Goal: Task Accomplishment & Management: Manage account settings

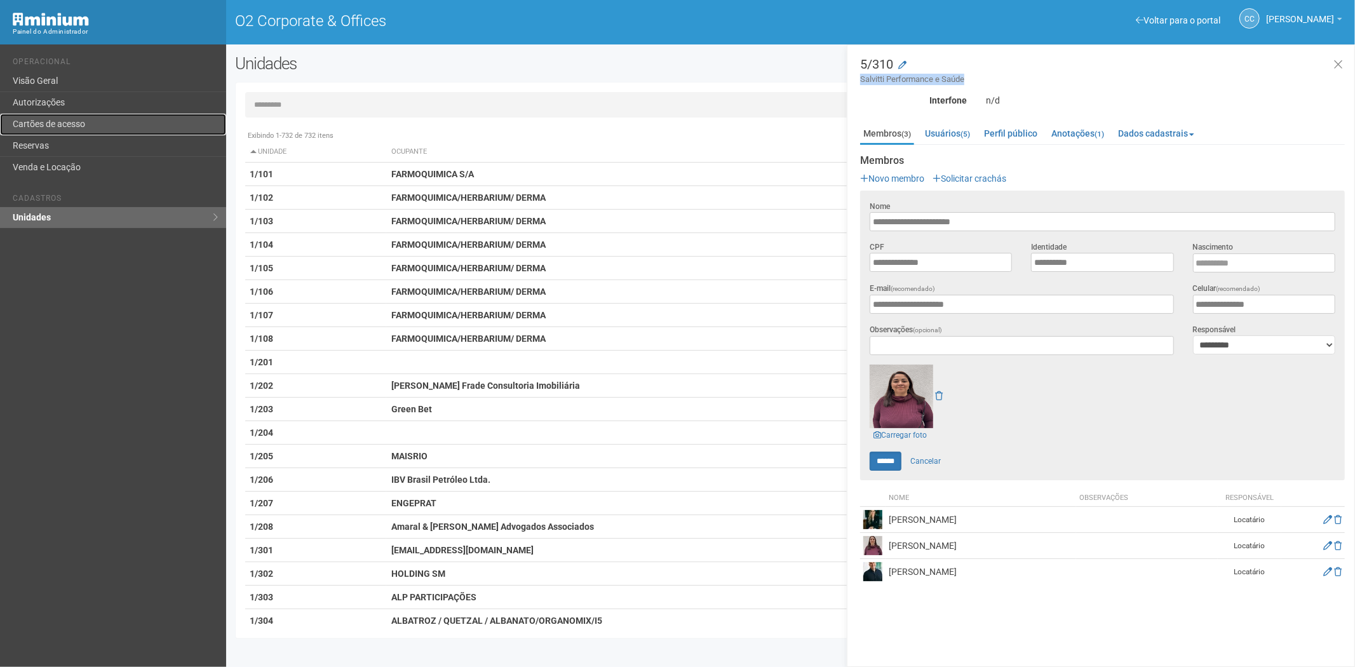
click at [64, 127] on link "Cartões de acesso" at bounding box center [113, 125] width 226 height 22
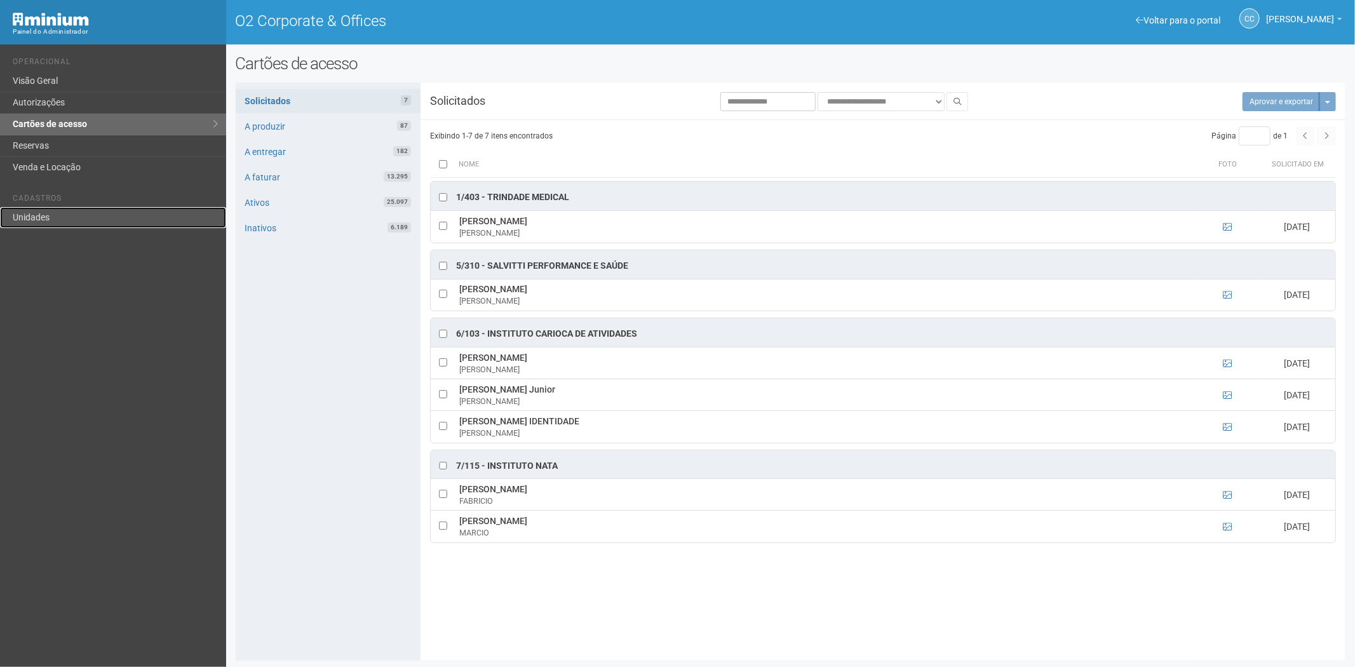
click at [75, 210] on link "Unidades" at bounding box center [113, 217] width 226 height 21
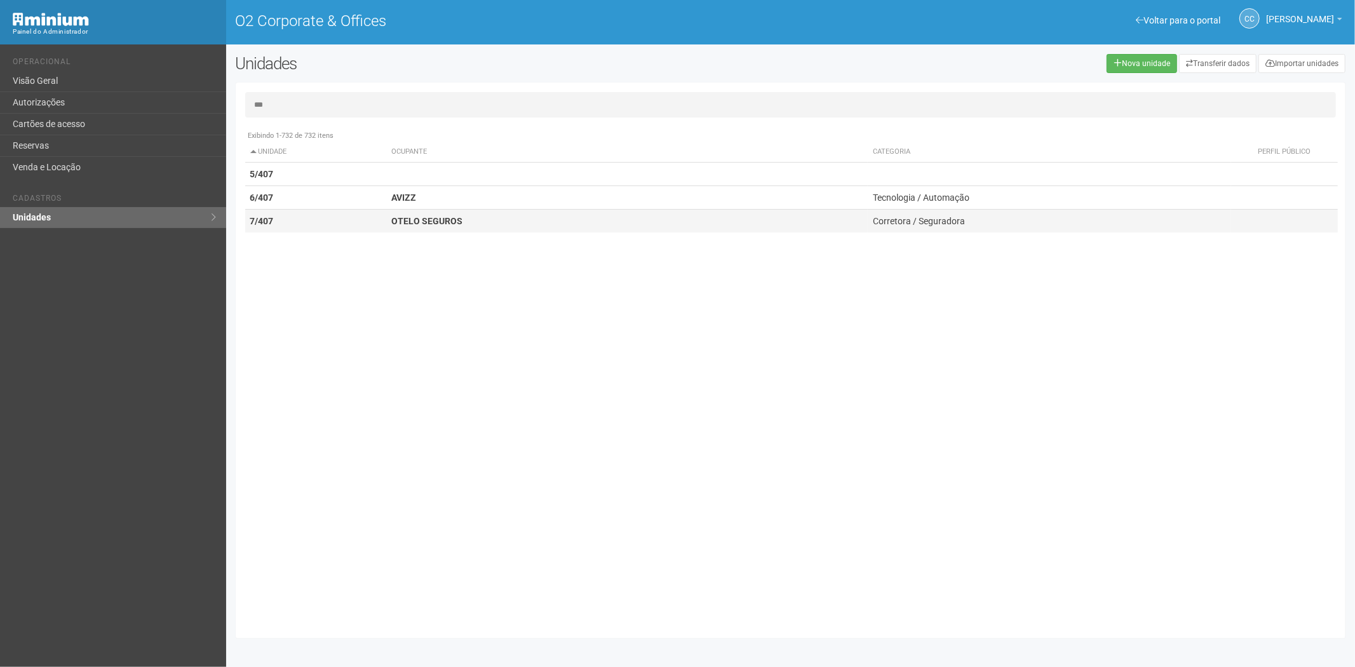
type input "***"
click at [410, 212] on td "OTELO SEGUROS" at bounding box center [627, 222] width 482 height 24
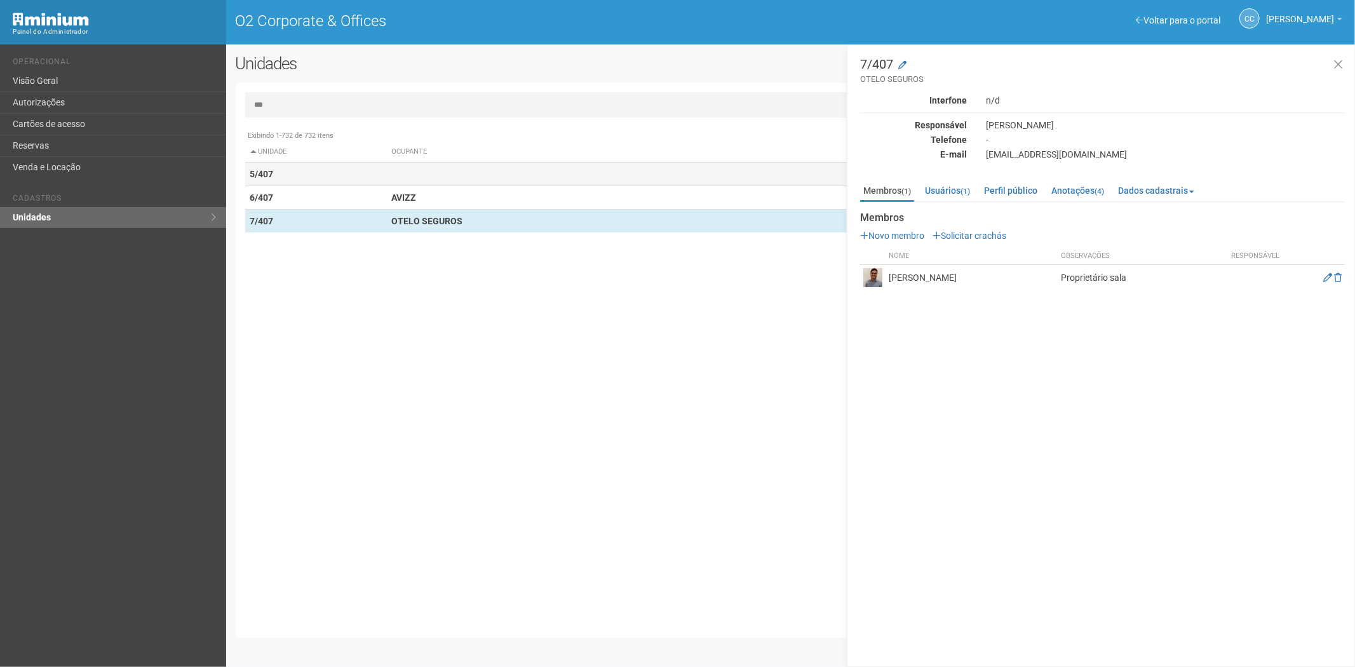
click at [466, 164] on td at bounding box center [627, 175] width 482 height 24
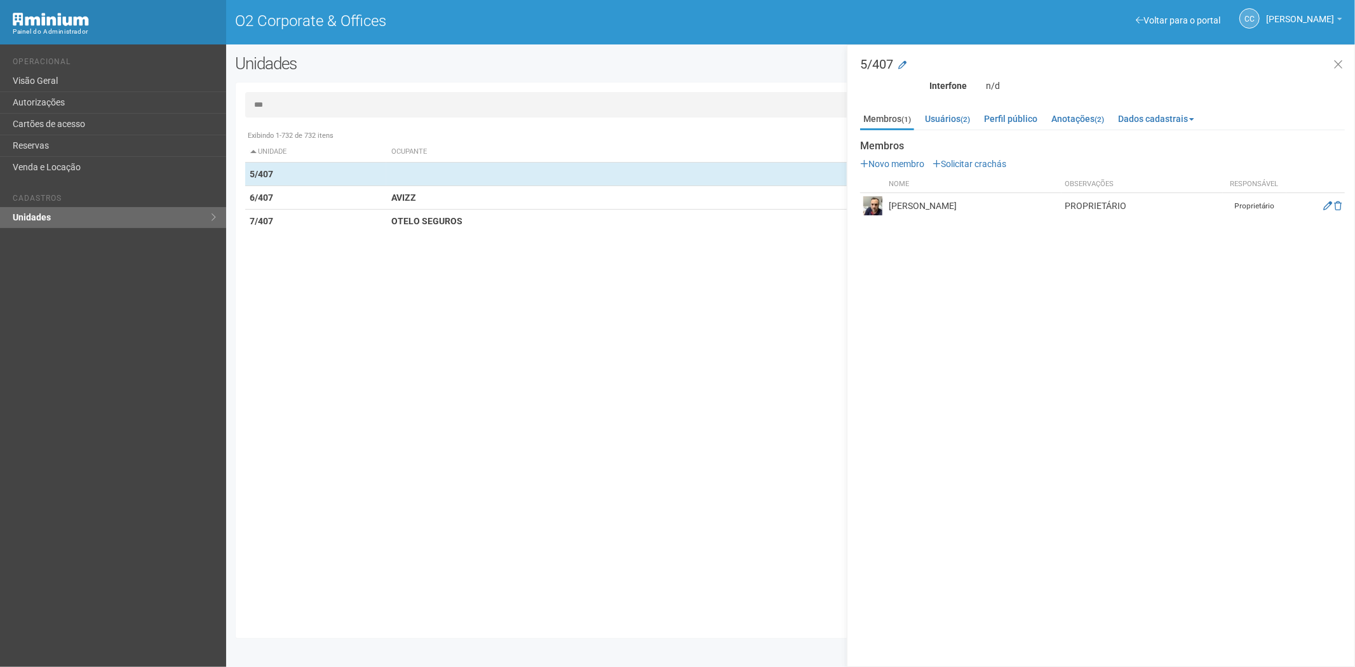
click at [1048, 116] on ul "Membros (1) Usuários (2) Perfil público Anotações (2) Dados cadastrais Propriet…" at bounding box center [1102, 119] width 485 height 21
click at [1069, 117] on link "Anotações (2)" at bounding box center [1077, 118] width 59 height 19
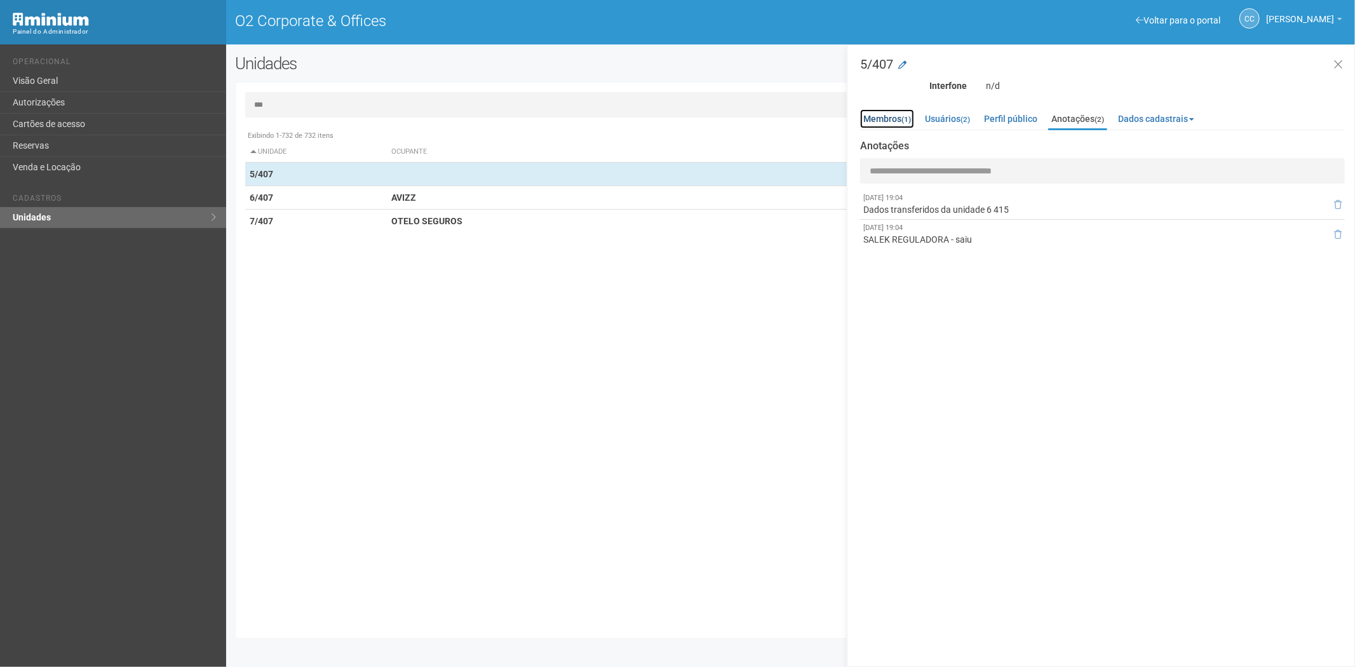
click at [888, 119] on link "Membros (1)" at bounding box center [887, 118] width 54 height 19
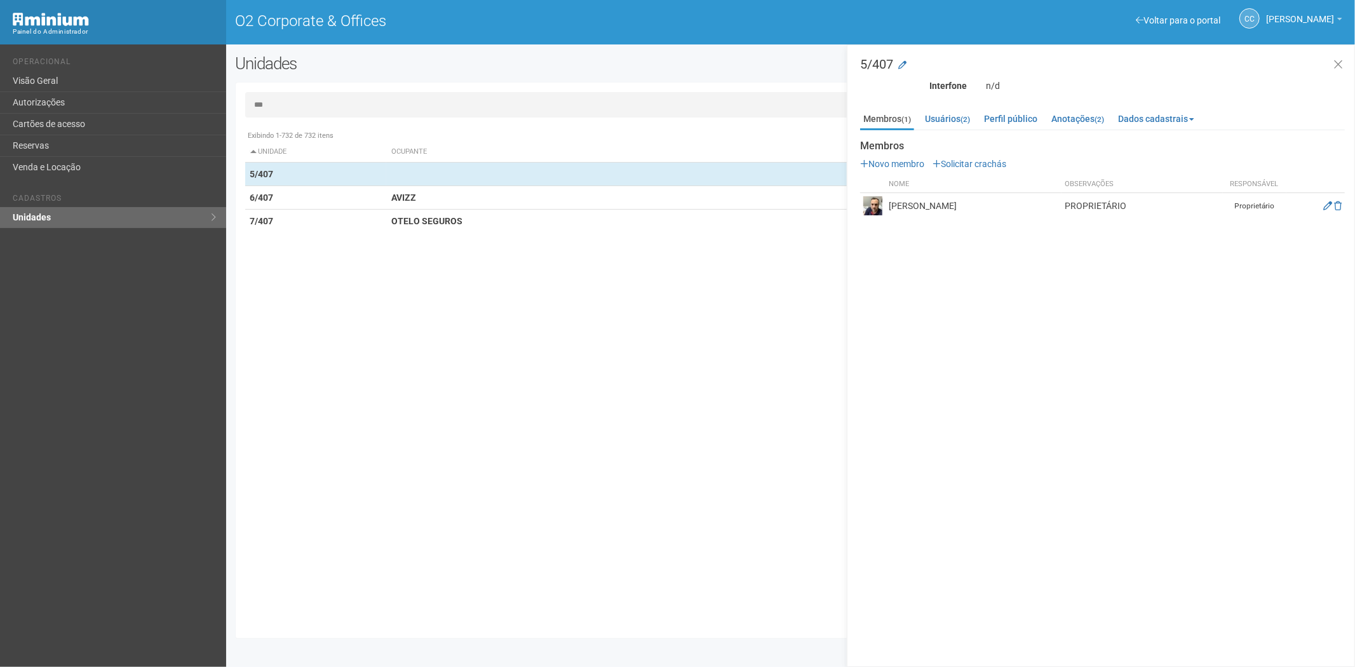
click at [1322, 207] on td at bounding box center [1316, 206] width 58 height 26
click at [1326, 207] on icon at bounding box center [1328, 205] width 9 height 9
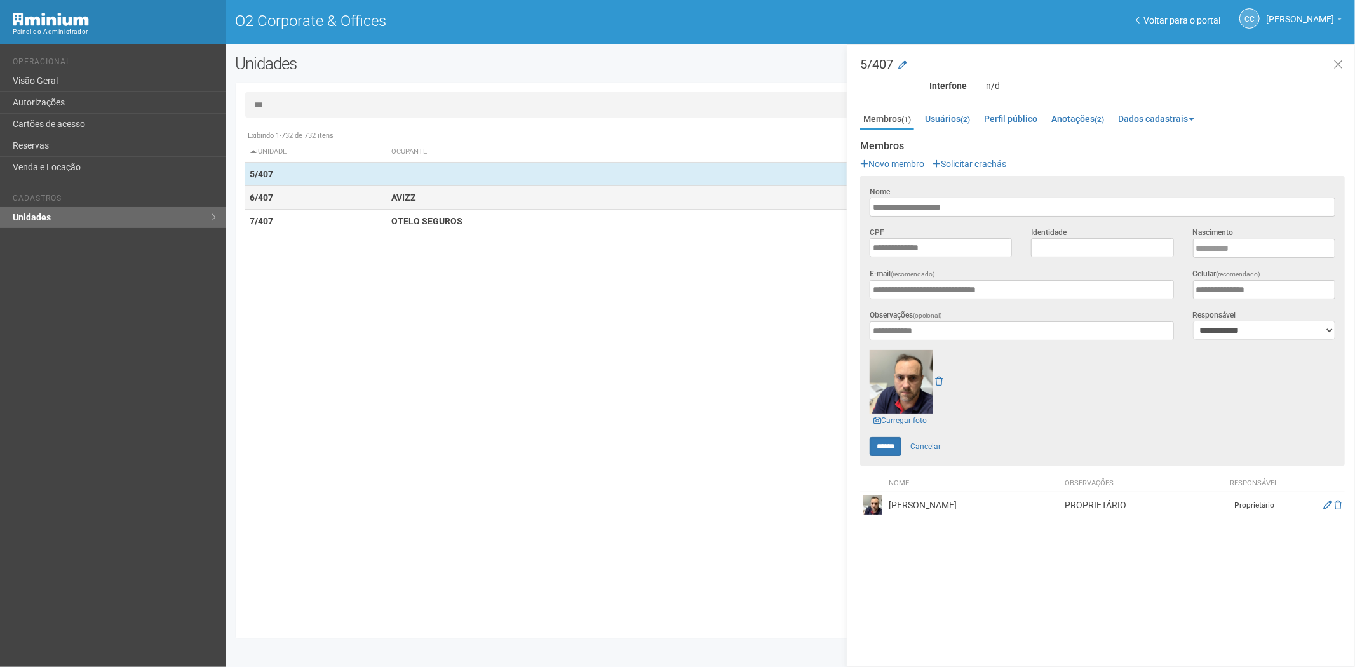
click at [354, 198] on td "6/407" at bounding box center [316, 198] width 142 height 24
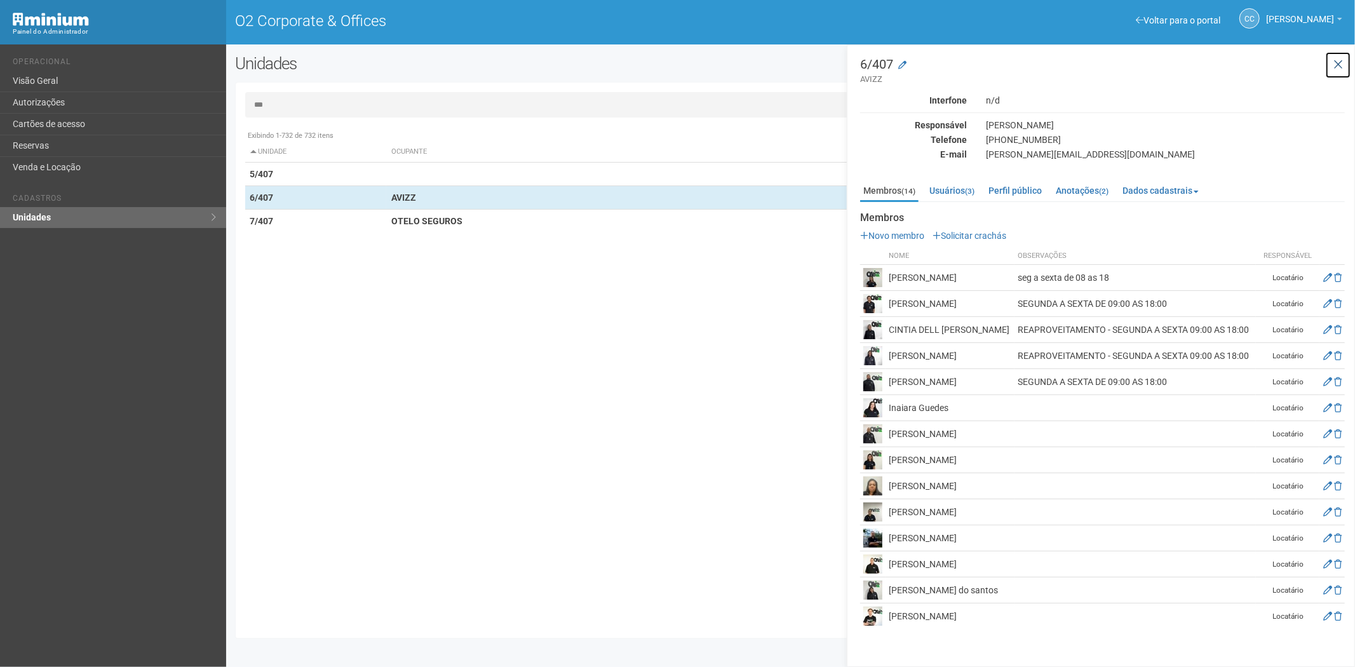
click at [1339, 64] on icon at bounding box center [1339, 64] width 10 height 13
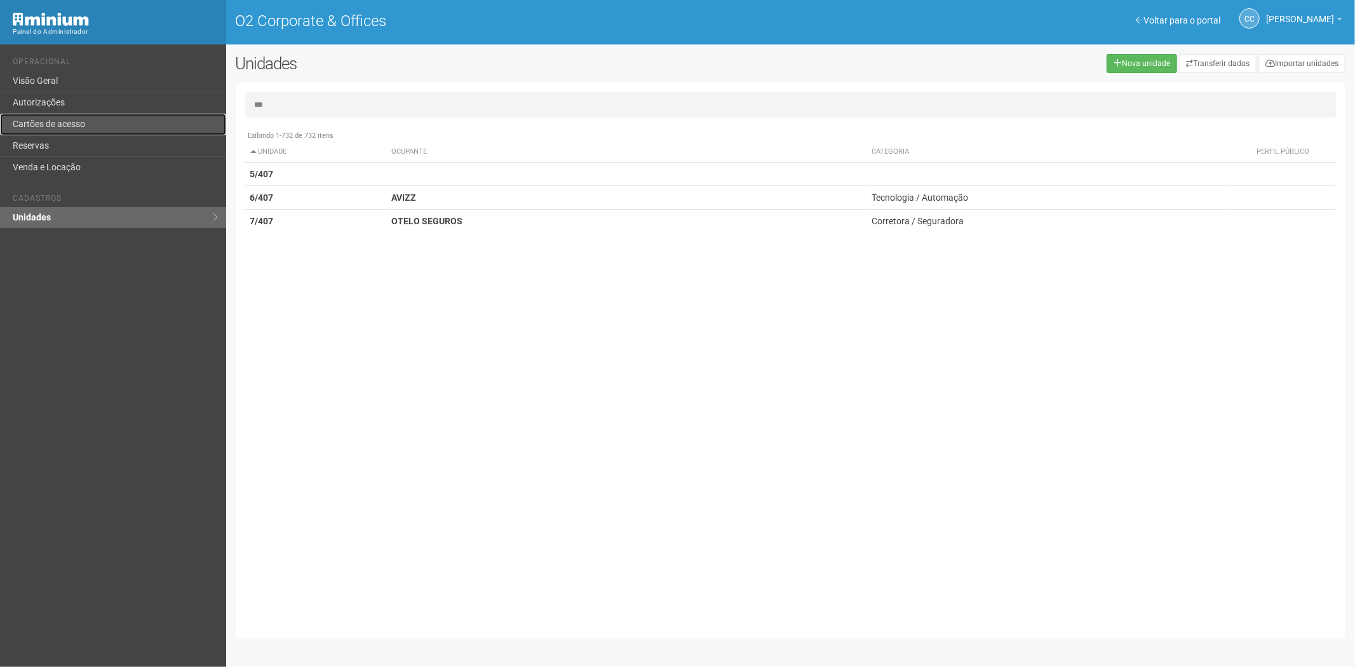
click at [76, 118] on link "Cartões de acesso" at bounding box center [113, 125] width 226 height 22
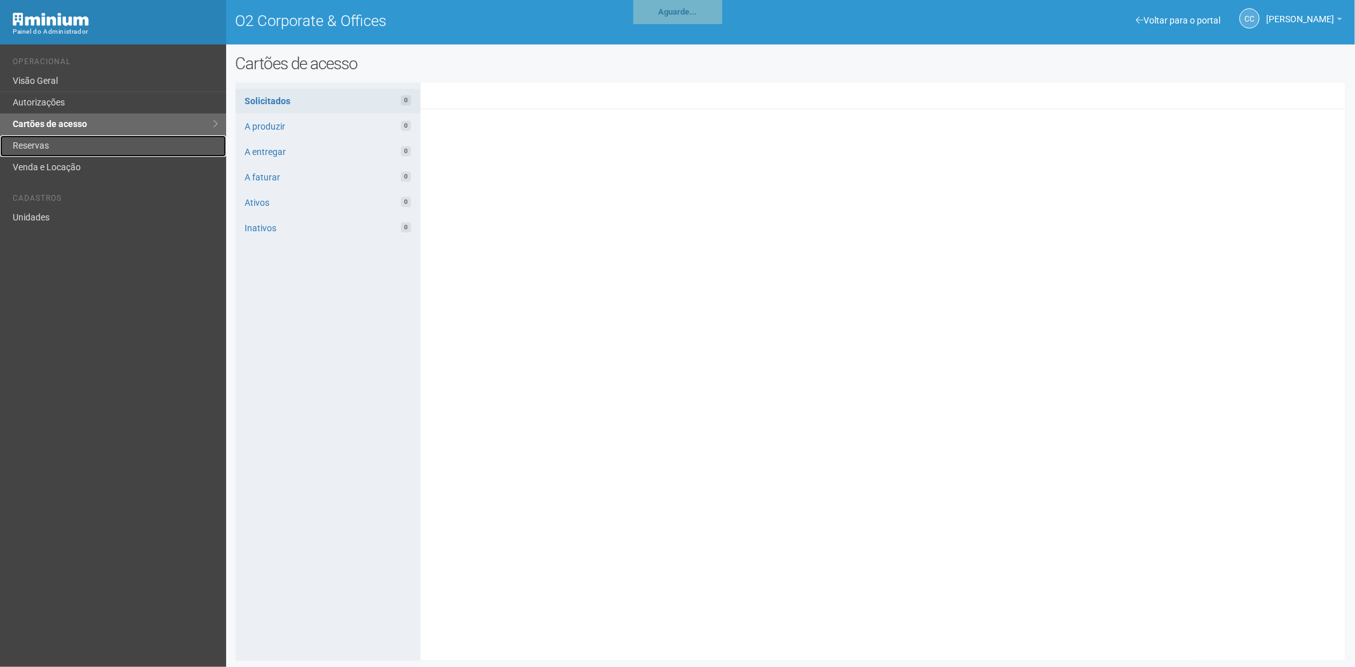
drag, startPoint x: 0, startPoint y: 0, endPoint x: 64, endPoint y: 147, distance: 160.8
click at [64, 147] on link "Reservas" at bounding box center [113, 146] width 226 height 22
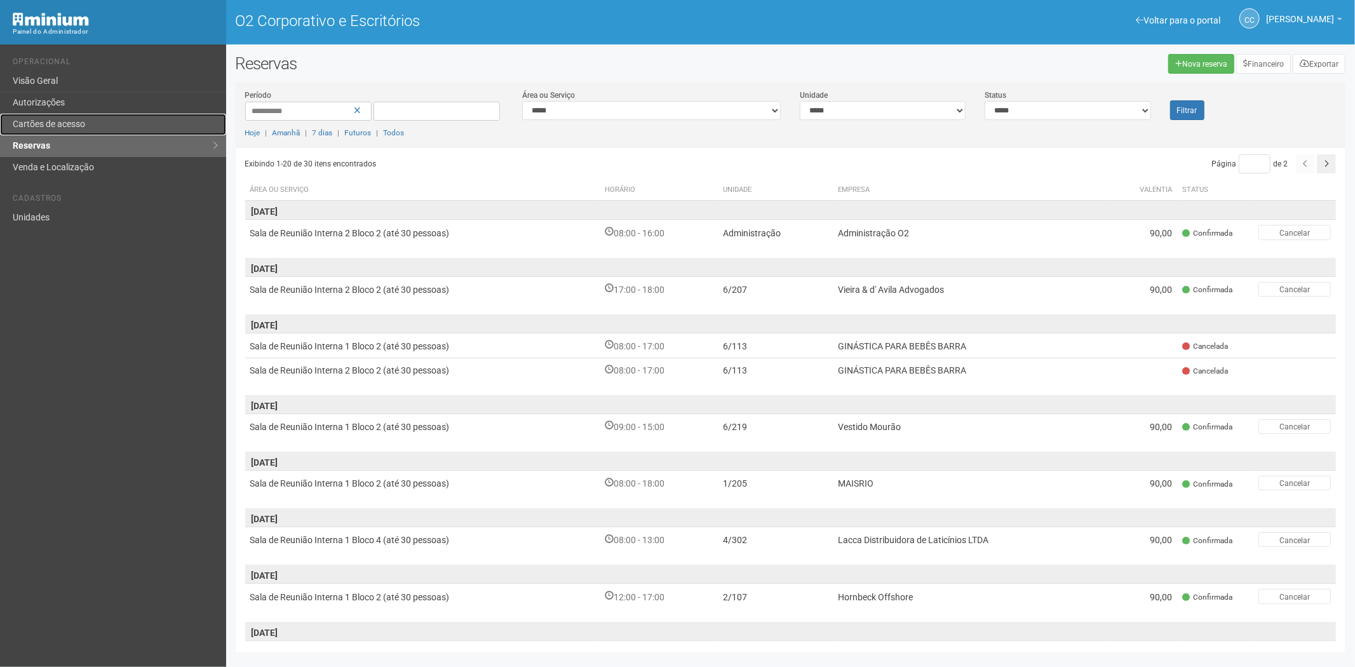
click at [118, 129] on link "Cartões de acesso" at bounding box center [113, 125] width 226 height 22
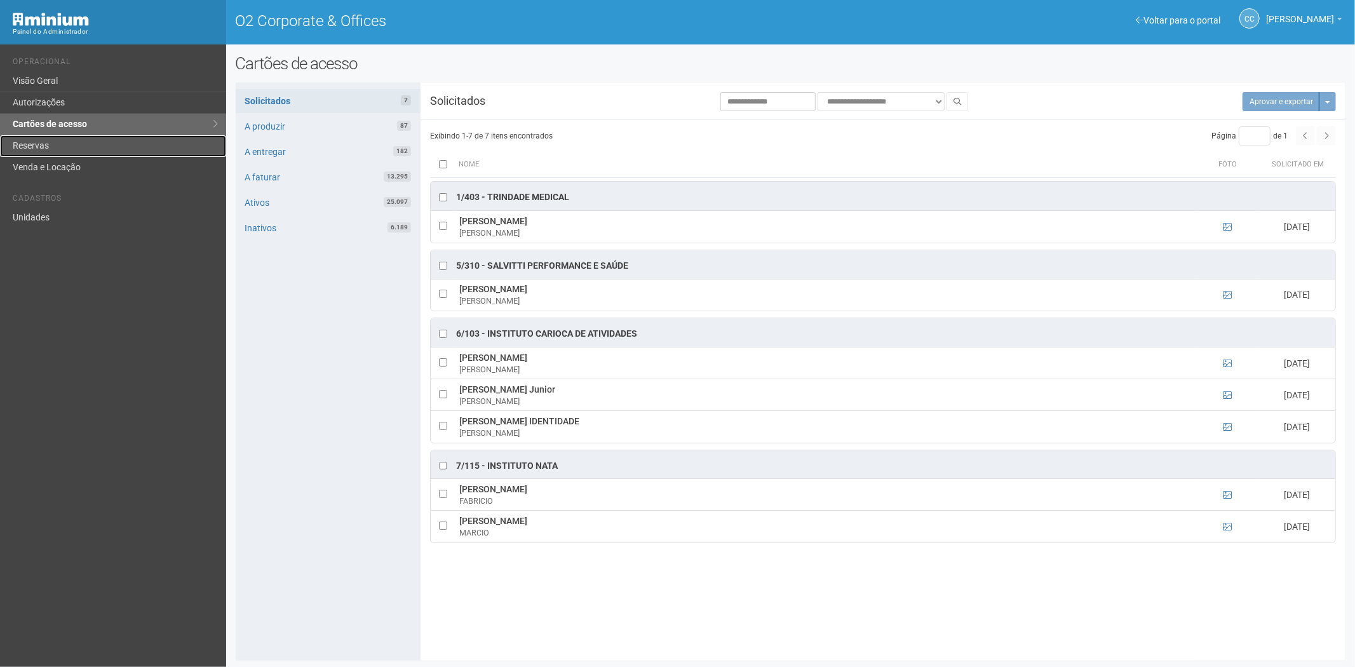
click at [72, 136] on link "Reservas" at bounding box center [113, 146] width 226 height 22
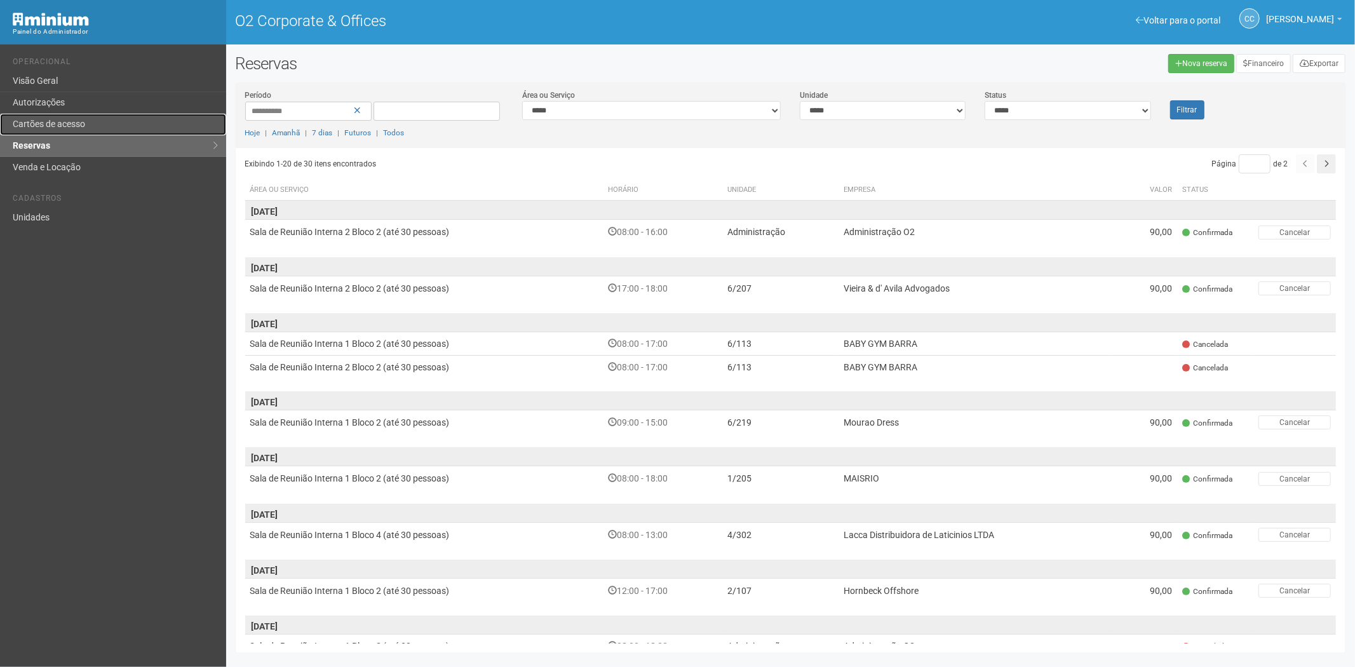
click at [93, 123] on link "Cartões de acesso" at bounding box center [113, 125] width 226 height 22
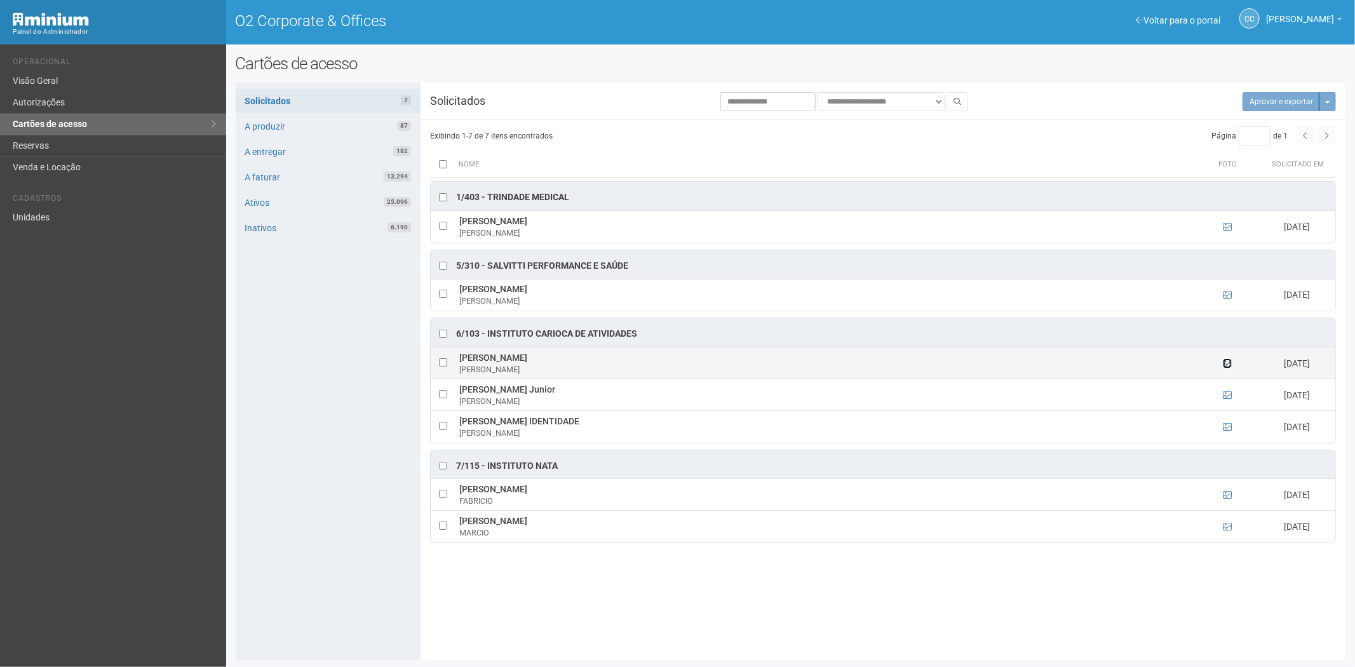
click at [1225, 364] on icon at bounding box center [1227, 363] width 9 height 9
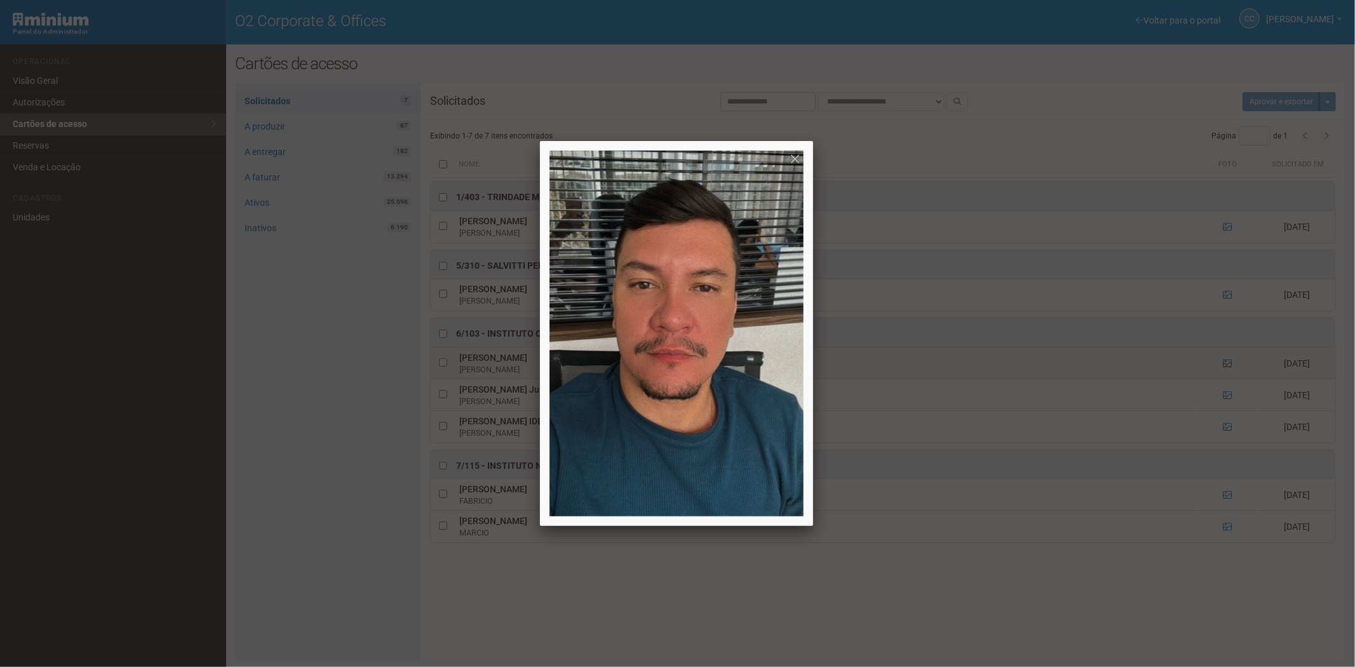
click at [1225, 364] on div at bounding box center [677, 333] width 1355 height 667
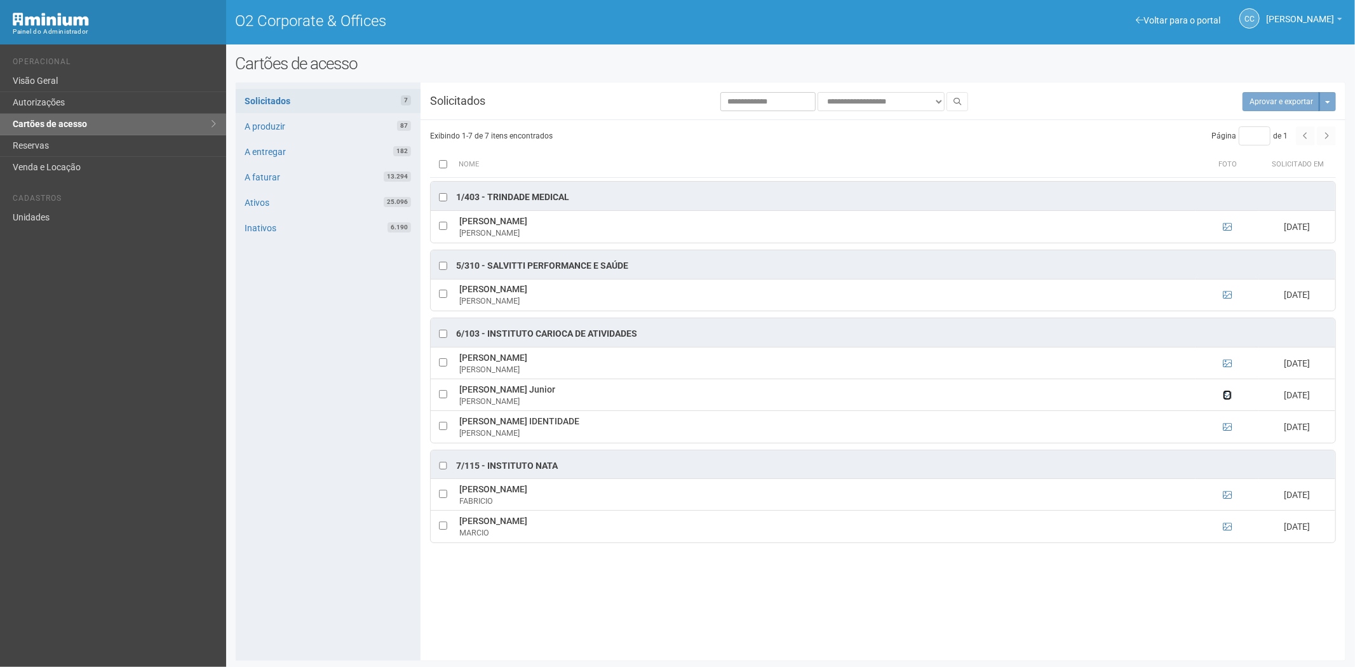
click at [1225, 398] on icon at bounding box center [1227, 395] width 9 height 9
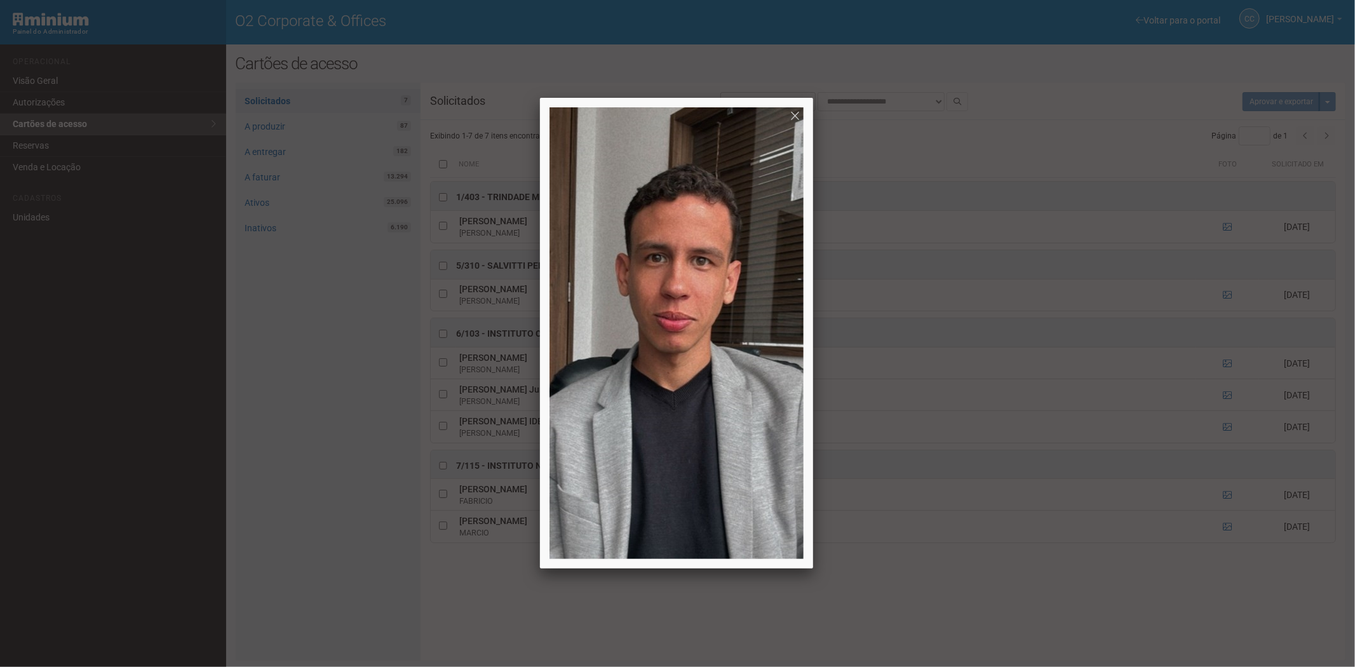
click at [1225, 398] on div at bounding box center [677, 333] width 1355 height 667
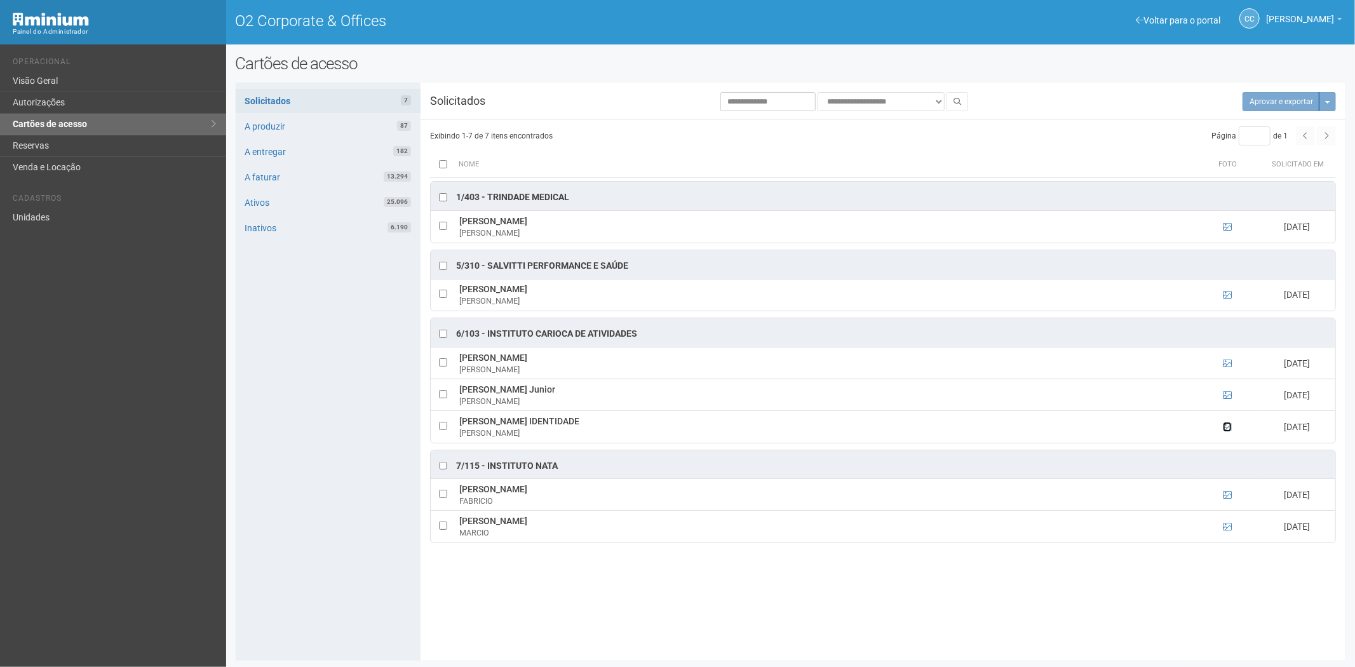
click at [1226, 424] on icon at bounding box center [1227, 427] width 9 height 9
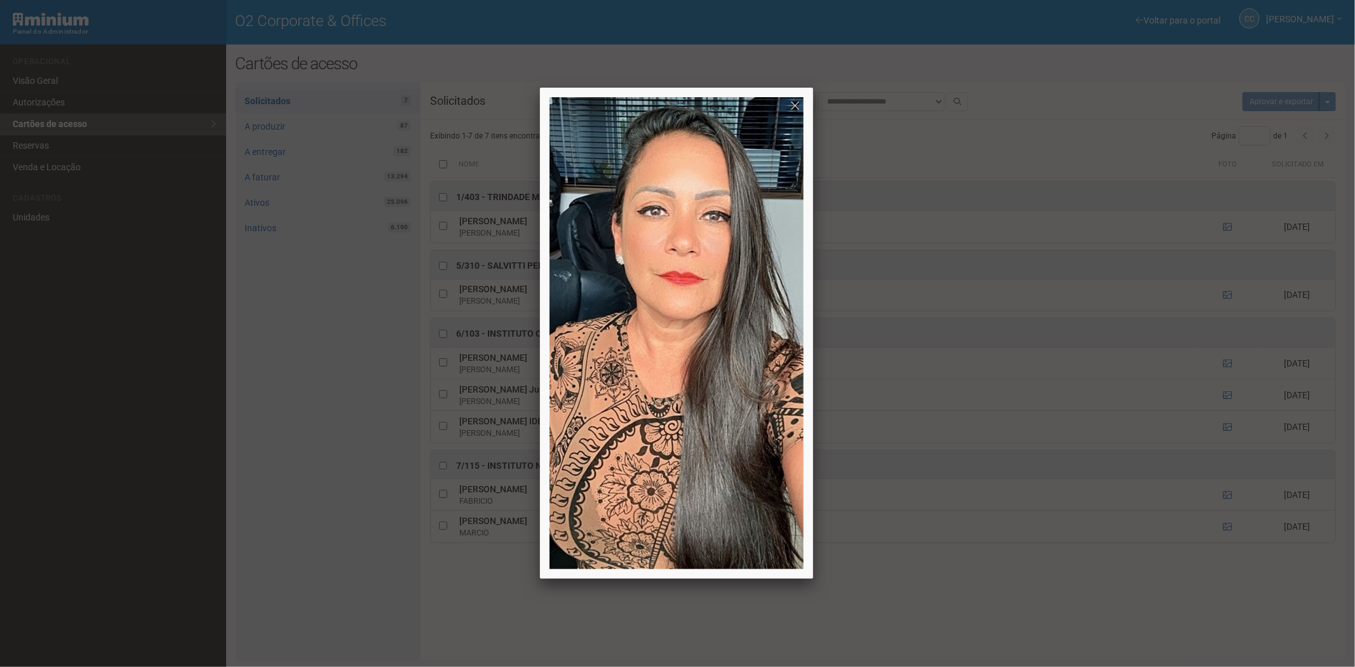
click at [1226, 424] on div at bounding box center [677, 333] width 1355 height 667
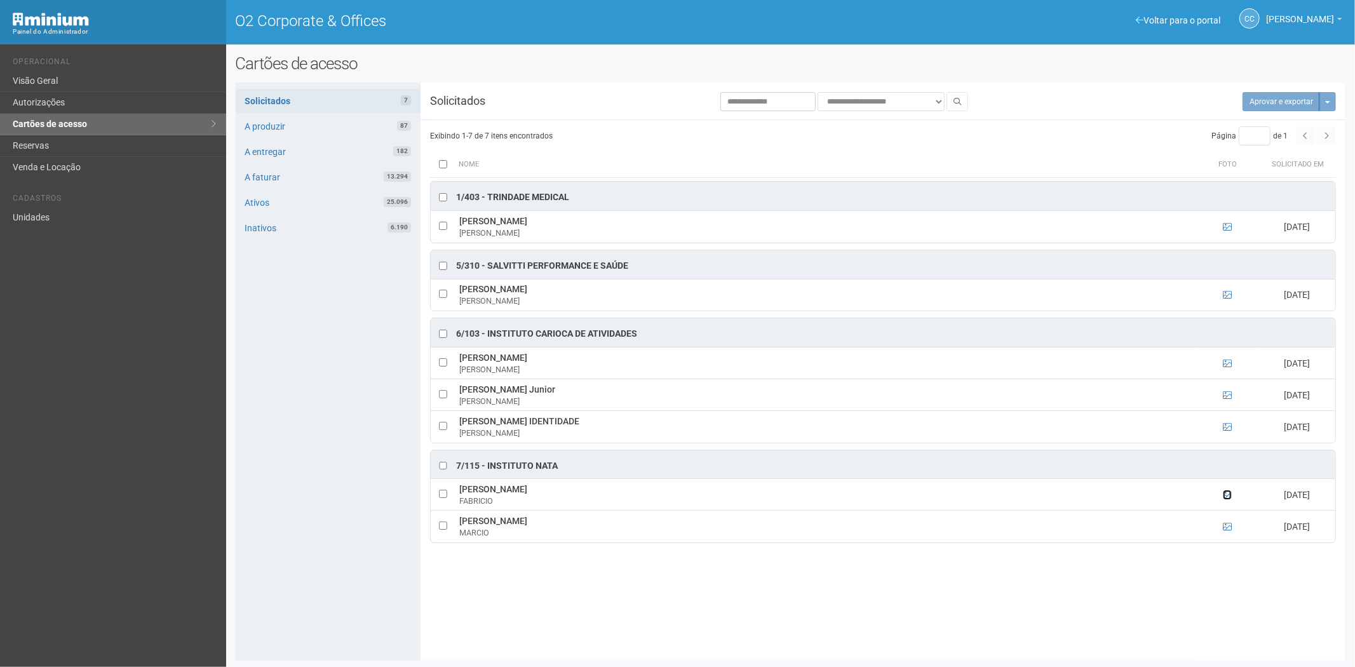
click at [1227, 494] on icon at bounding box center [1227, 495] width 9 height 9
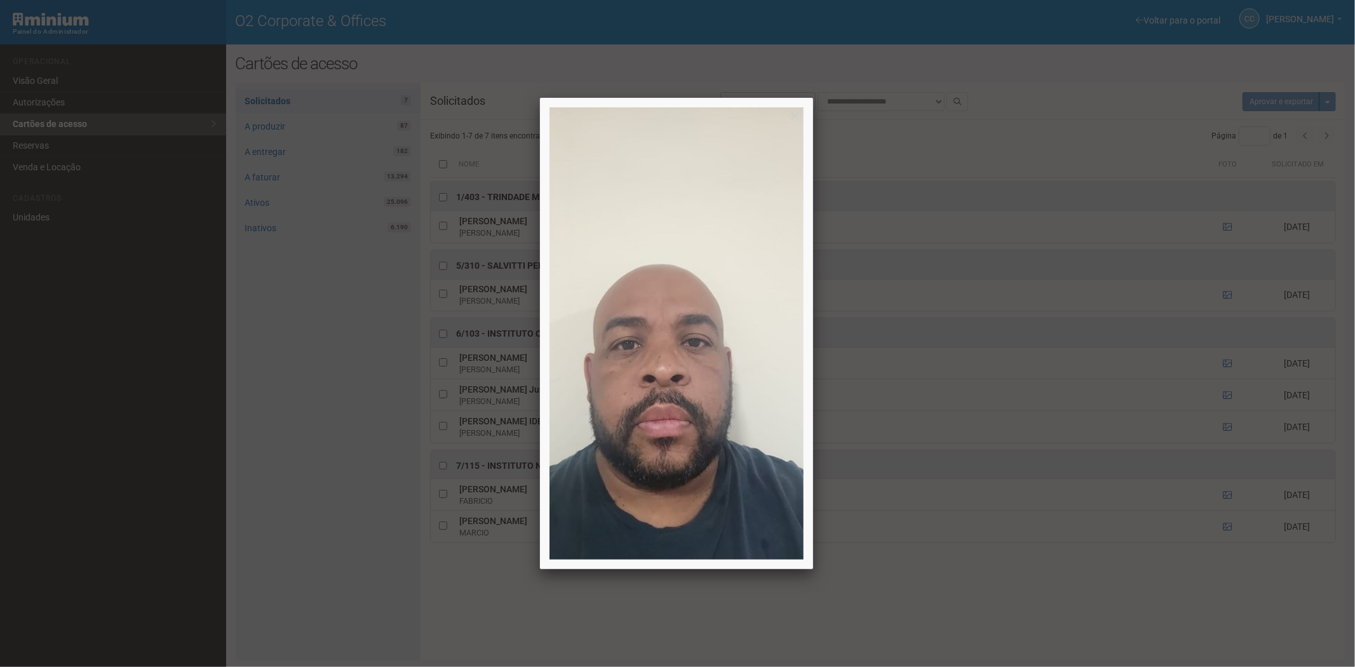
click at [1227, 494] on div at bounding box center [677, 333] width 1355 height 667
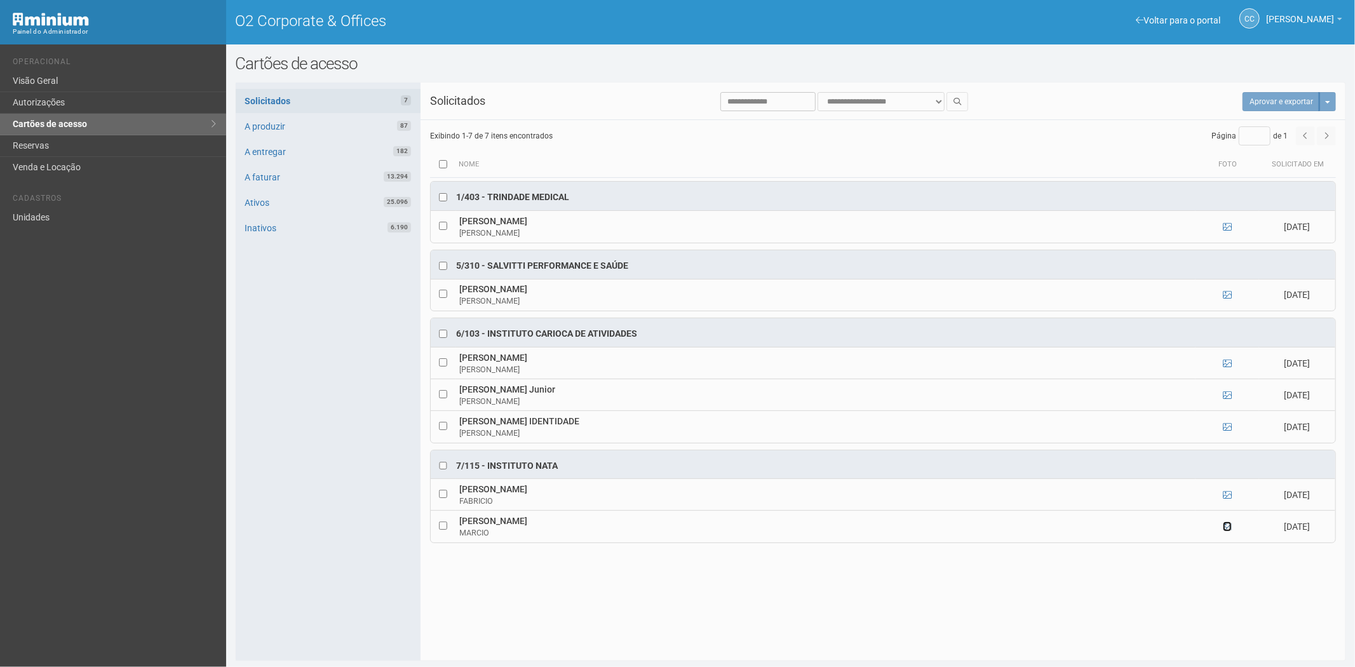
click at [1225, 526] on icon at bounding box center [1227, 526] width 9 height 9
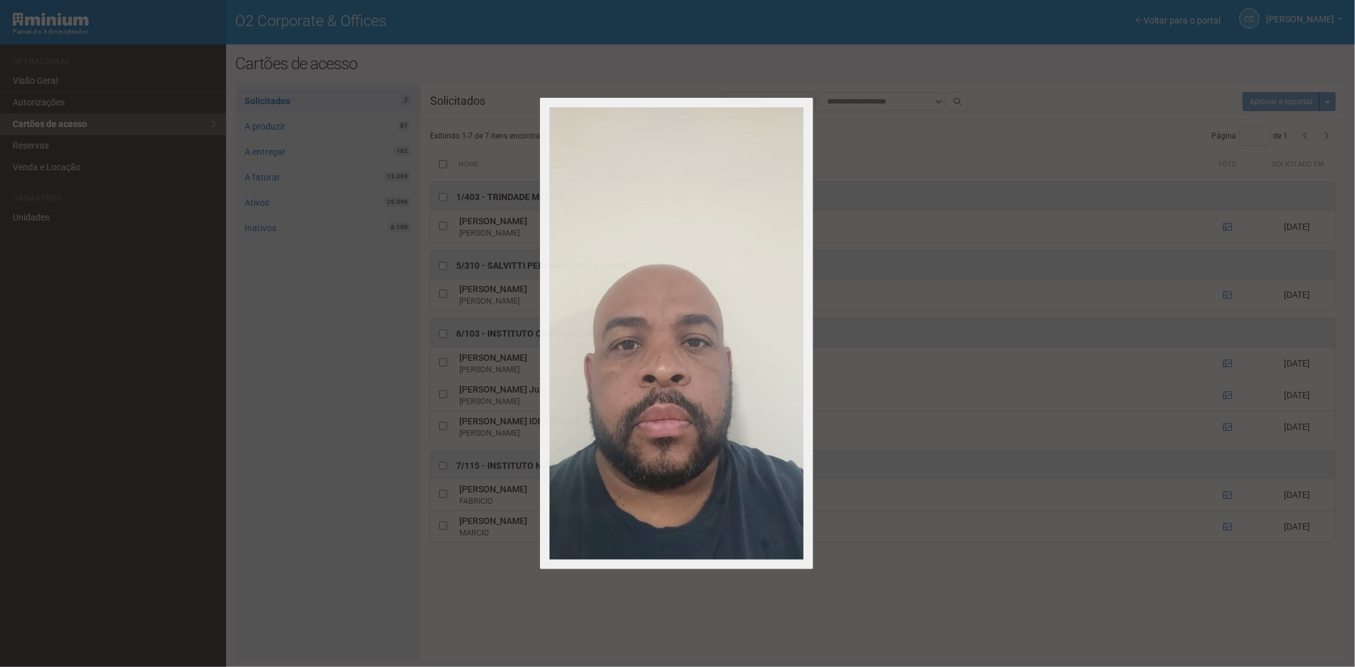
click at [1225, 526] on div at bounding box center [677, 333] width 1355 height 667
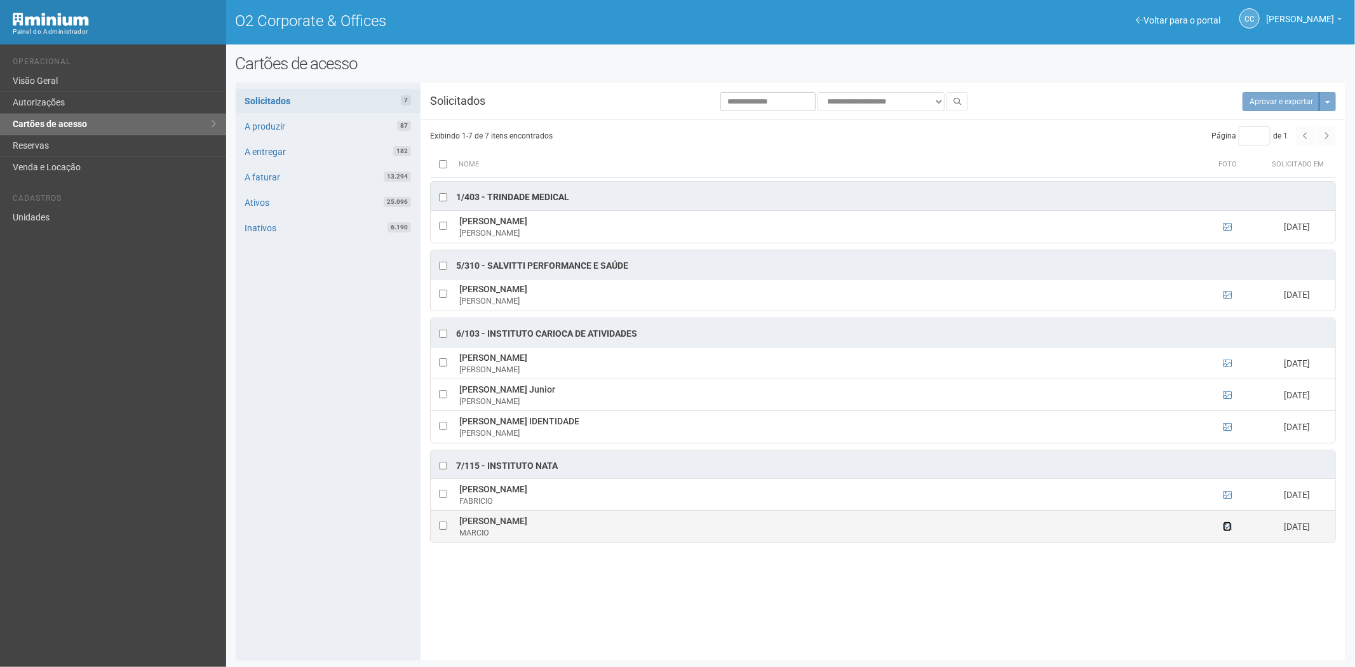
click at [1225, 526] on icon at bounding box center [1227, 526] width 9 height 9
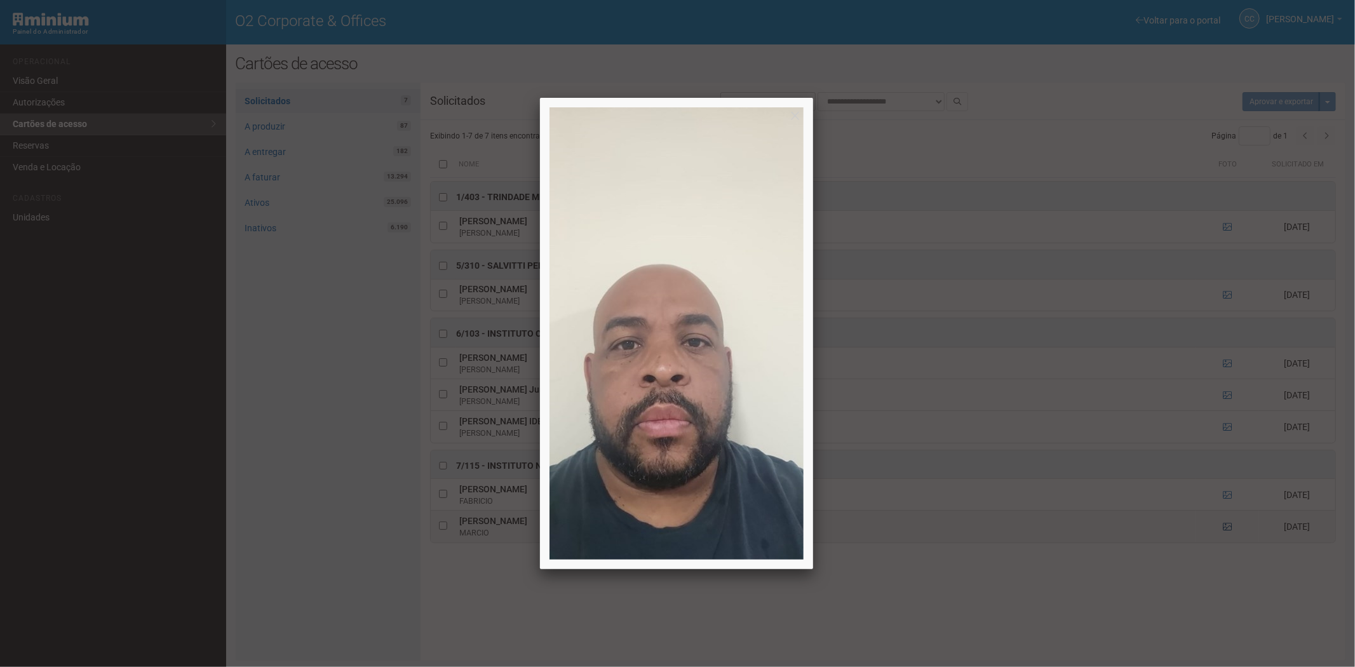
click at [1226, 529] on div at bounding box center [677, 333] width 1355 height 667
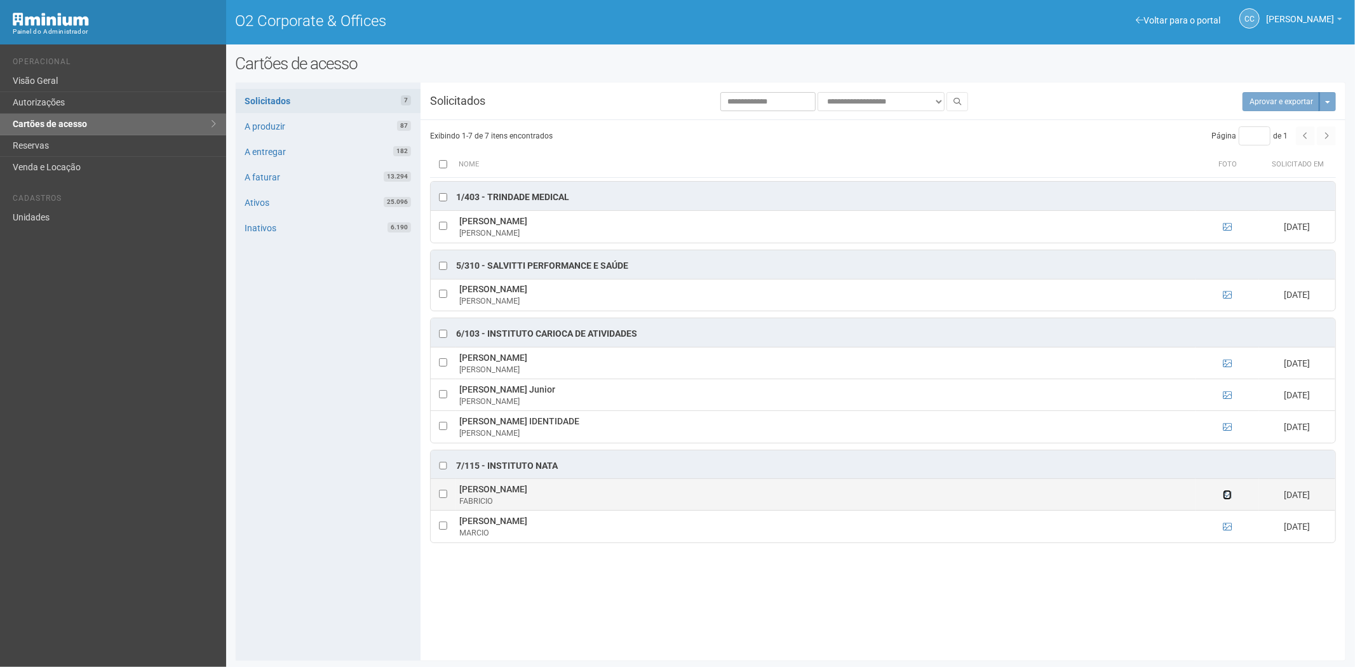
click at [1226, 498] on icon at bounding box center [1227, 495] width 9 height 9
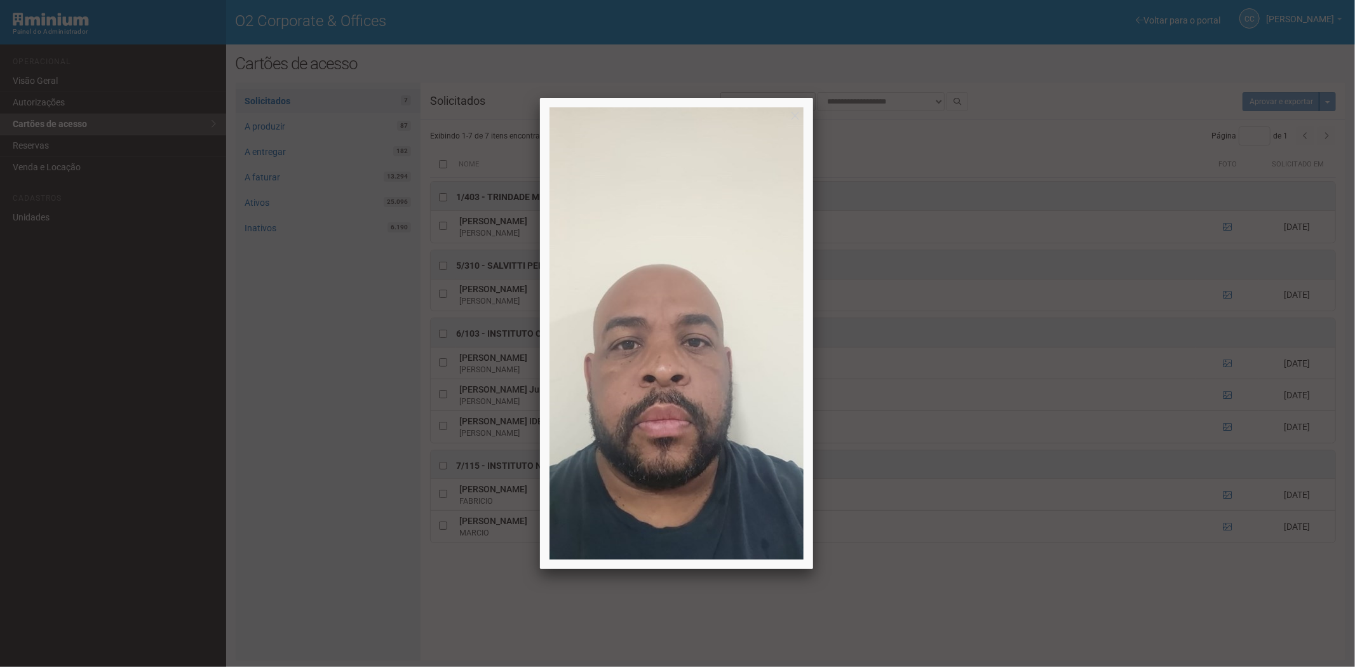
click at [1226, 498] on div at bounding box center [677, 333] width 1355 height 667
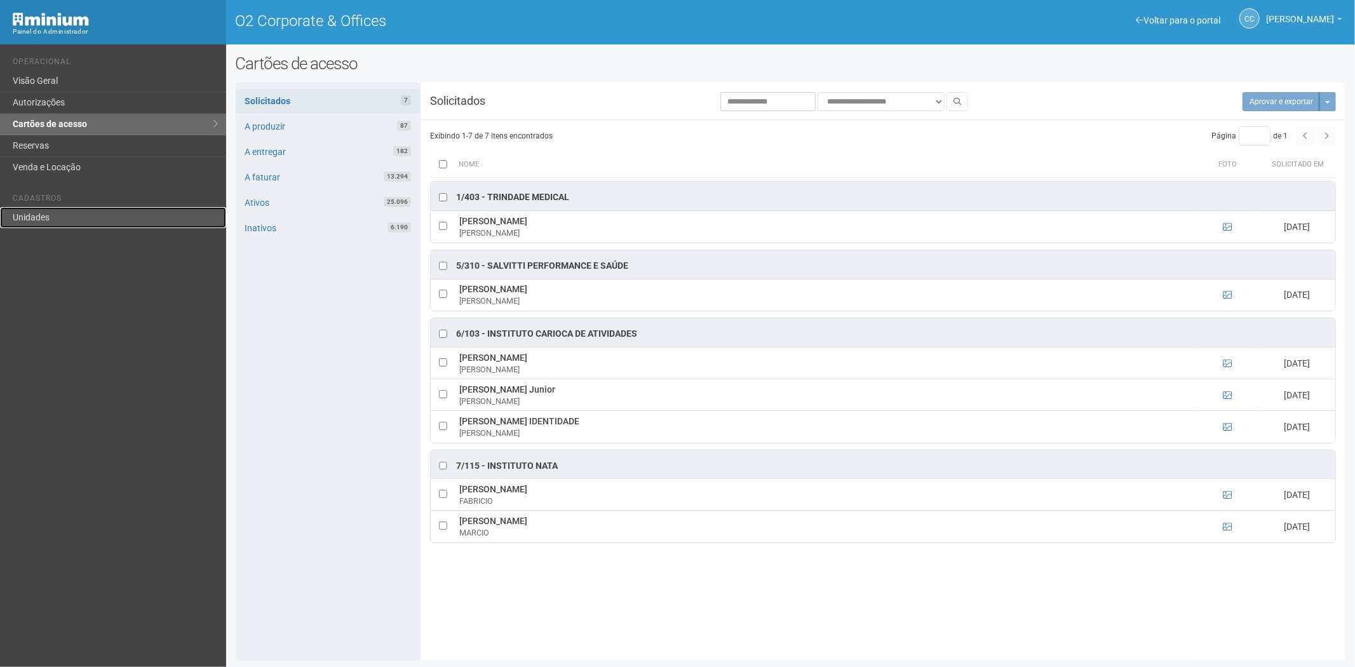
click at [58, 214] on link "Unidades" at bounding box center [113, 217] width 226 height 21
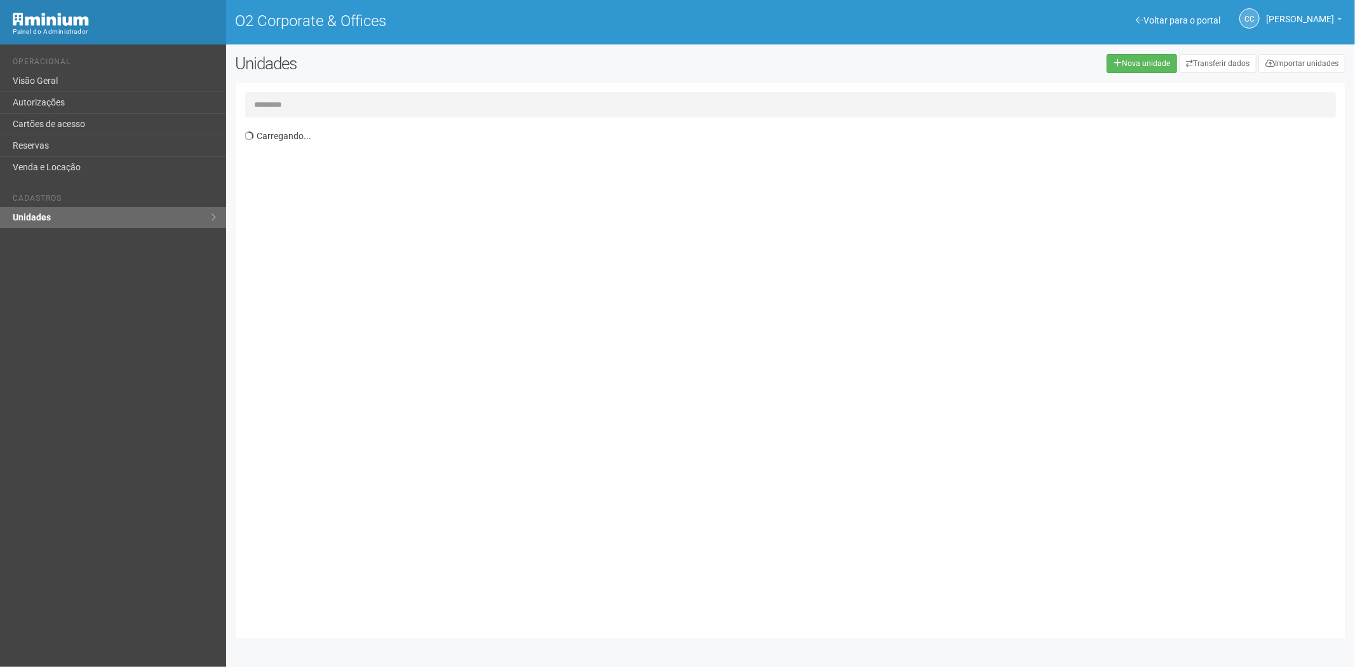
click at [282, 103] on input "text" at bounding box center [791, 104] width 1092 height 25
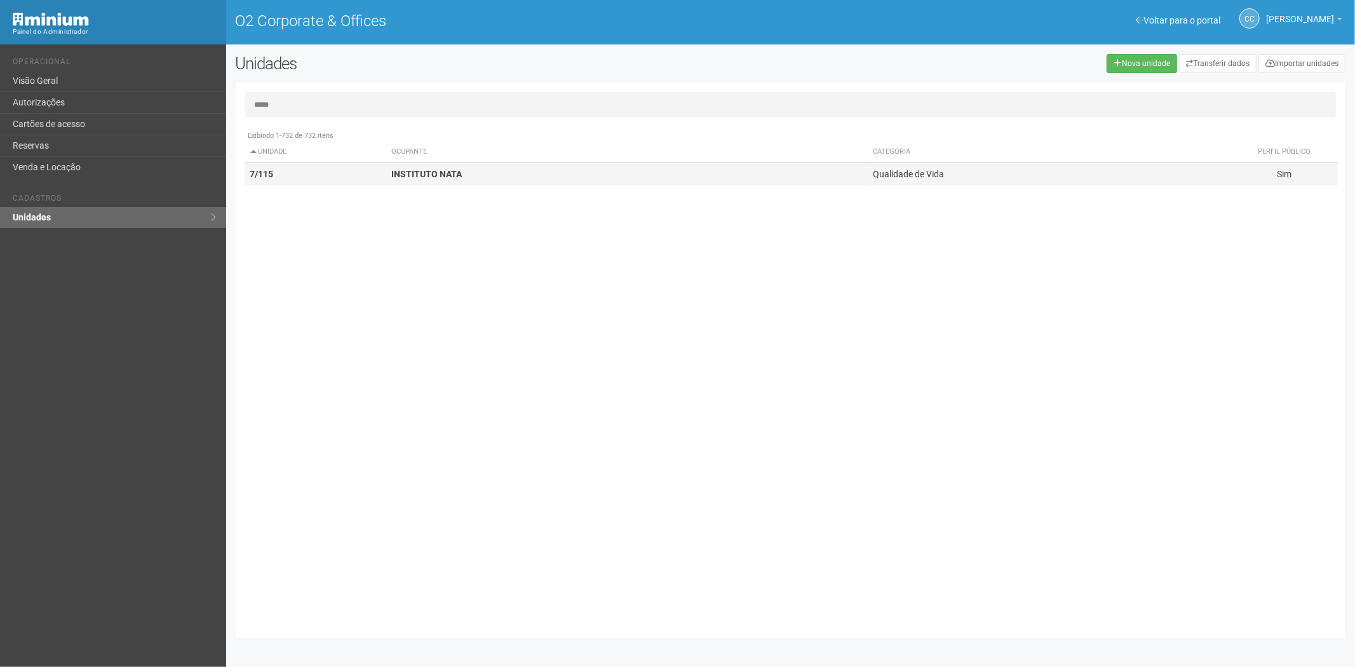
type input "*****"
click at [398, 170] on strong "INSTITUTO NATA" at bounding box center [426, 174] width 71 height 10
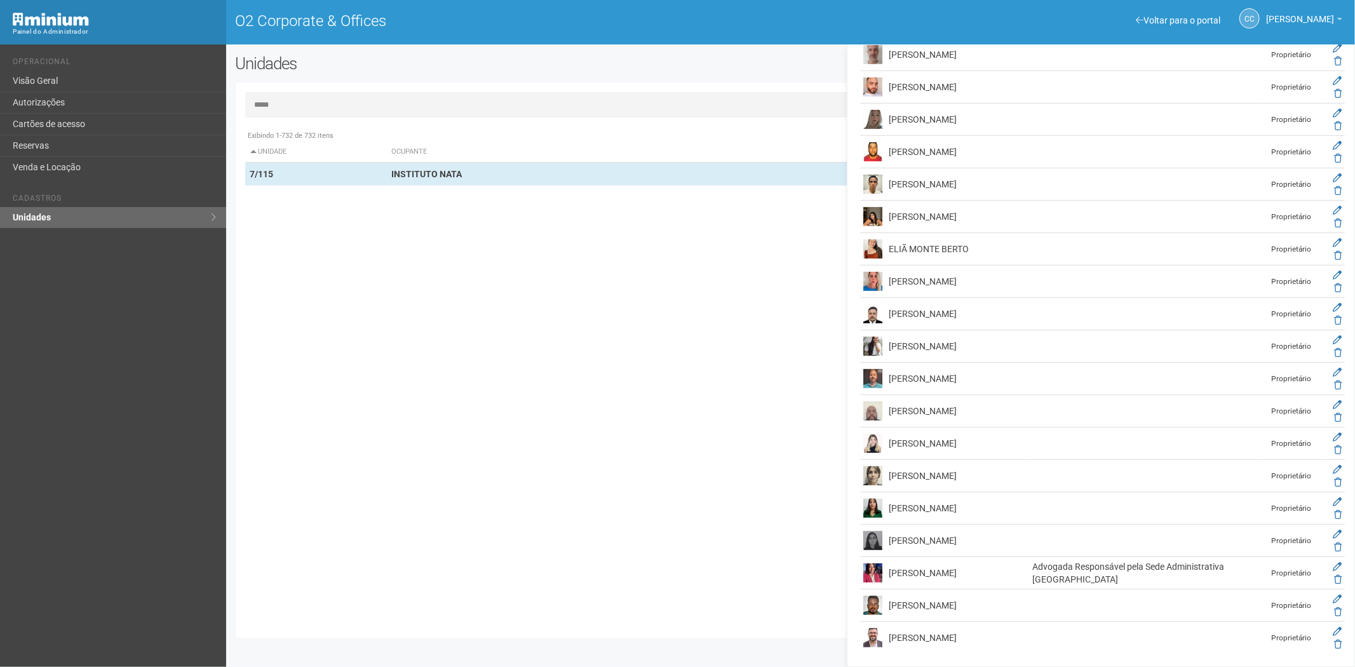
scroll to position [221, 0]
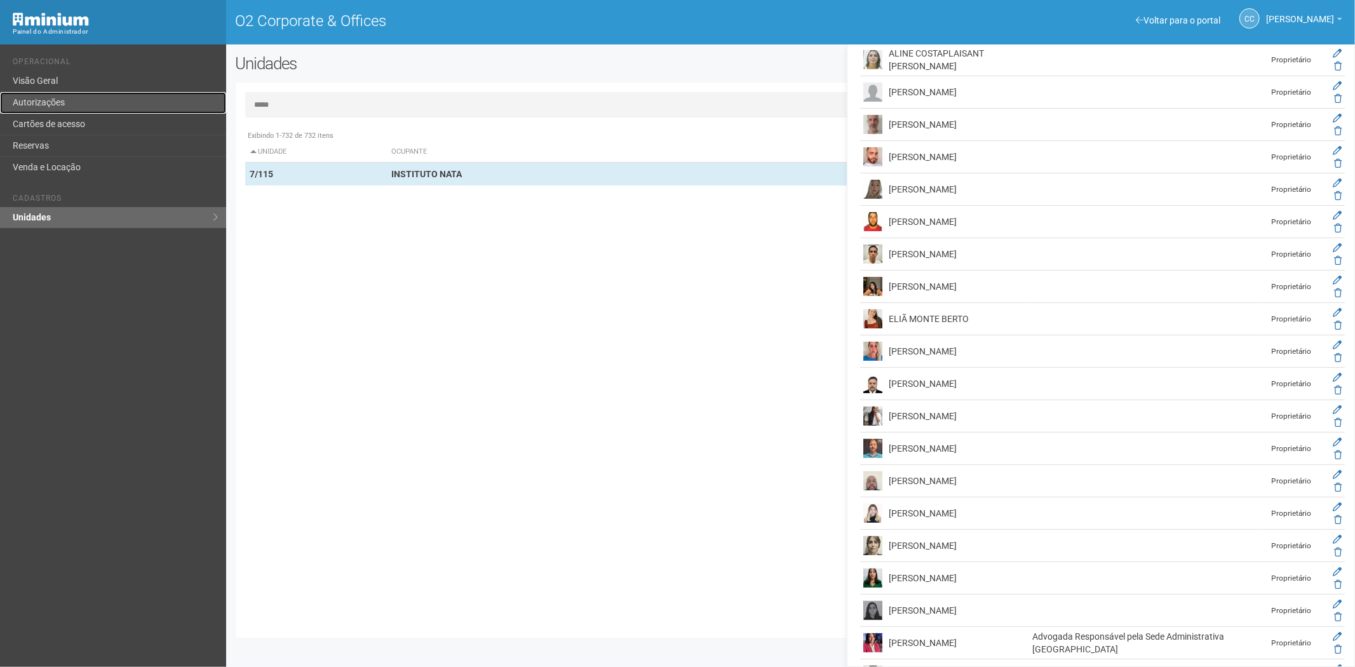
click at [89, 100] on link "Autorizações" at bounding box center [113, 103] width 226 height 22
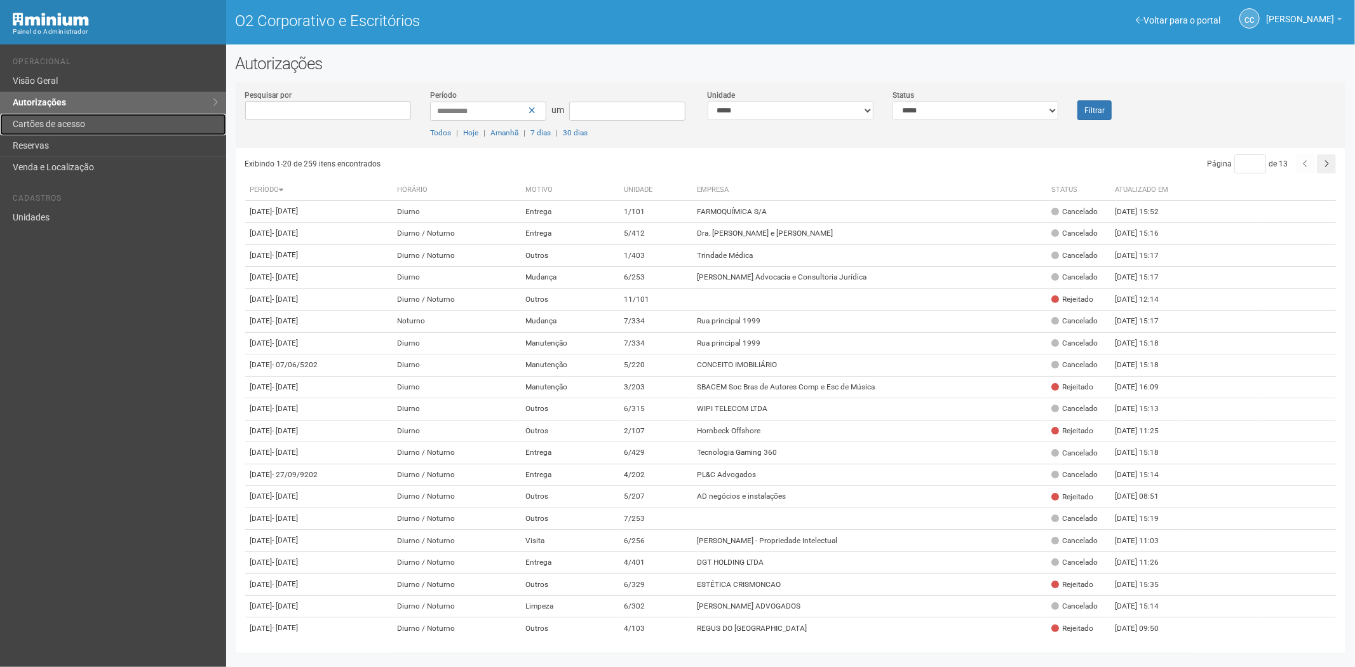
click at [126, 121] on link "Cartões de acesso" at bounding box center [113, 125] width 226 height 22
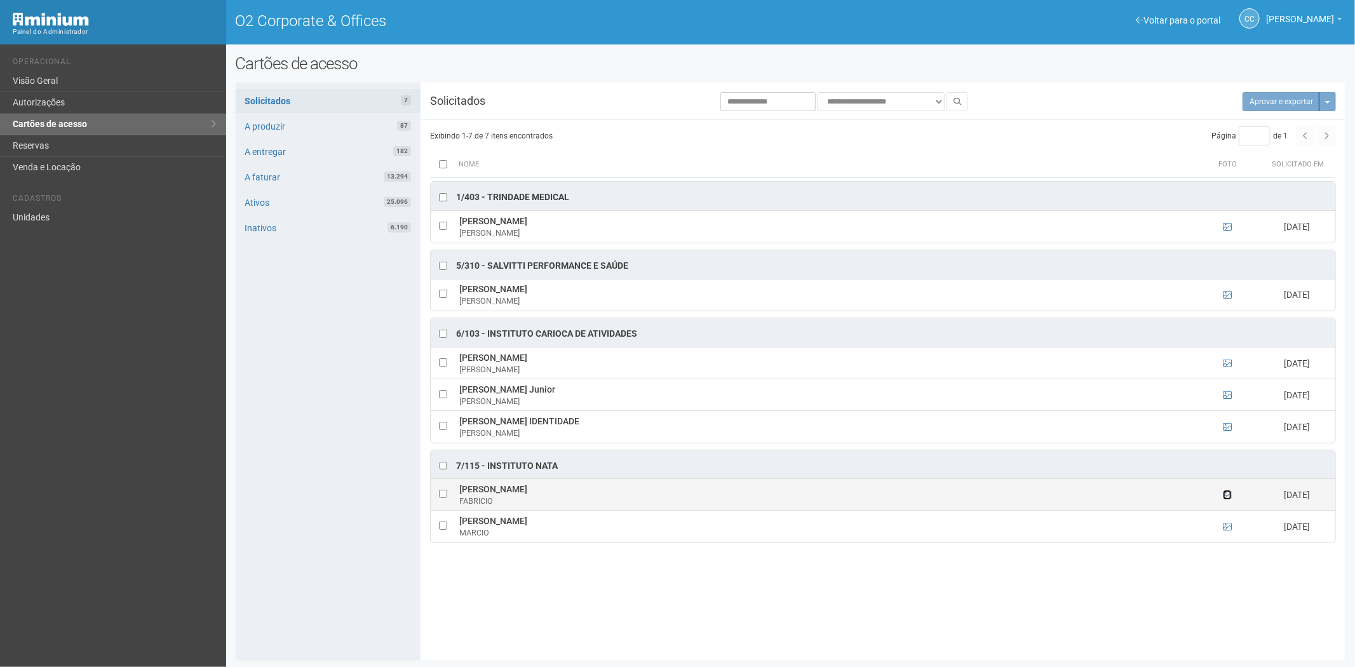
click at [1227, 498] on icon at bounding box center [1227, 495] width 9 height 9
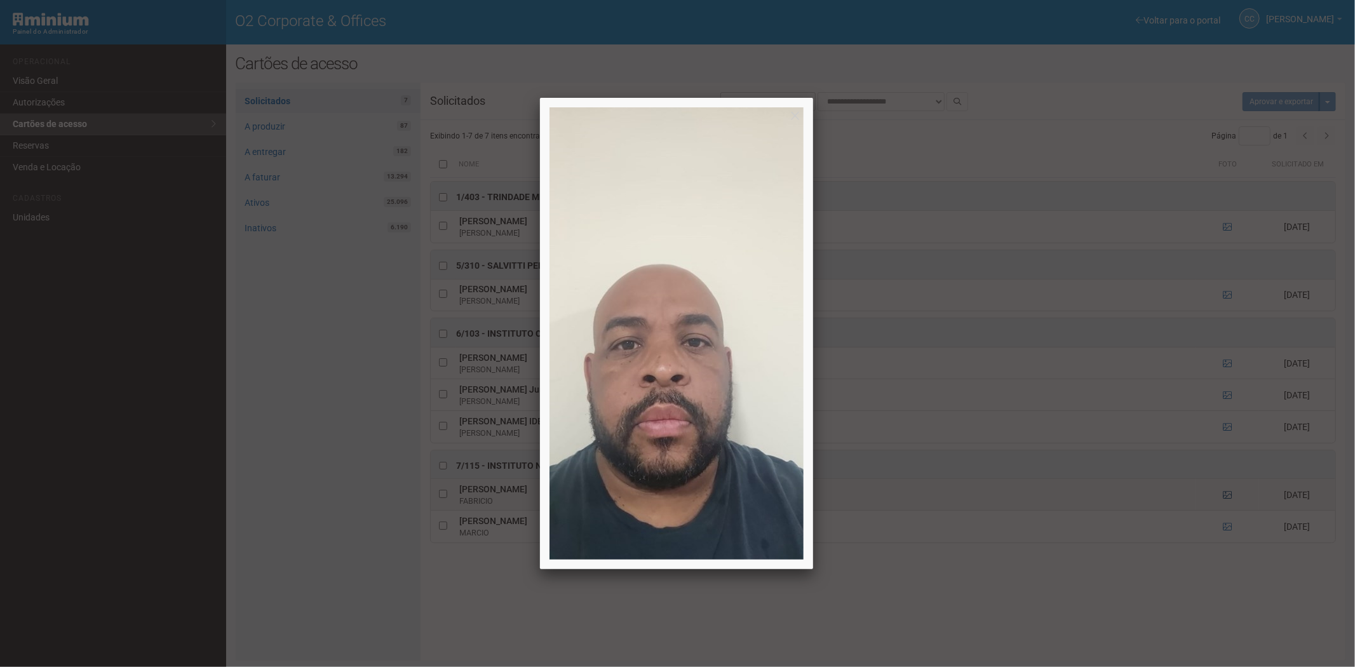
click at [1227, 498] on div at bounding box center [677, 333] width 1355 height 667
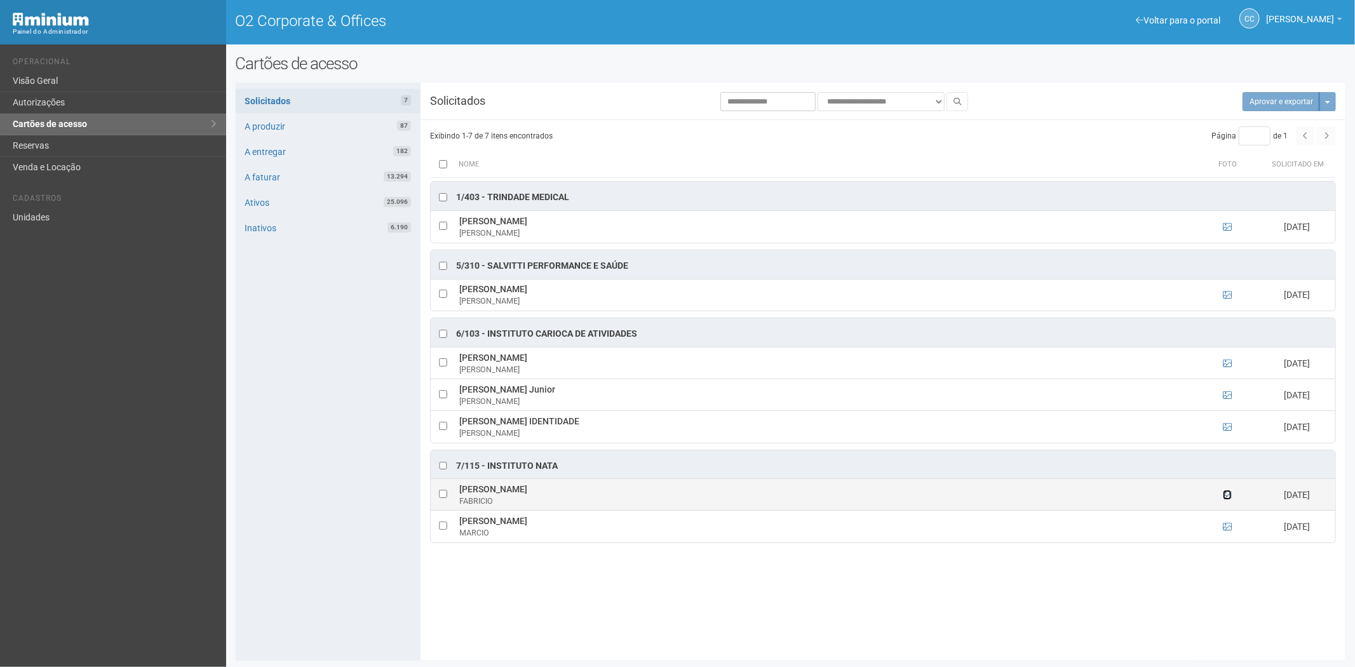
click at [1227, 498] on icon at bounding box center [1227, 495] width 9 height 9
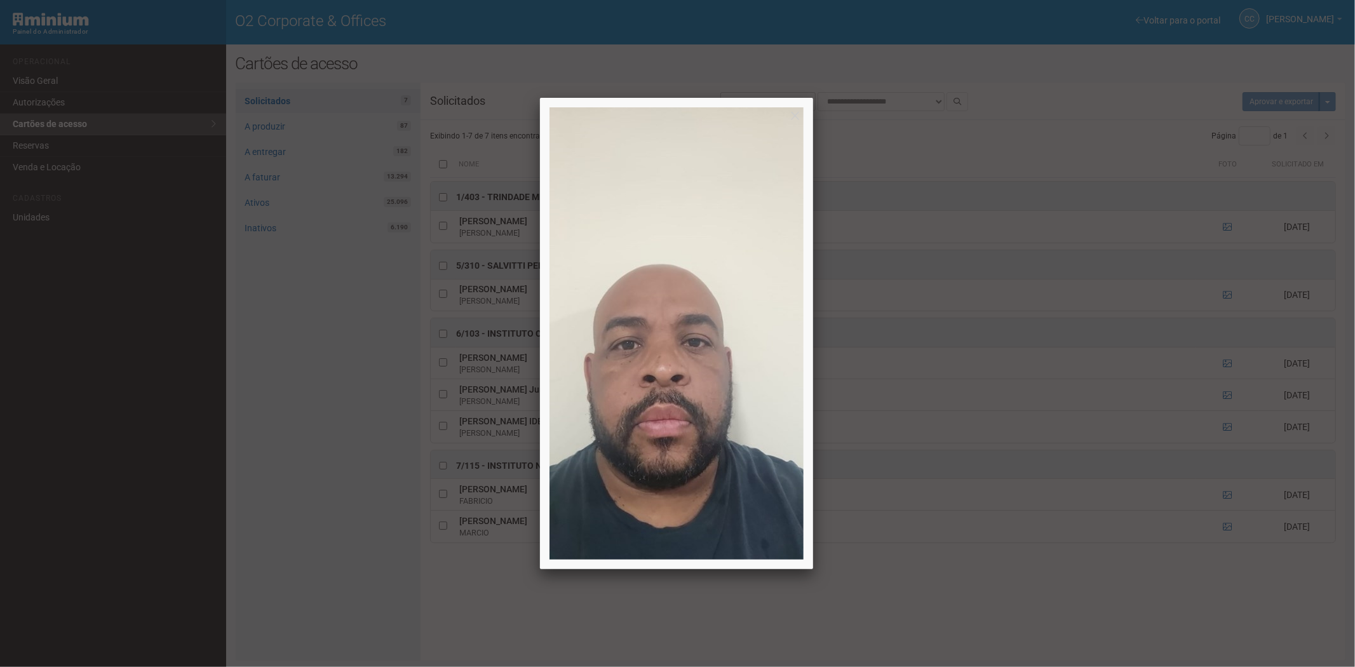
click at [1230, 539] on div at bounding box center [677, 333] width 1355 height 667
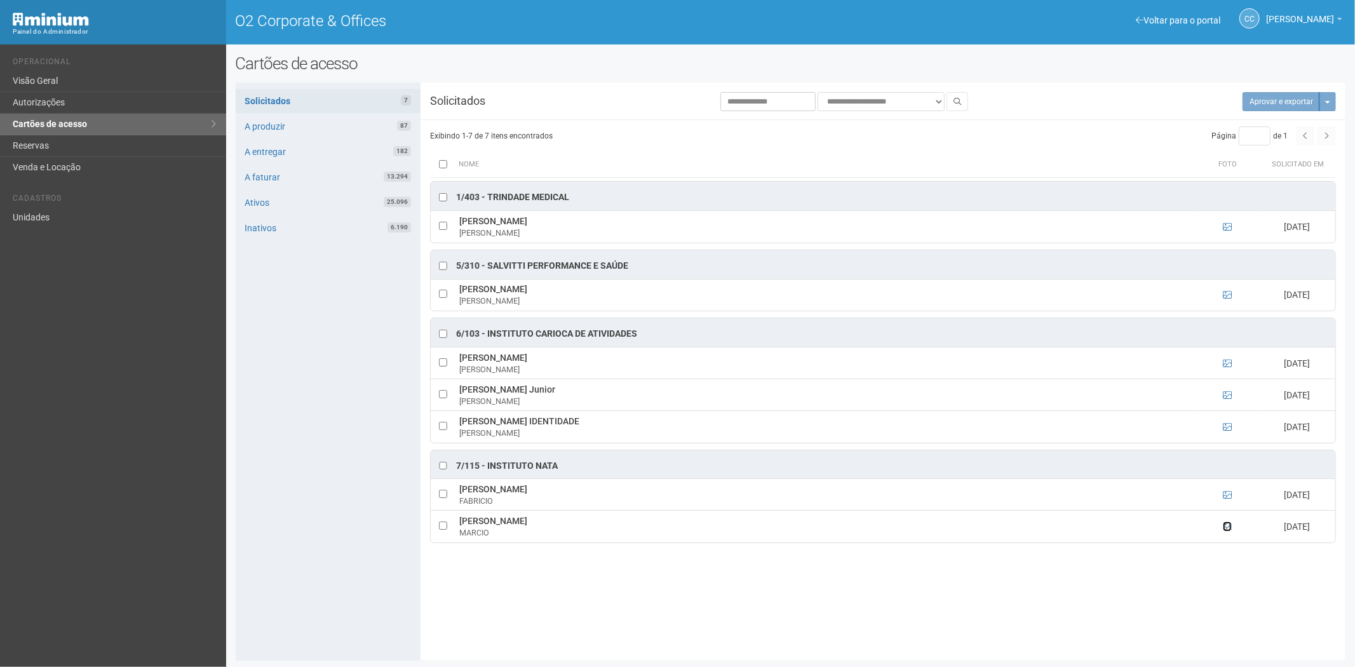
click at [1226, 530] on icon at bounding box center [1227, 526] width 9 height 9
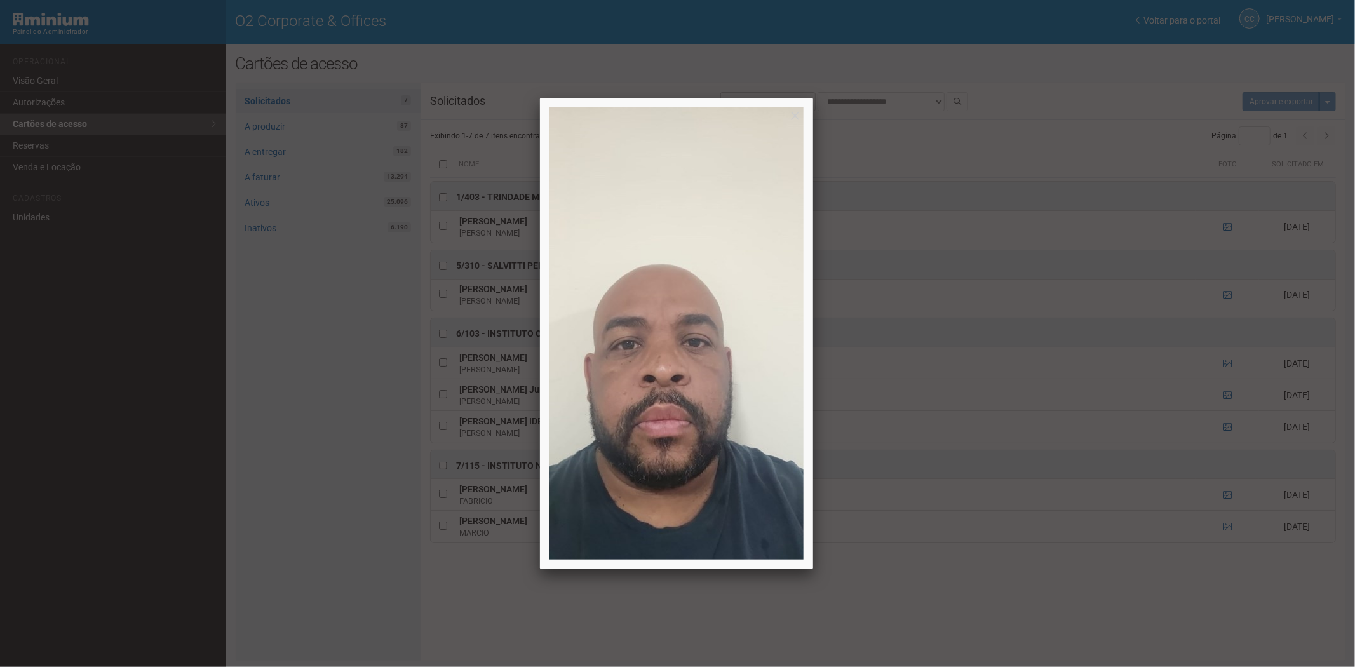
click at [1226, 530] on div at bounding box center [677, 333] width 1355 height 667
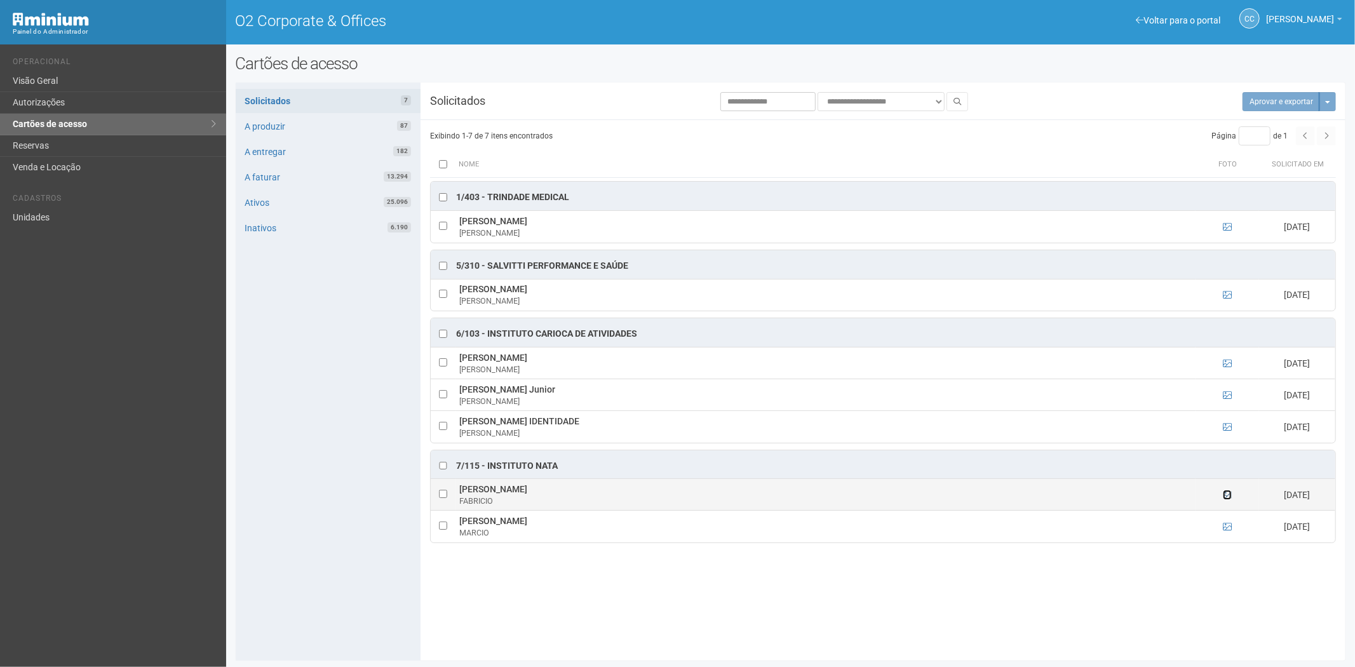
click at [1229, 499] on icon at bounding box center [1227, 495] width 9 height 9
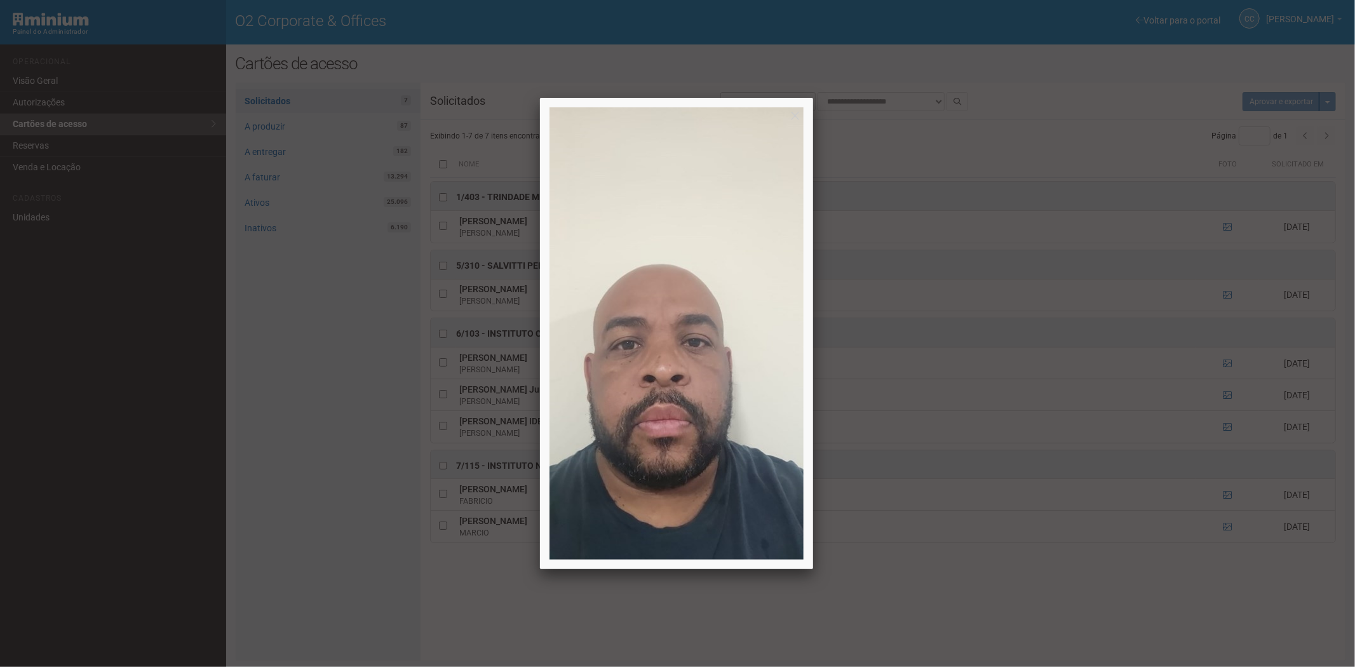
click at [1227, 499] on div at bounding box center [677, 333] width 1355 height 667
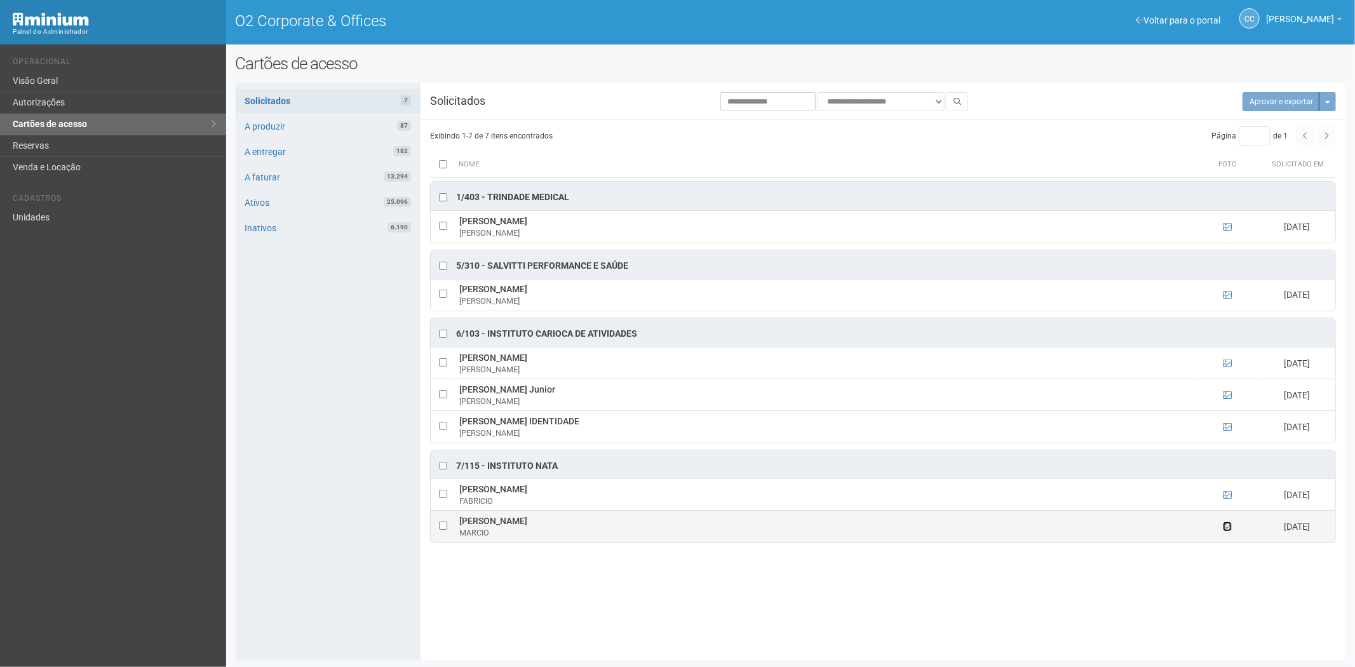
click at [1229, 531] on icon at bounding box center [1227, 526] width 9 height 9
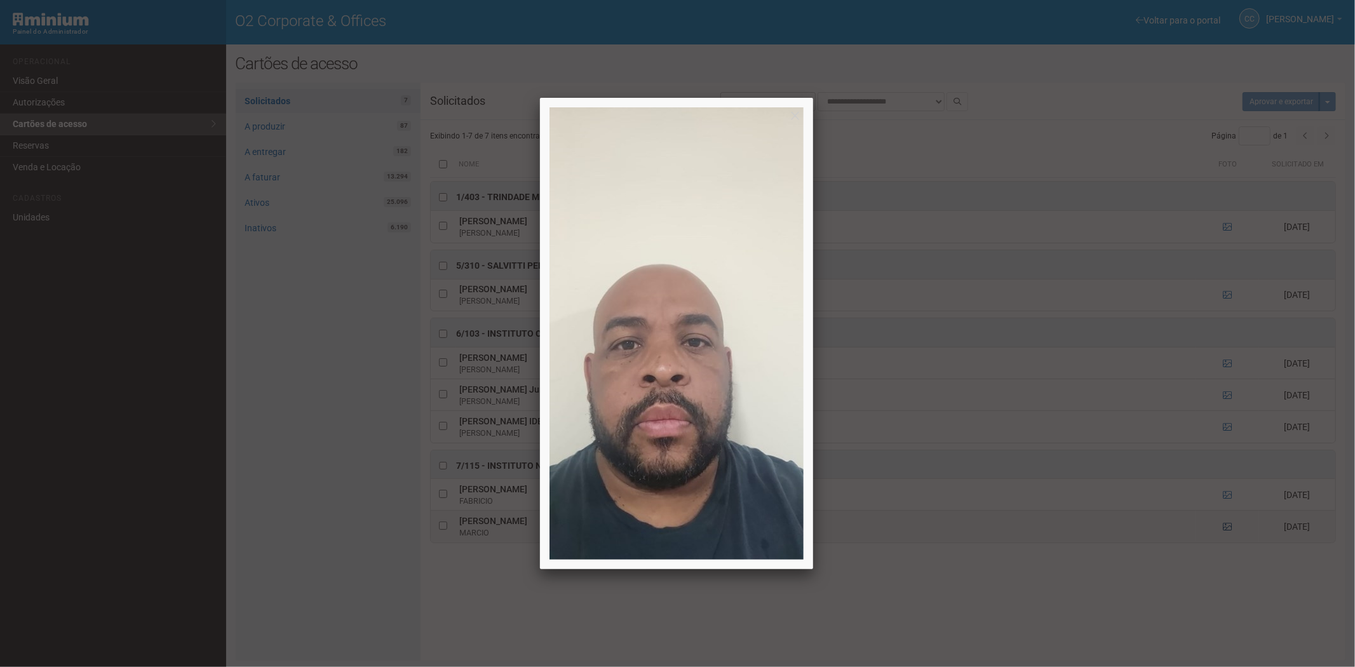
click at [1229, 531] on div at bounding box center [677, 333] width 1355 height 667
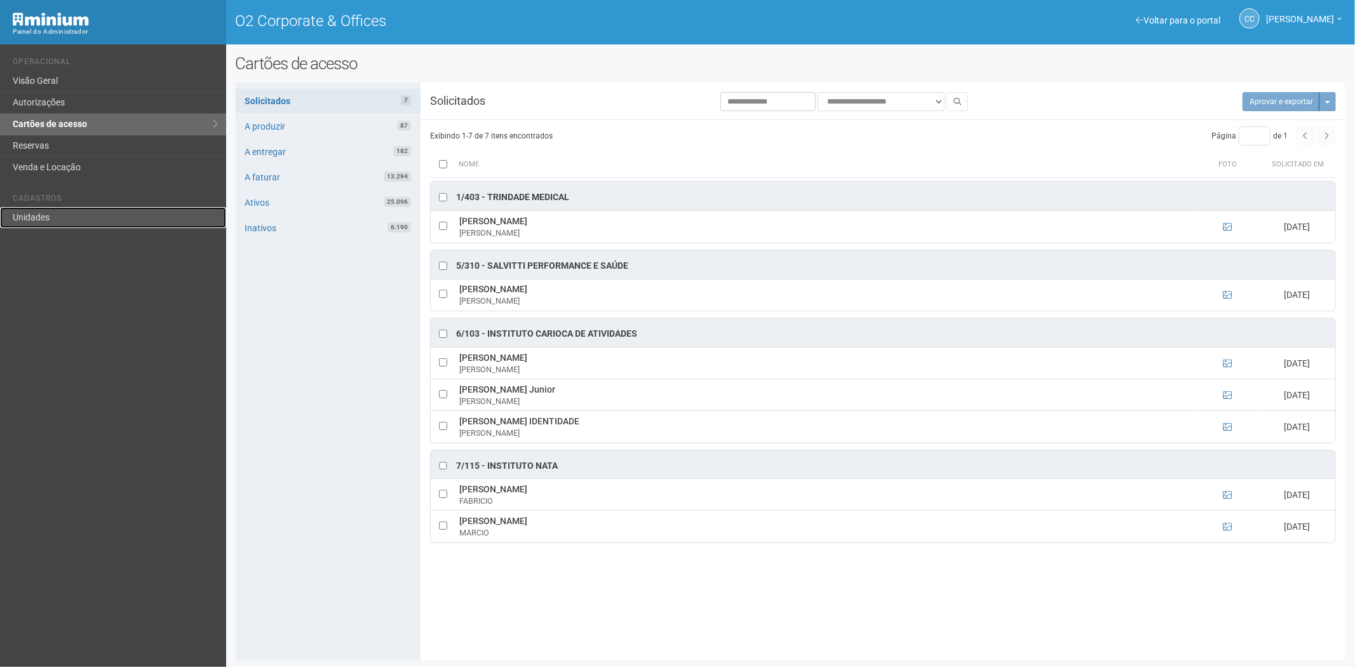
click at [64, 223] on link "Unidades" at bounding box center [113, 217] width 226 height 21
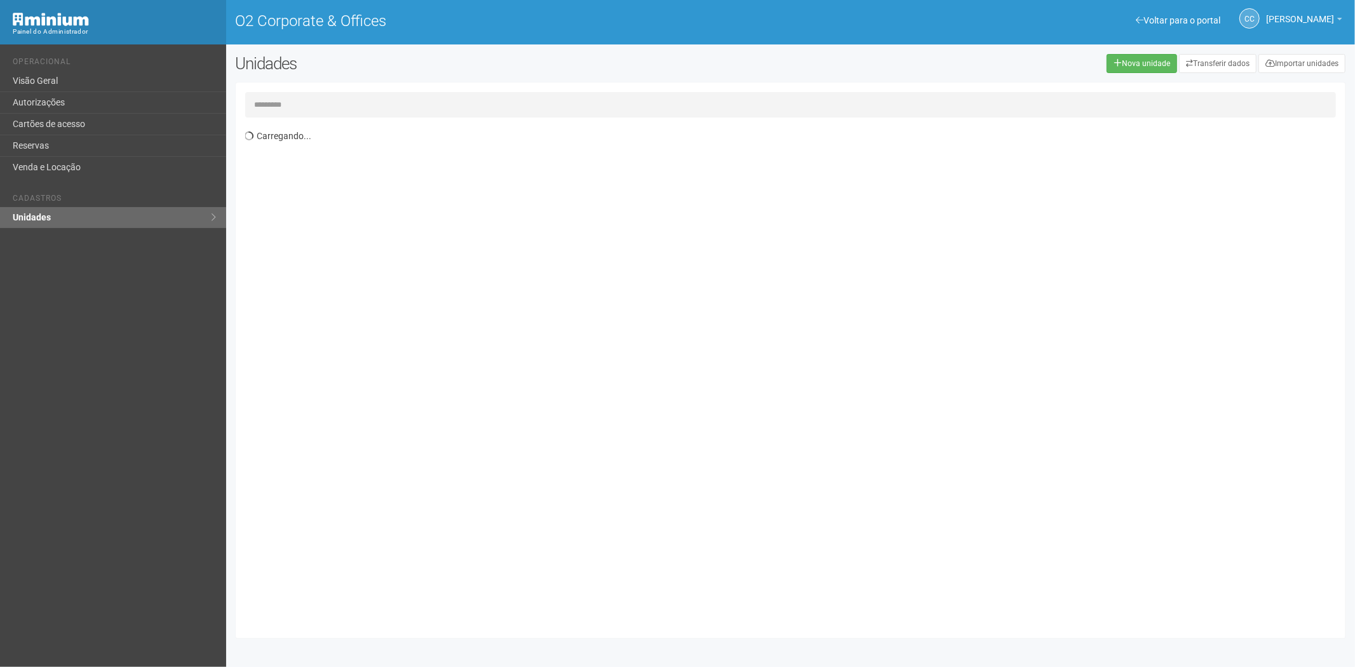
click at [321, 109] on input "text" at bounding box center [791, 104] width 1092 height 25
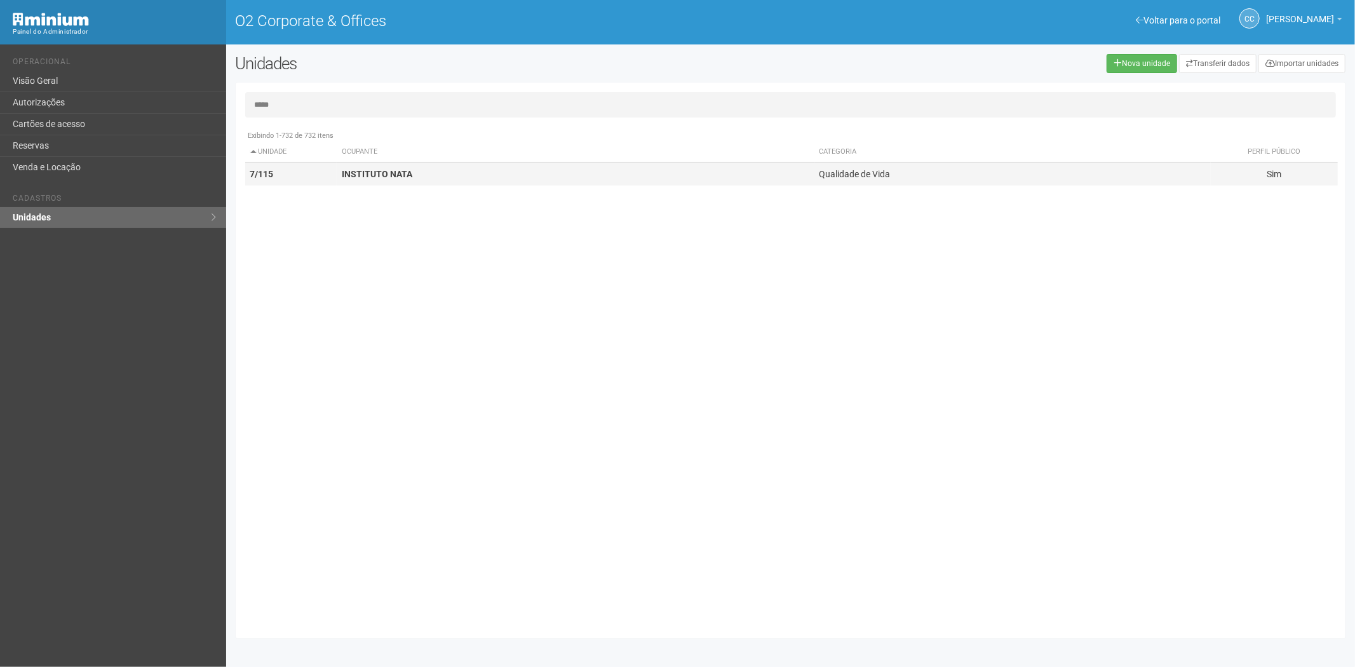
type input "*****"
click at [405, 169] on strong "INSTITUTO NATA" at bounding box center [377, 174] width 71 height 10
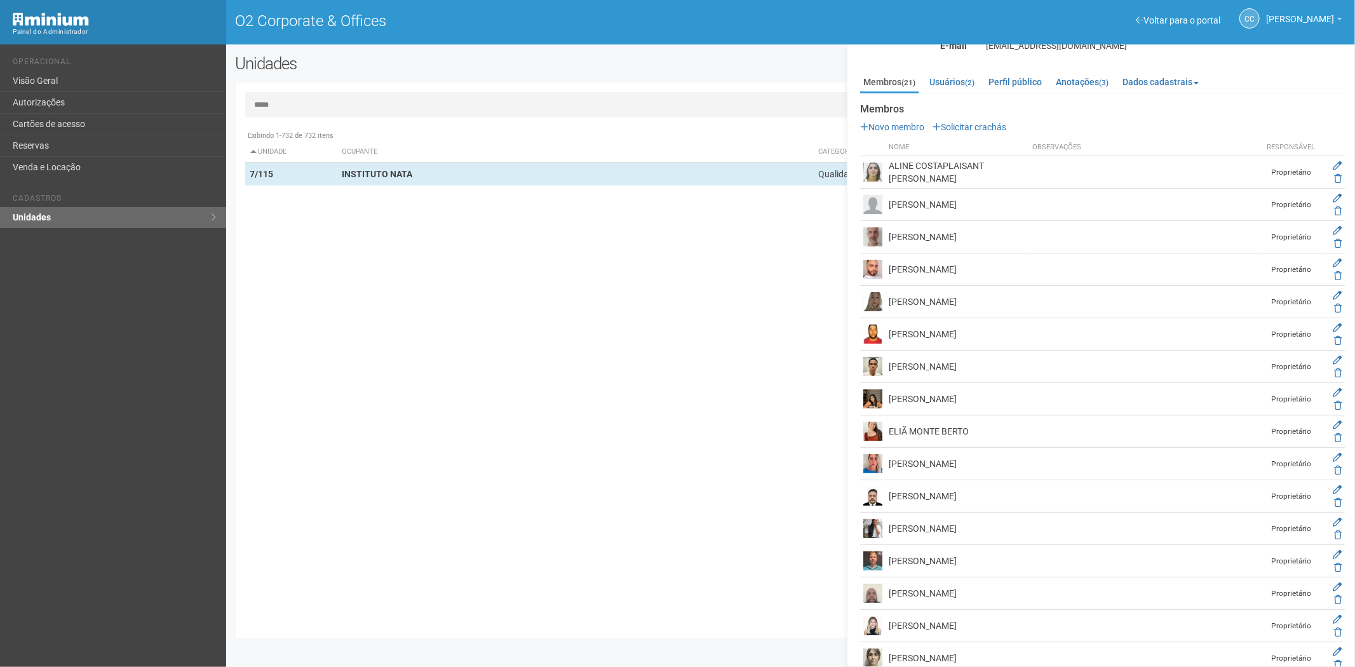
scroll to position [141, 0]
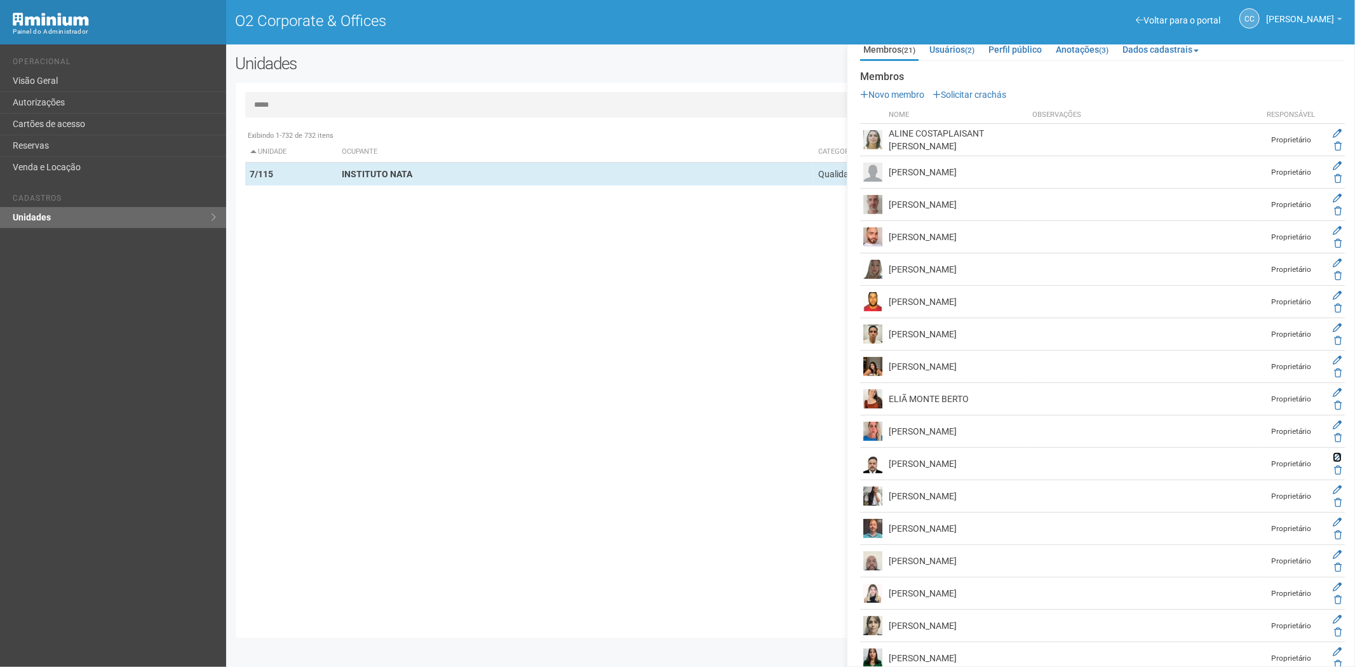
click at [1336, 456] on icon at bounding box center [1337, 457] width 9 height 9
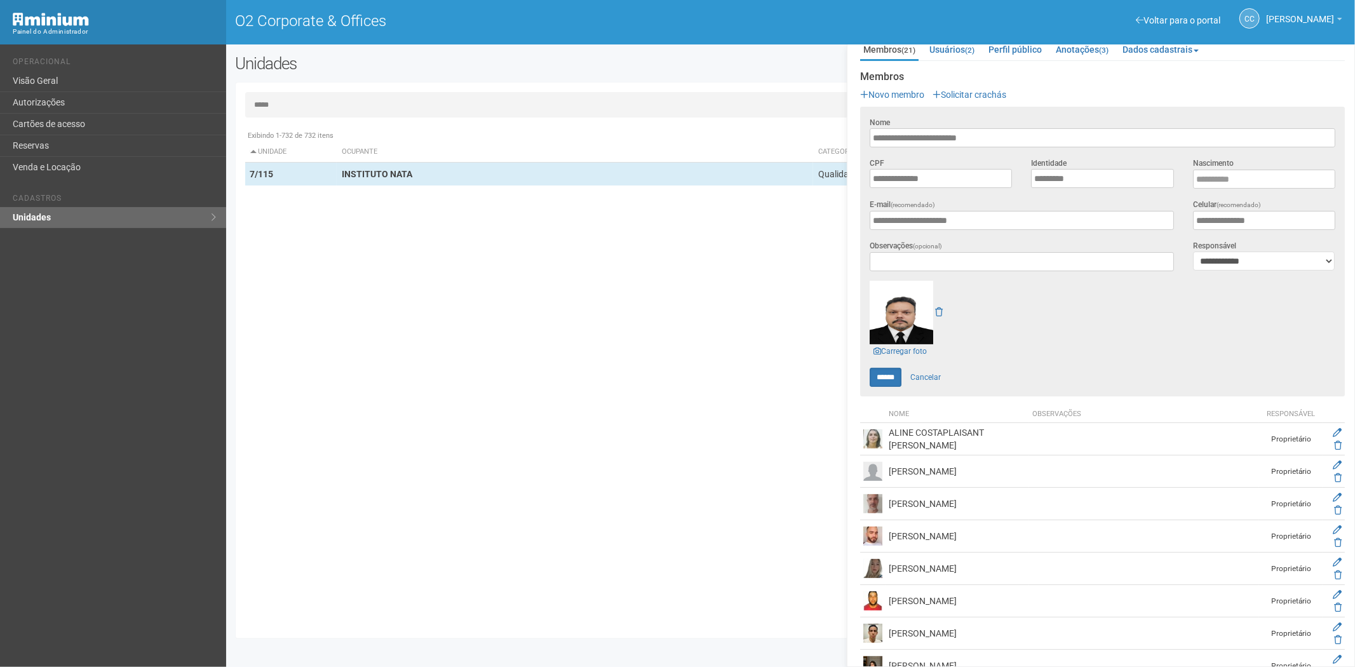
drag, startPoint x: 899, startPoint y: 304, endPoint x: 287, endPoint y: 93, distance: 646.7
click at [471, 356] on div "Exibindo 1-732 de 732 itens Unidade Ocupante Categoria Perfil público 1/101 FAR…" at bounding box center [795, 376] width 1101 height 505
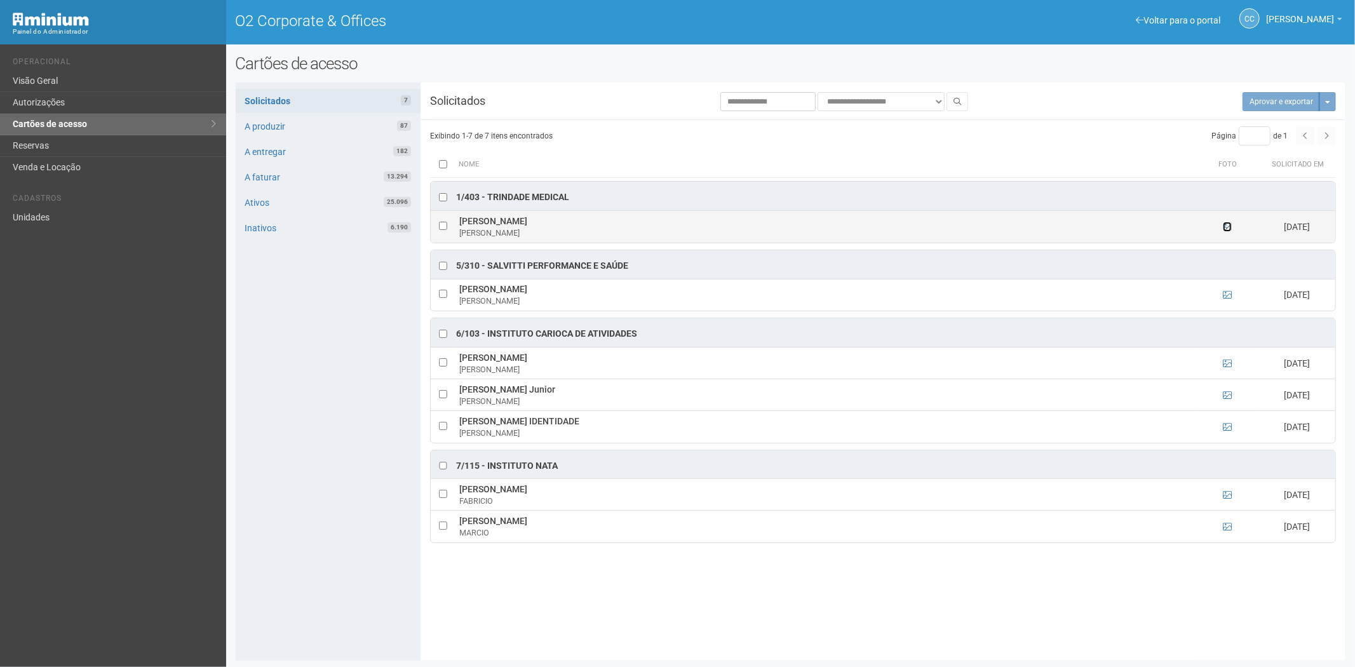
click at [1224, 231] on icon at bounding box center [1227, 226] width 9 height 9
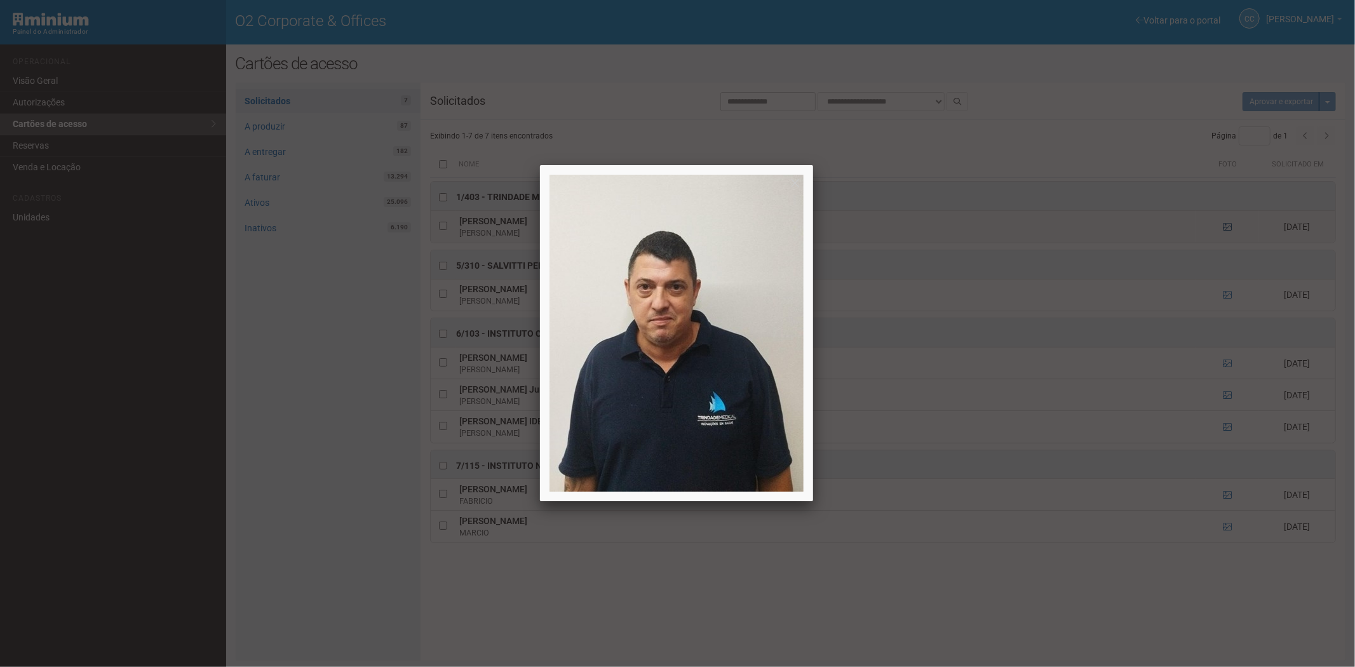
click at [1224, 233] on div at bounding box center [677, 333] width 1355 height 667
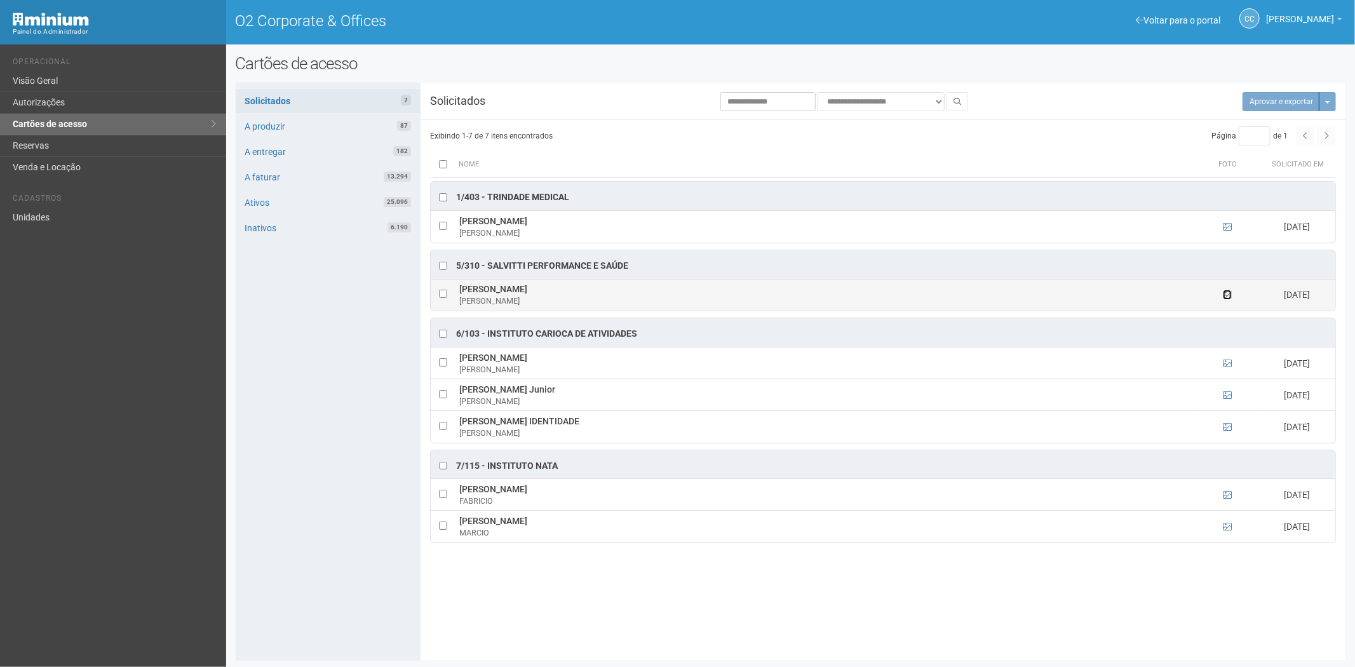
click at [1228, 295] on icon at bounding box center [1227, 294] width 9 height 9
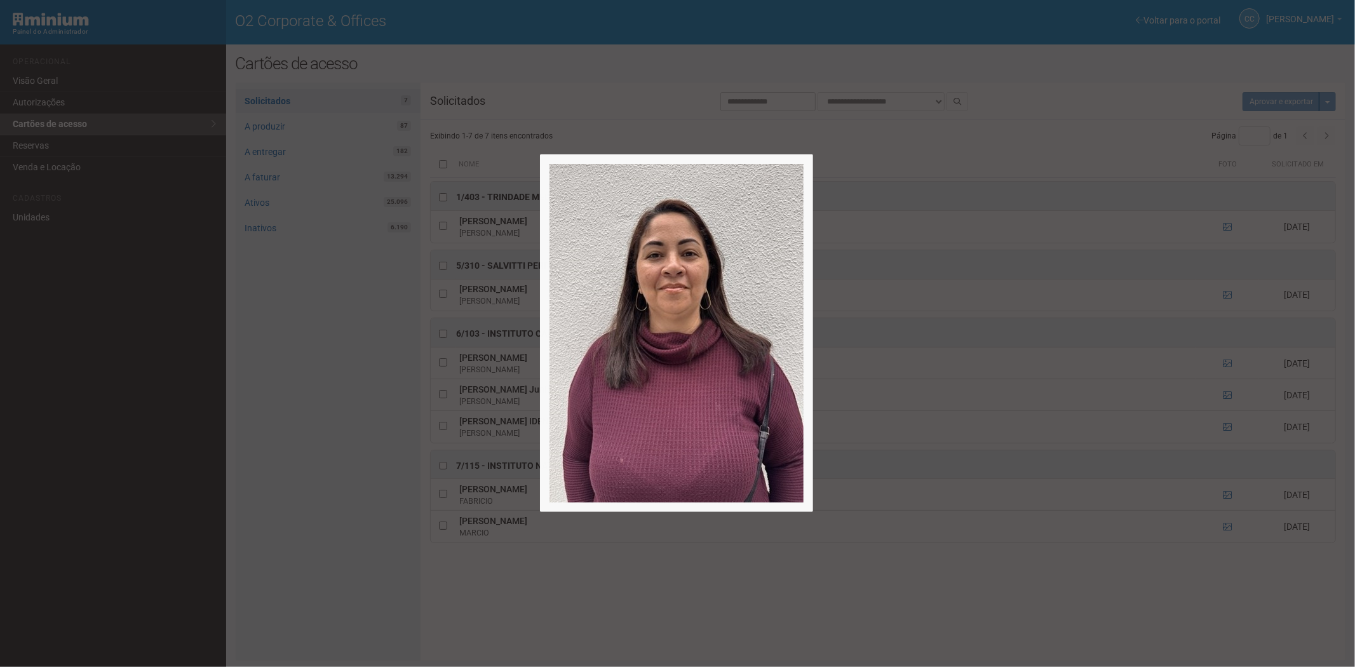
click at [1225, 296] on div at bounding box center [677, 333] width 1355 height 667
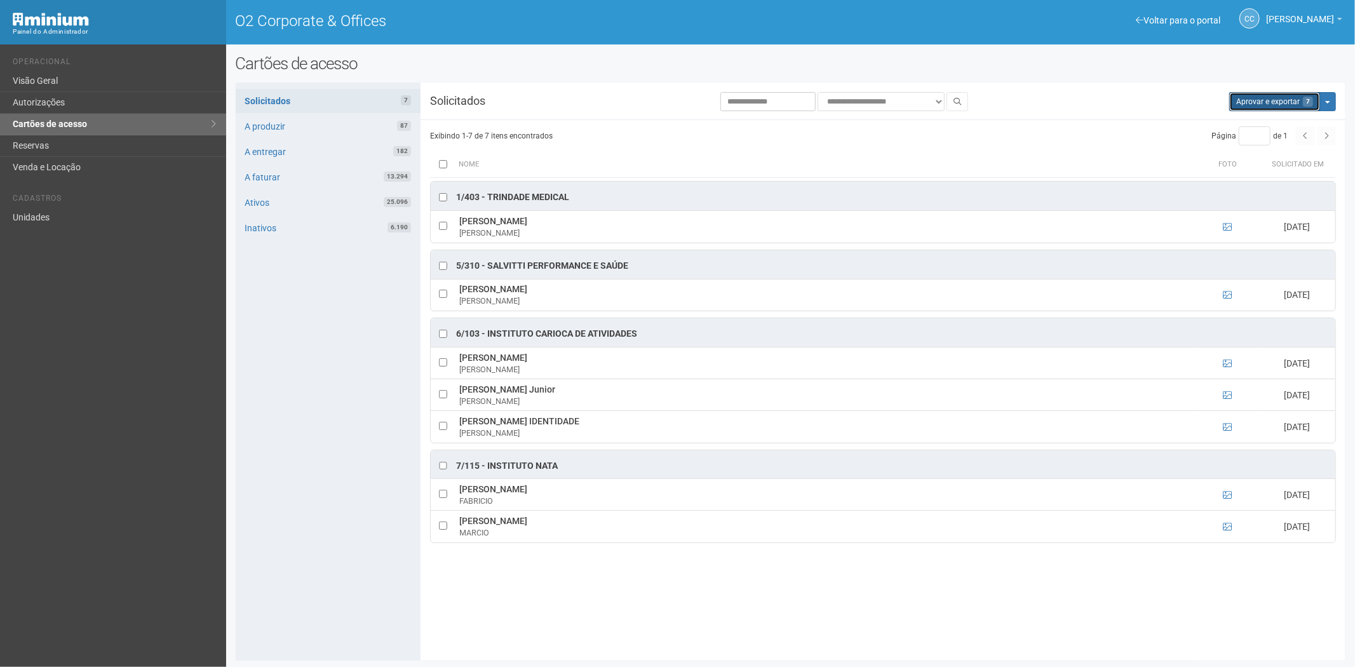
click at [1261, 98] on button "Aprovar e exportar 7" at bounding box center [1275, 101] width 91 height 19
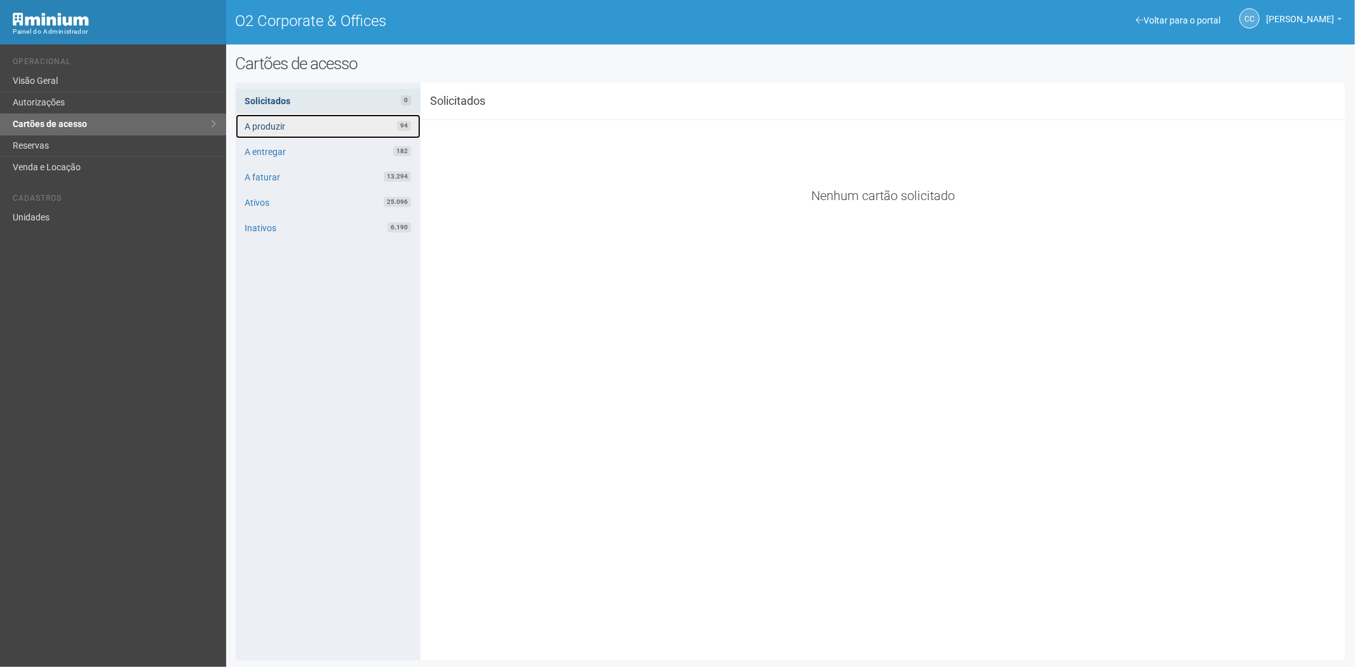
click at [321, 130] on link "A produzir 94" at bounding box center [328, 126] width 185 height 24
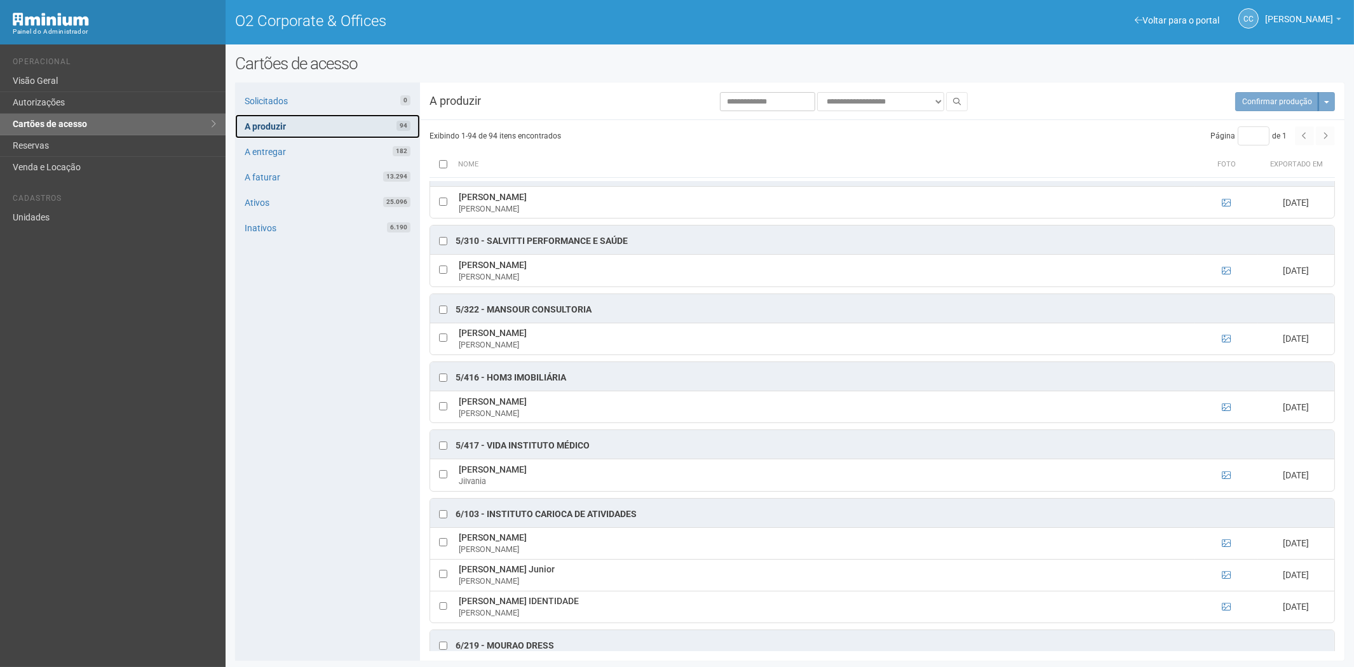
scroll to position [3318, 0]
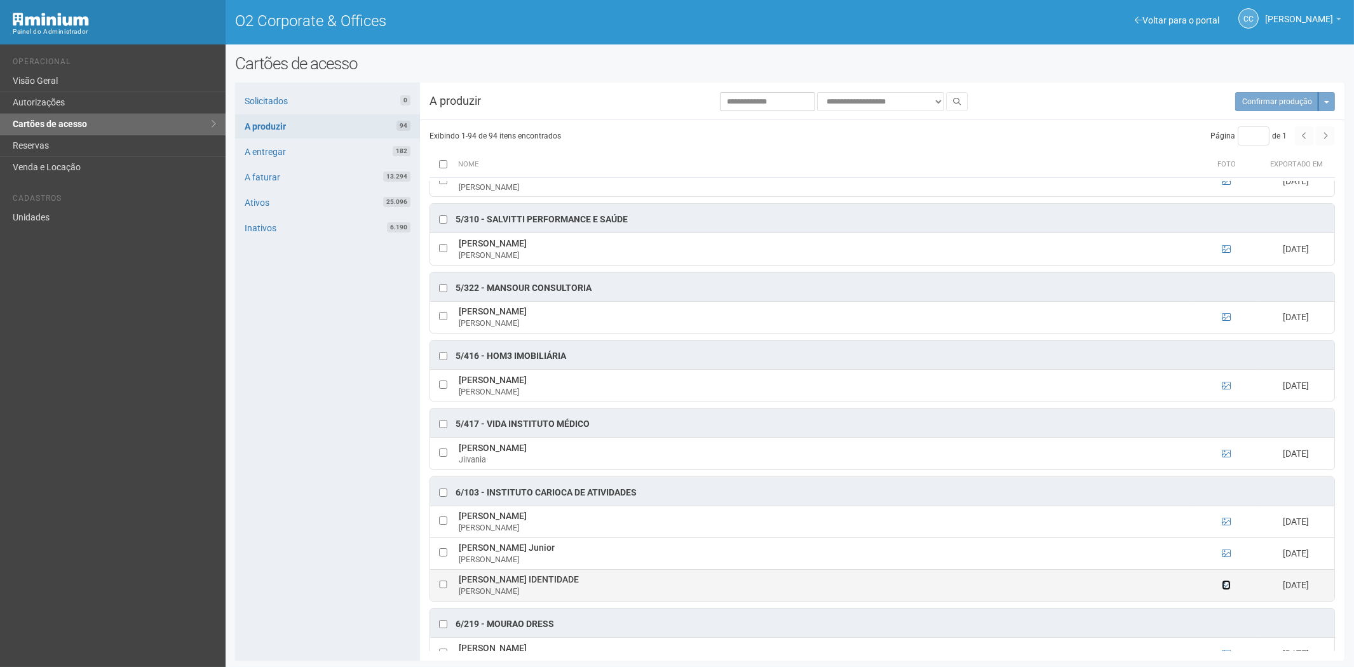
click at [1222, 590] on icon at bounding box center [1226, 585] width 9 height 9
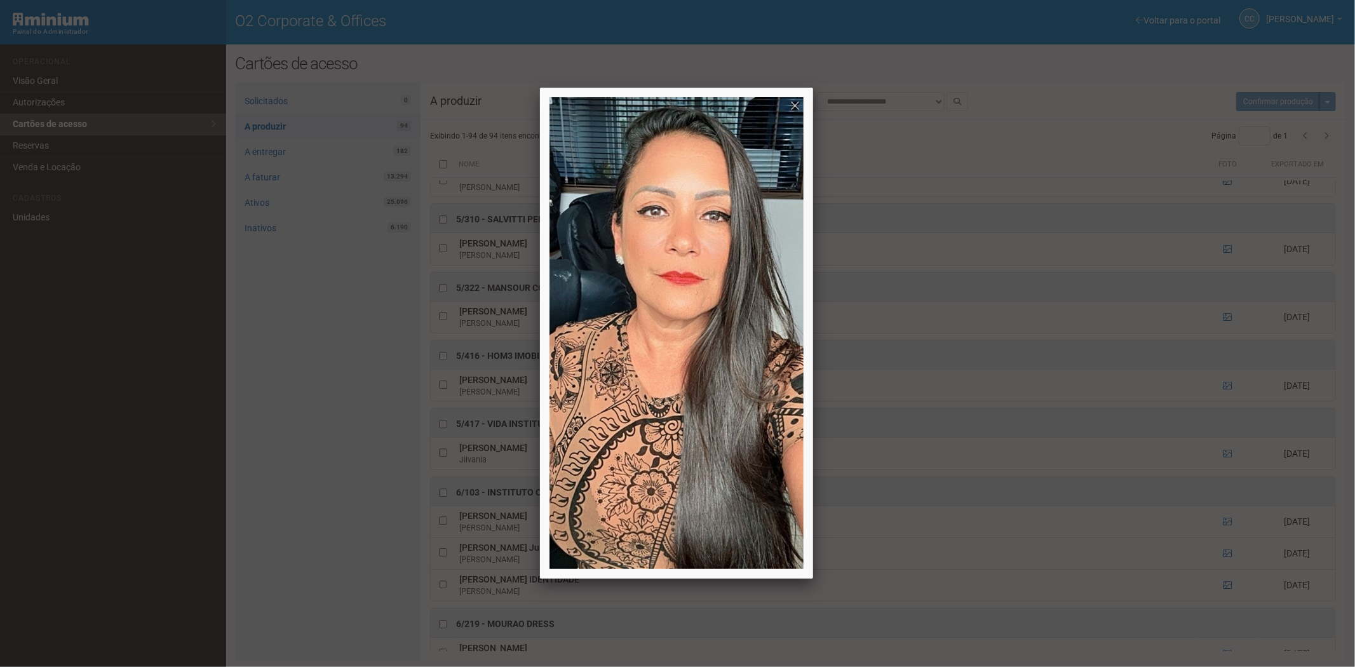
drag, startPoint x: 652, startPoint y: 338, endPoint x: 627, endPoint y: 341, distance: 25.6
click at [792, 105] on link at bounding box center [801, 111] width 23 height 23
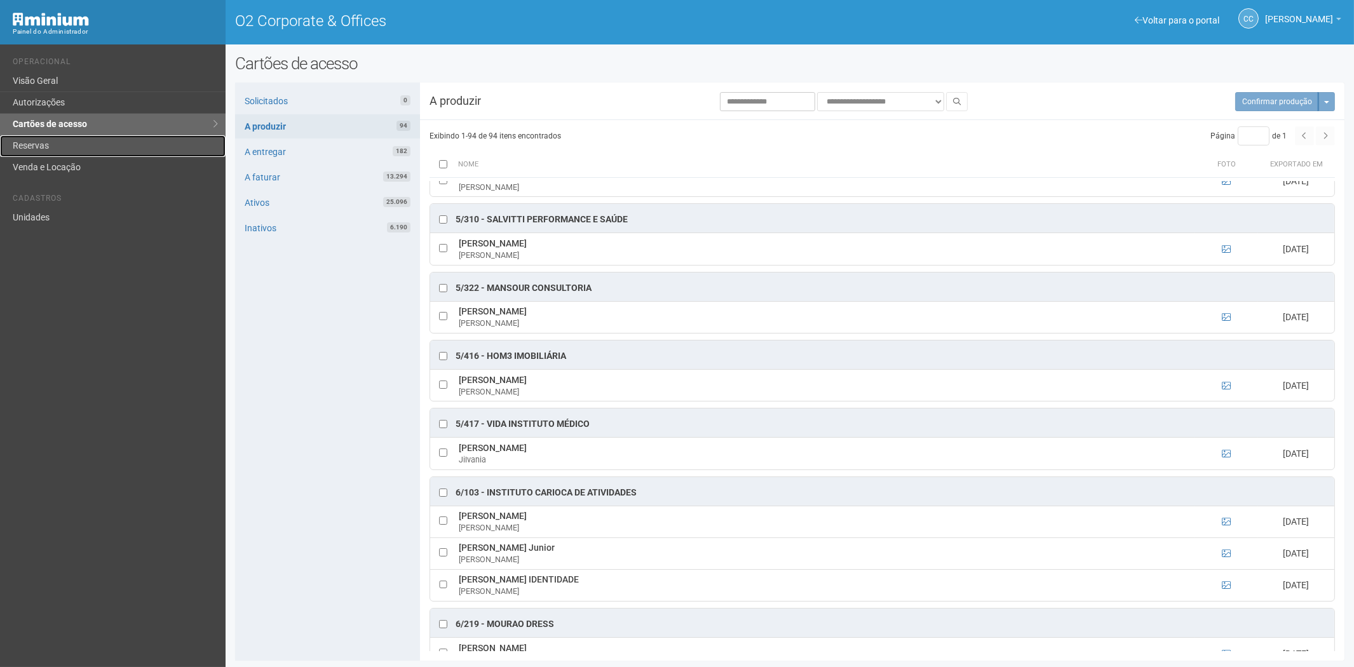
click at [30, 145] on link "Reservas" at bounding box center [113, 146] width 226 height 22
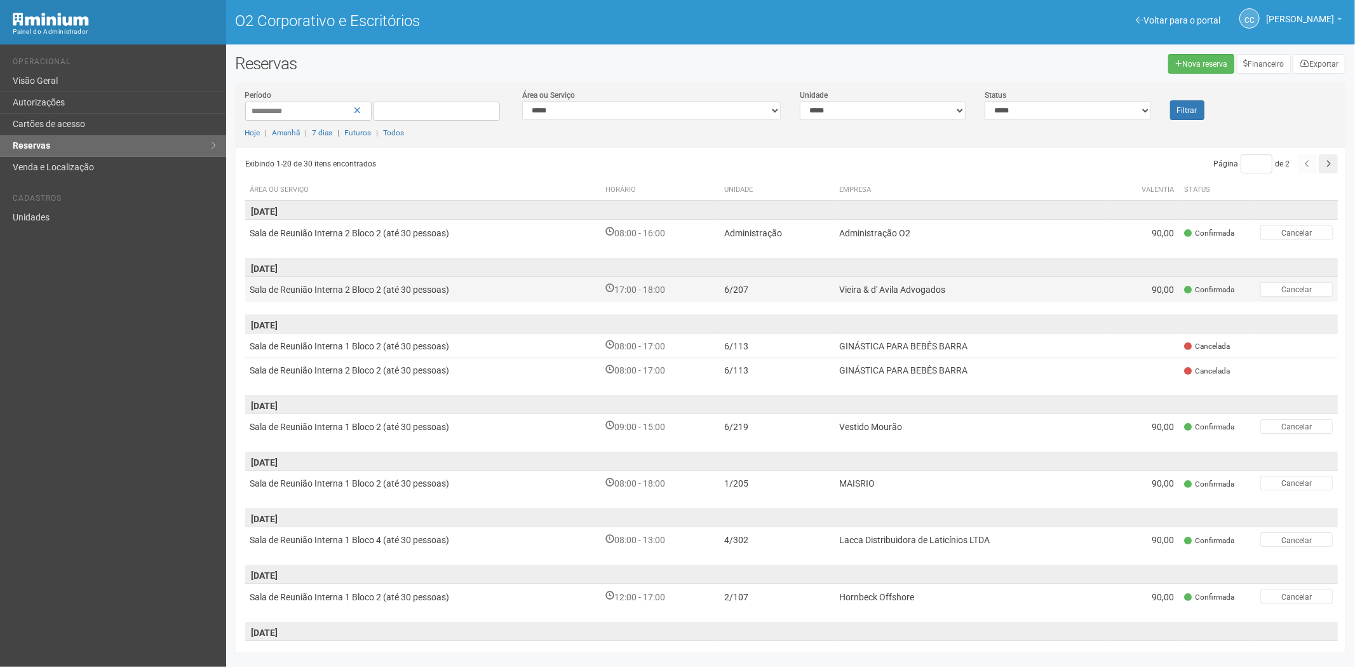
click at [996, 295] on td "Vieira & d' Avila Advogados" at bounding box center [970, 288] width 273 height 25
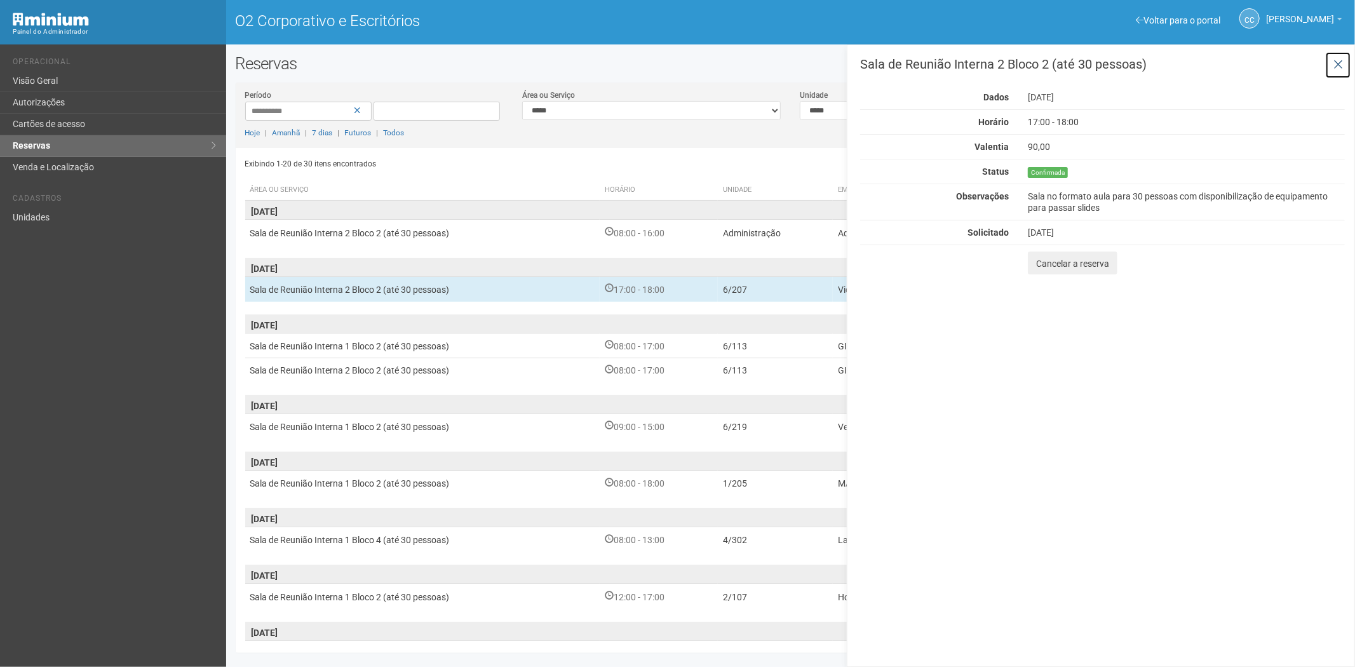
click at [1341, 64] on icon at bounding box center [1339, 64] width 10 height 13
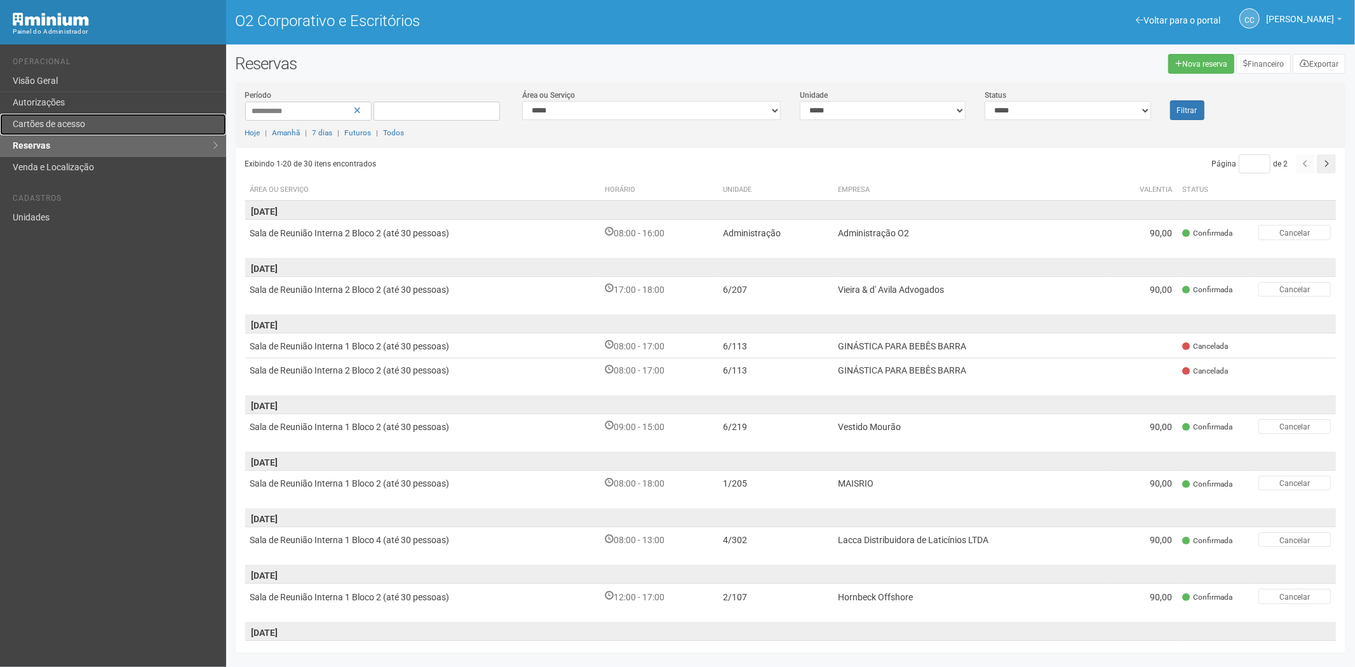
click at [79, 119] on font "Cartões de acesso" at bounding box center [49, 124] width 72 height 10
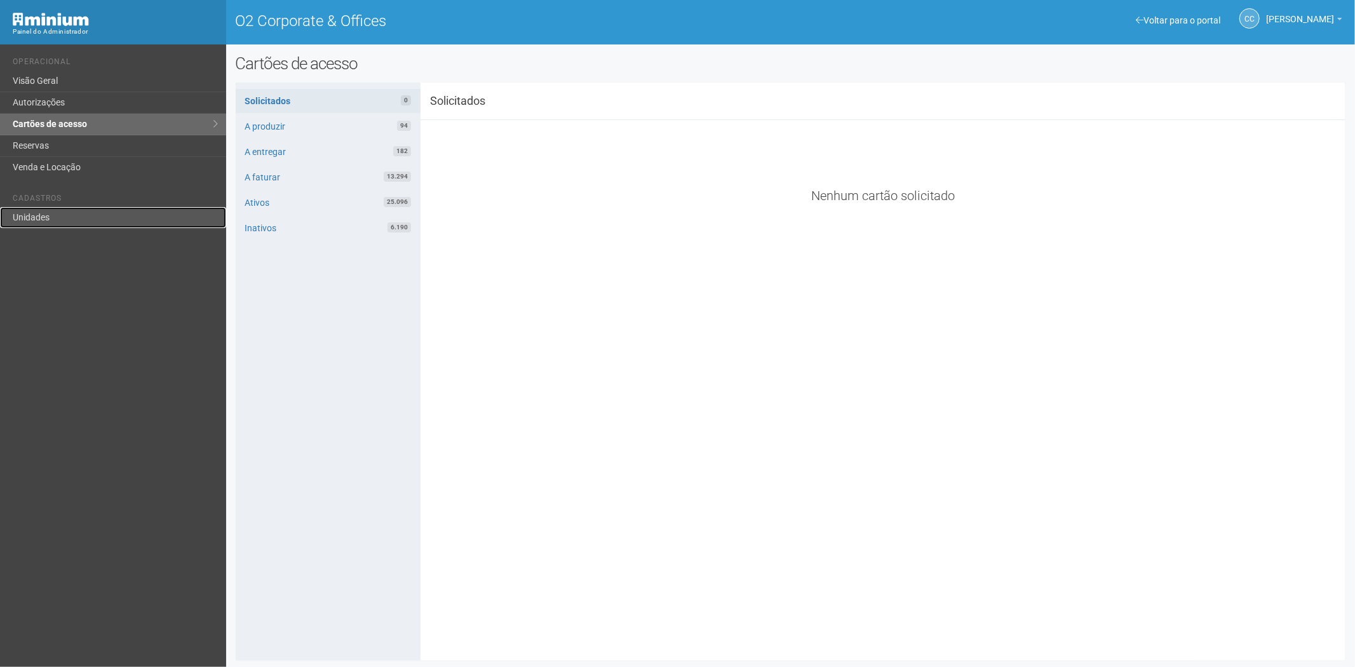
click at [46, 217] on link "Unidades" at bounding box center [113, 217] width 226 height 21
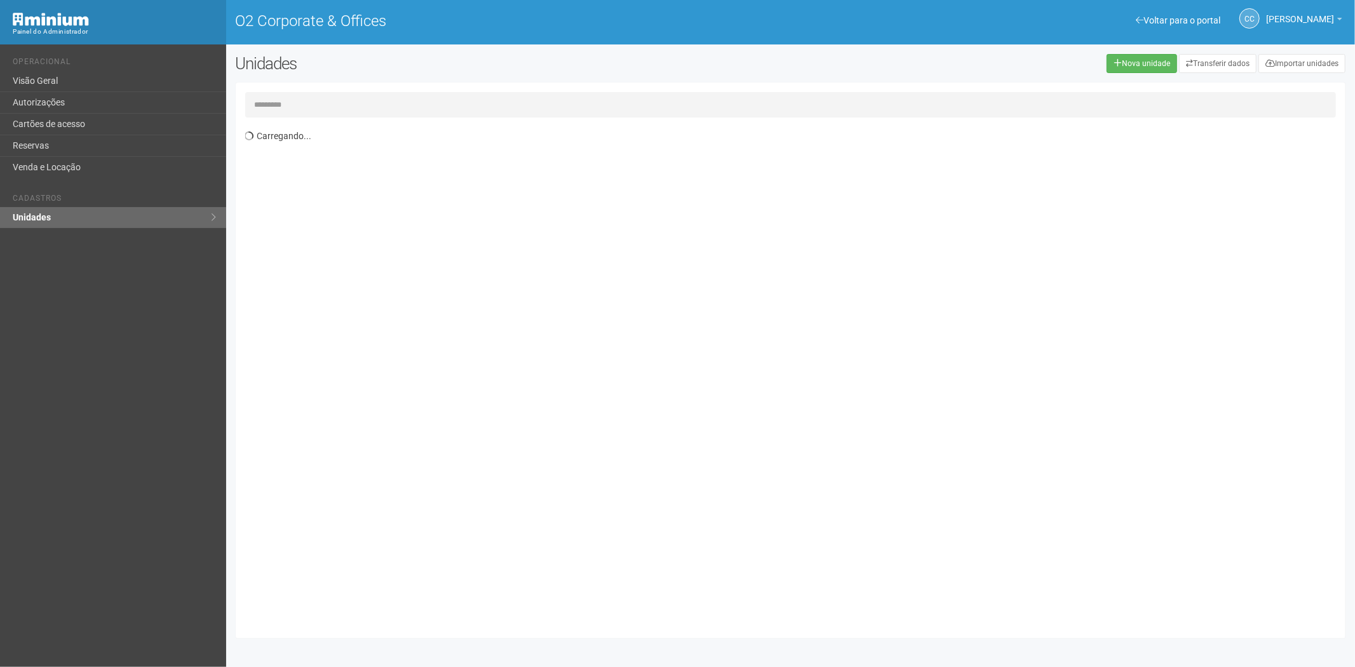
click at [287, 99] on input "text" at bounding box center [791, 104] width 1092 height 25
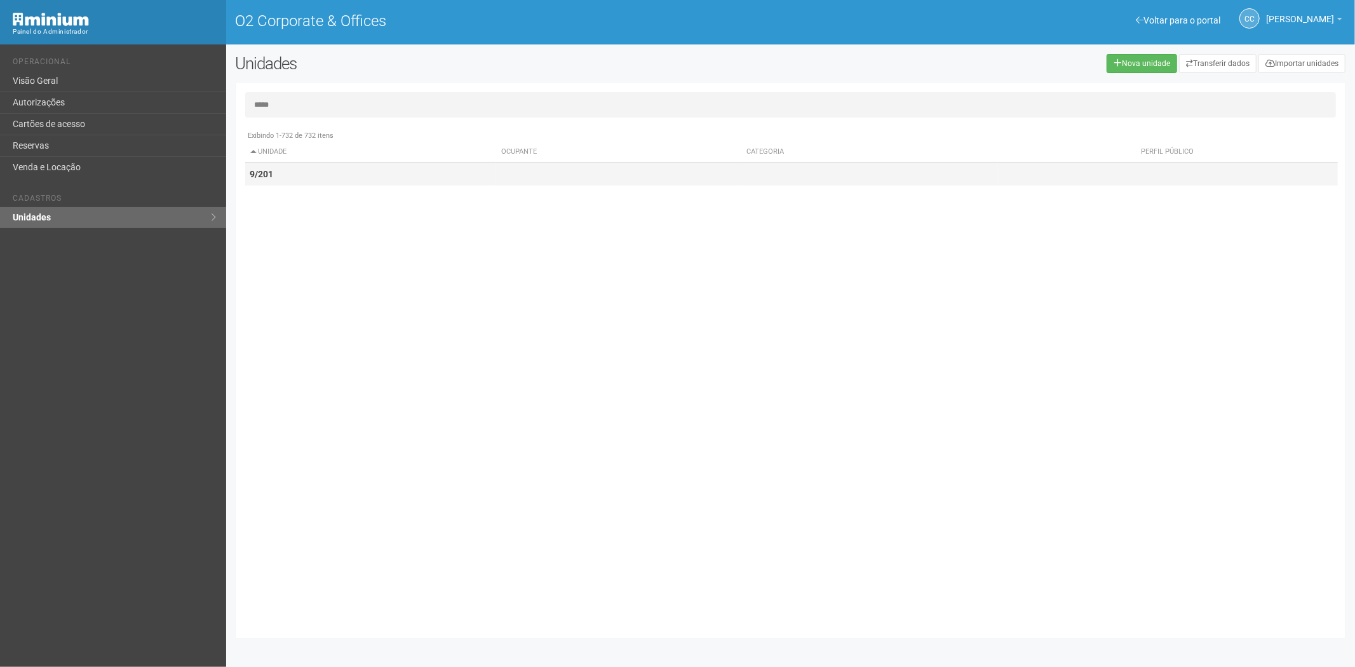
type input "*****"
click at [397, 173] on td "9/201" at bounding box center [371, 175] width 252 height 24
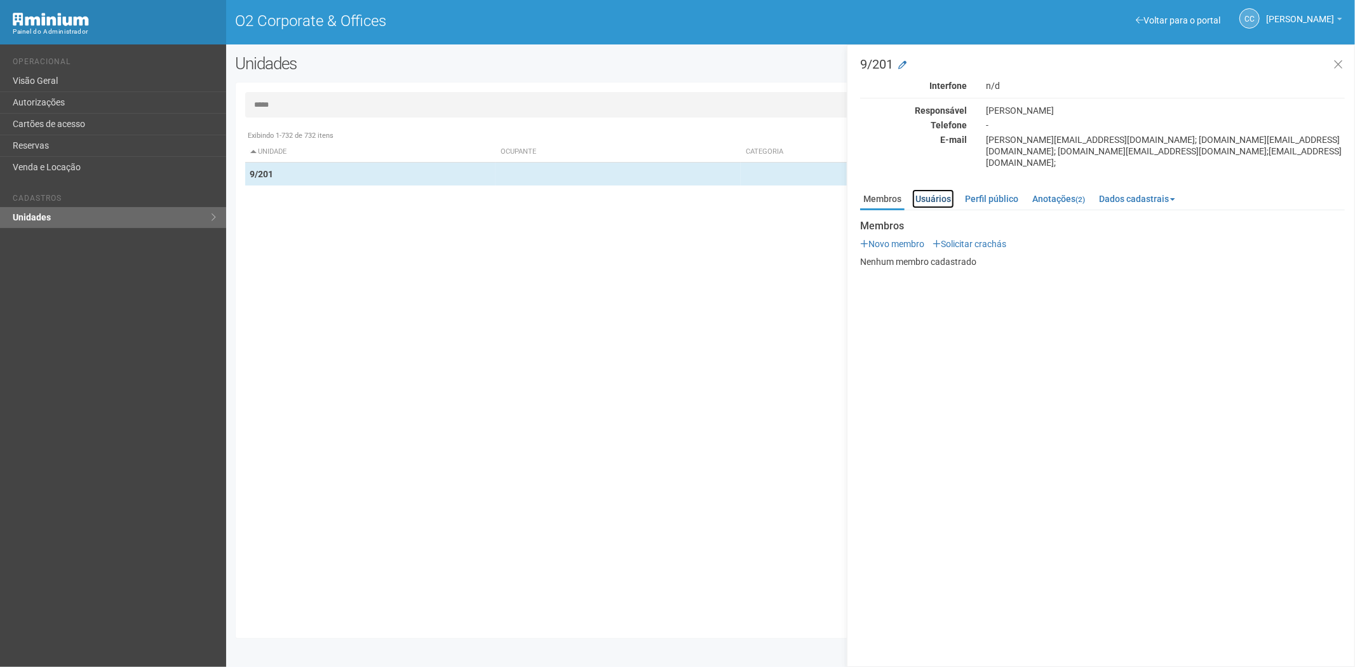
click at [942, 189] on link "Usuários" at bounding box center [933, 198] width 42 height 19
click at [990, 193] on link "Perfil público" at bounding box center [992, 198] width 60 height 19
click at [893, 189] on link "Membros" at bounding box center [882, 198] width 44 height 19
click at [89, 54] on ul "Operacional Visão Geral Autorizações Cartões de acesso Reservas Venda e Locação" at bounding box center [115, 113] width 204 height 130
click at [305, 105] on input "*****" at bounding box center [791, 104] width 1092 height 25
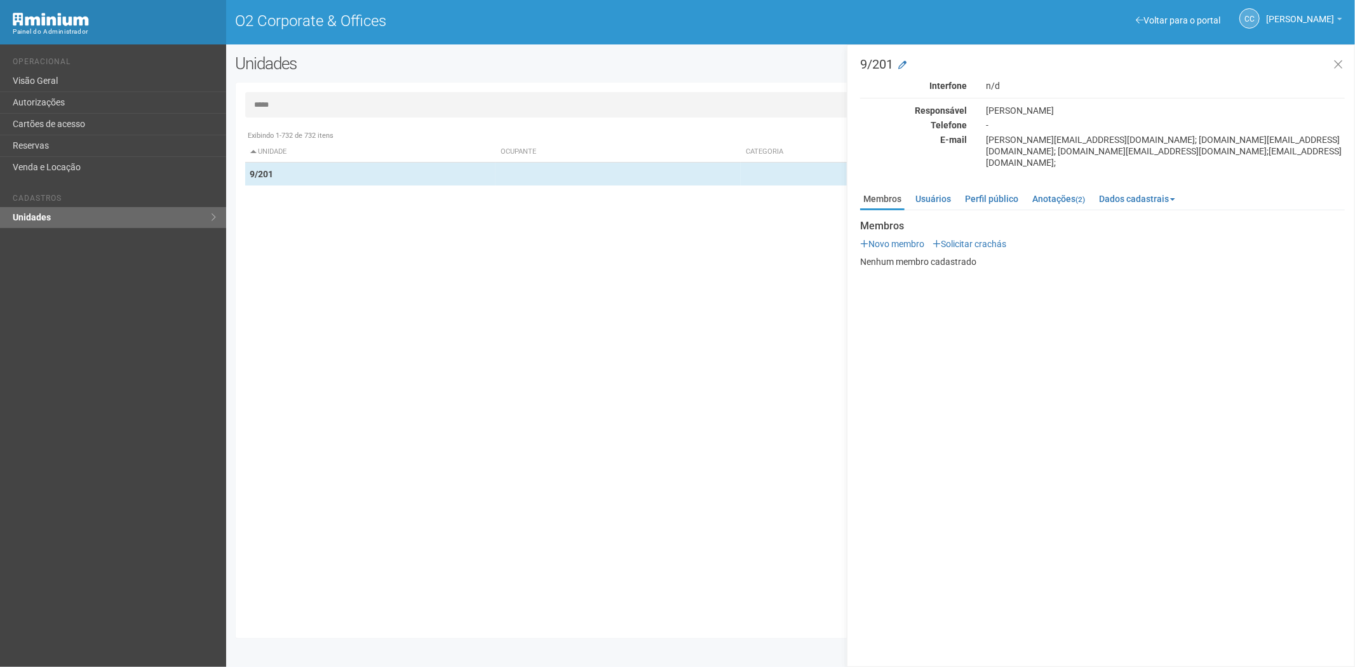
click at [305, 105] on input "*****" at bounding box center [791, 104] width 1092 height 25
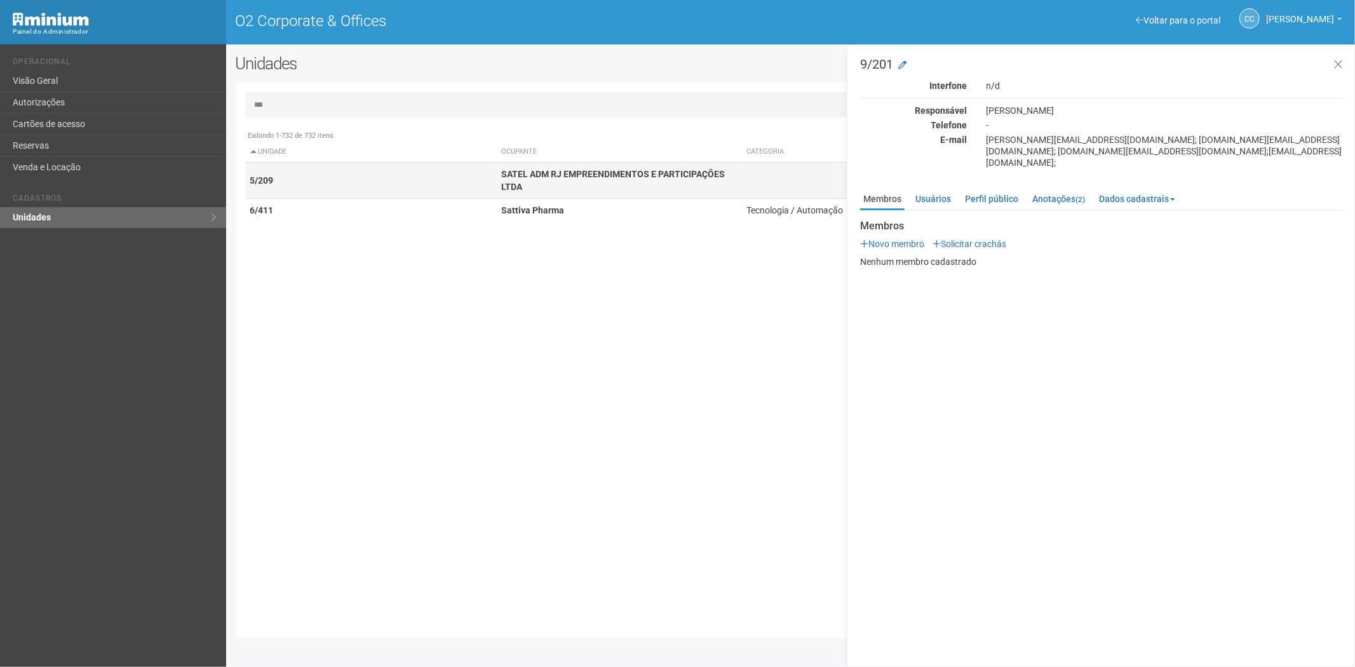
type input "***"
click at [454, 183] on td "5/209" at bounding box center [371, 181] width 252 height 36
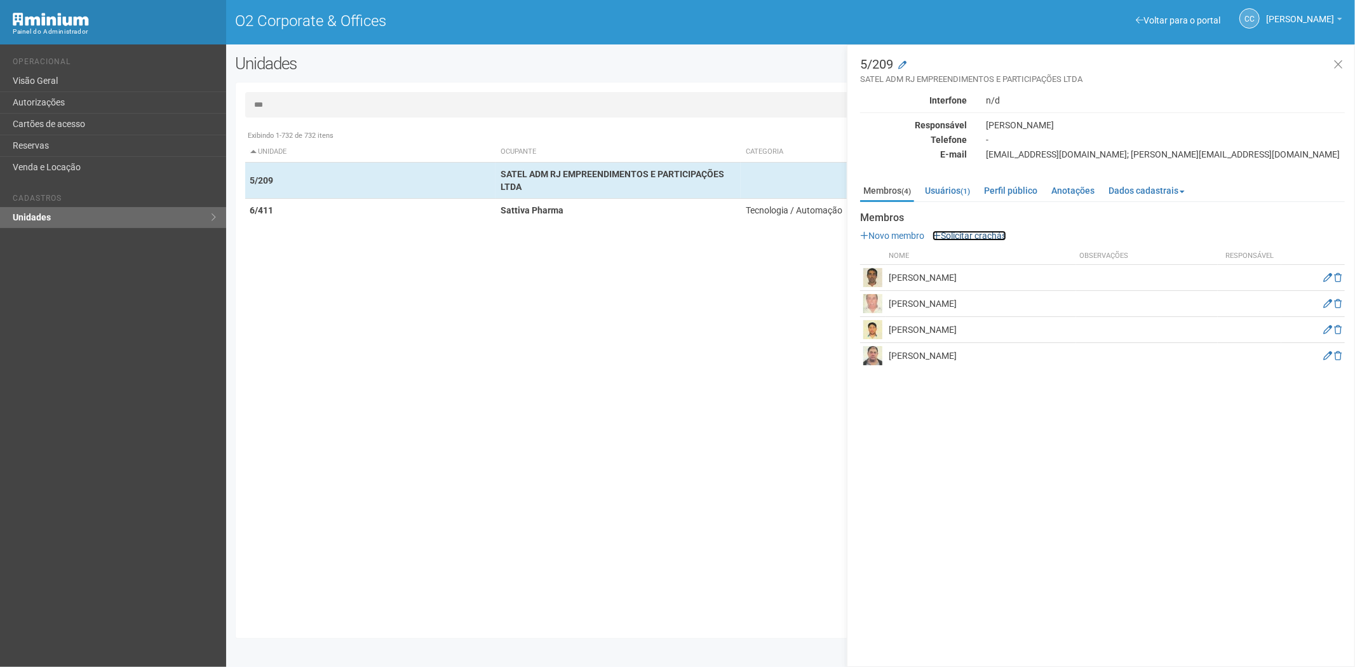
click at [982, 236] on link "Solicitar crachás" at bounding box center [970, 236] width 74 height 10
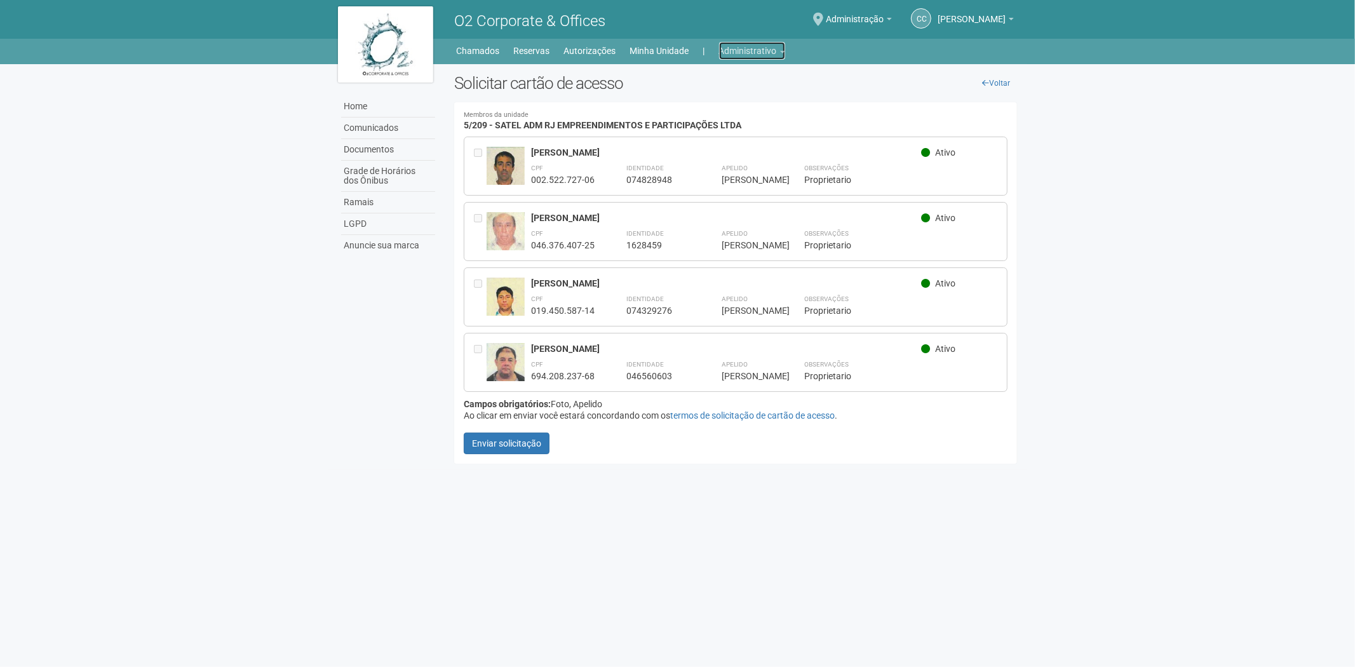
click at [752, 48] on link "Administrativo" at bounding box center [752, 51] width 66 height 18
click at [724, 98] on link "Cartões de acesso" at bounding box center [735, 100] width 108 height 22
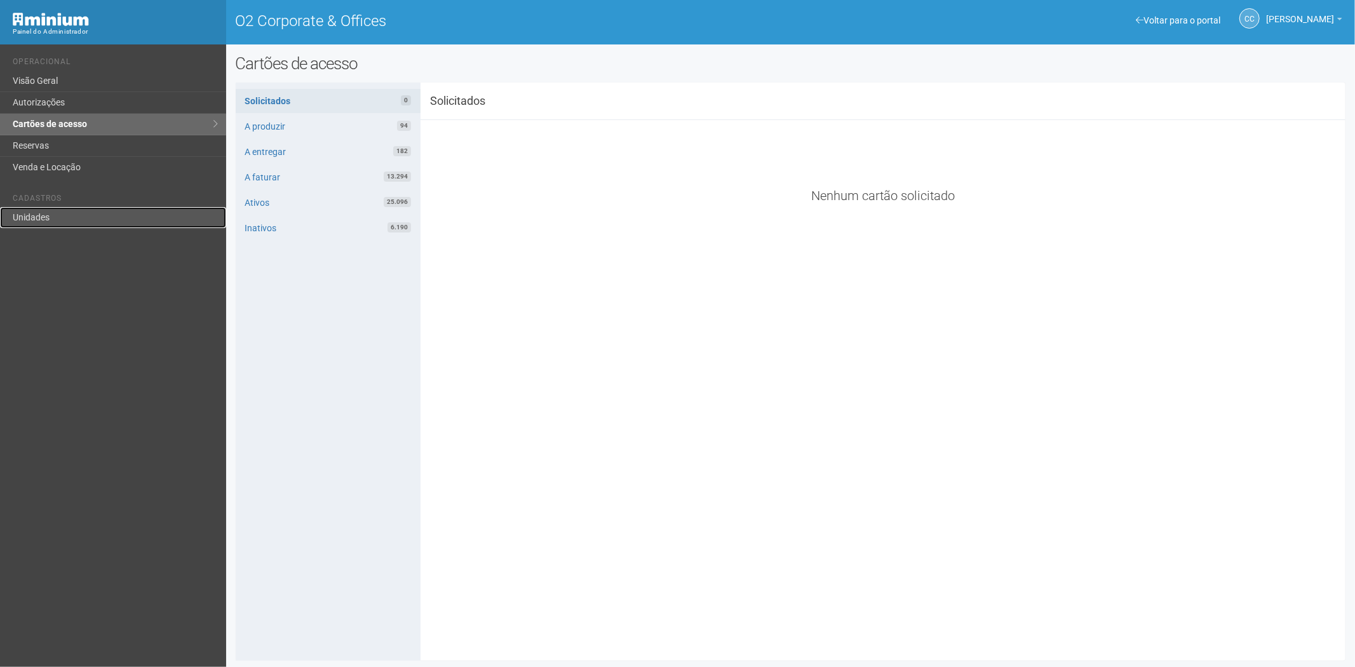
click at [36, 227] on link "Unidades" at bounding box center [113, 217] width 226 height 21
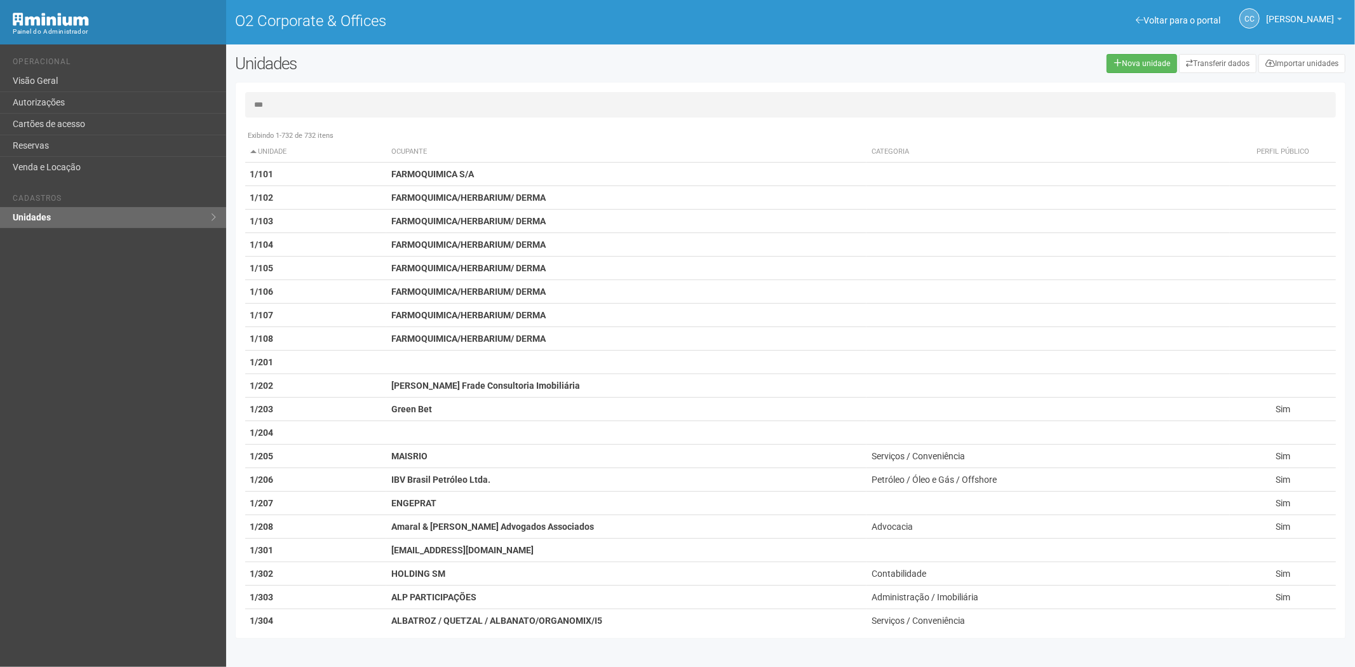
type input "***"
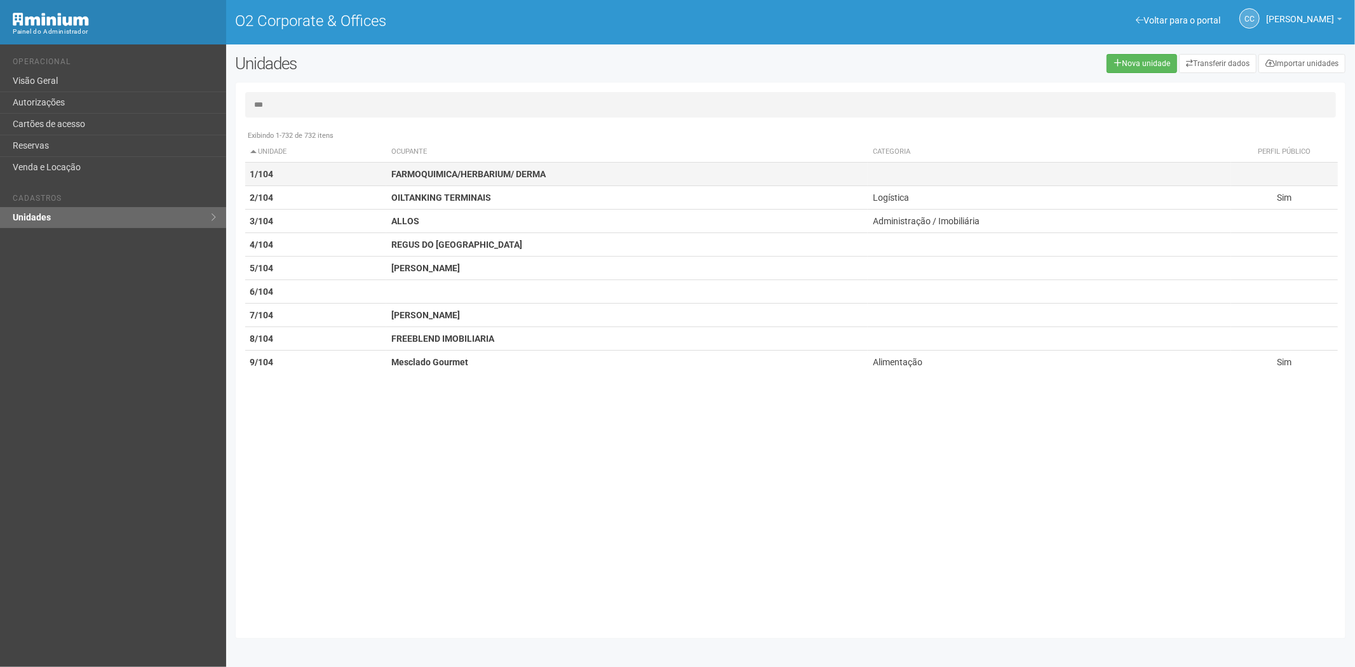
click at [408, 170] on strong "FARMOQUIMICA/HERBARIUM/ DERMA" at bounding box center [468, 174] width 154 height 10
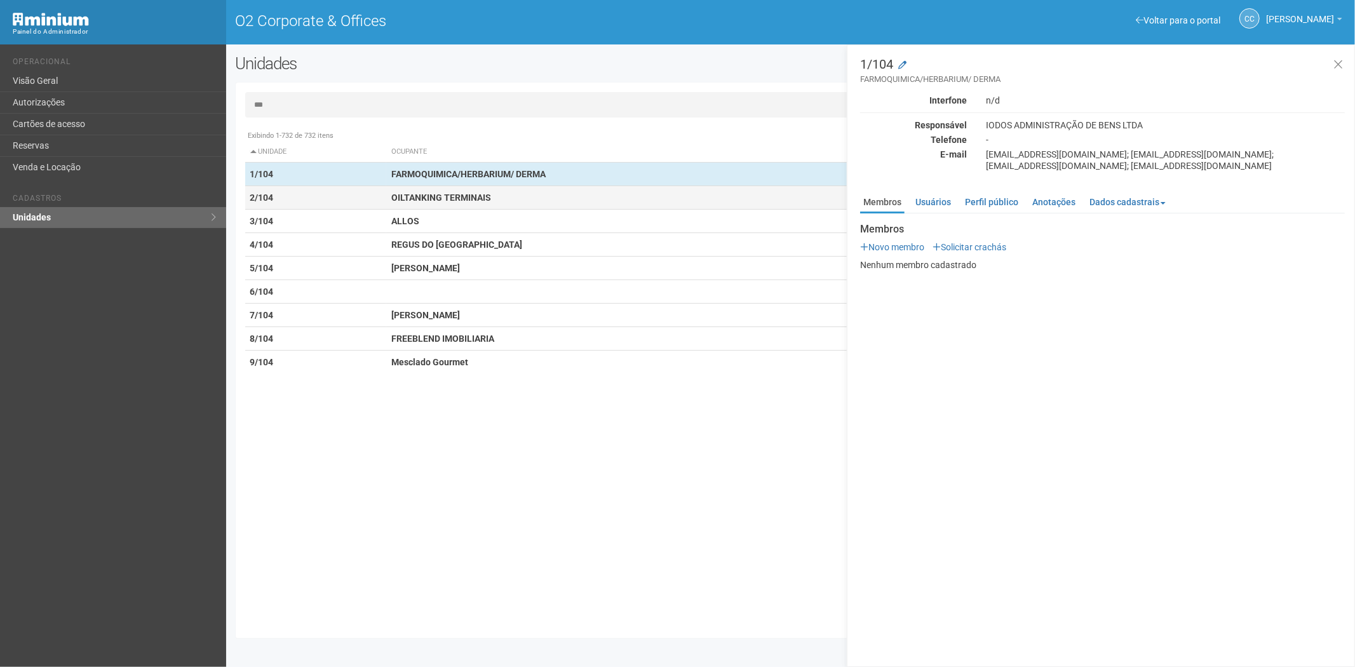
click at [447, 195] on strong "OILTANKING TERMINAIS" at bounding box center [441, 198] width 100 height 10
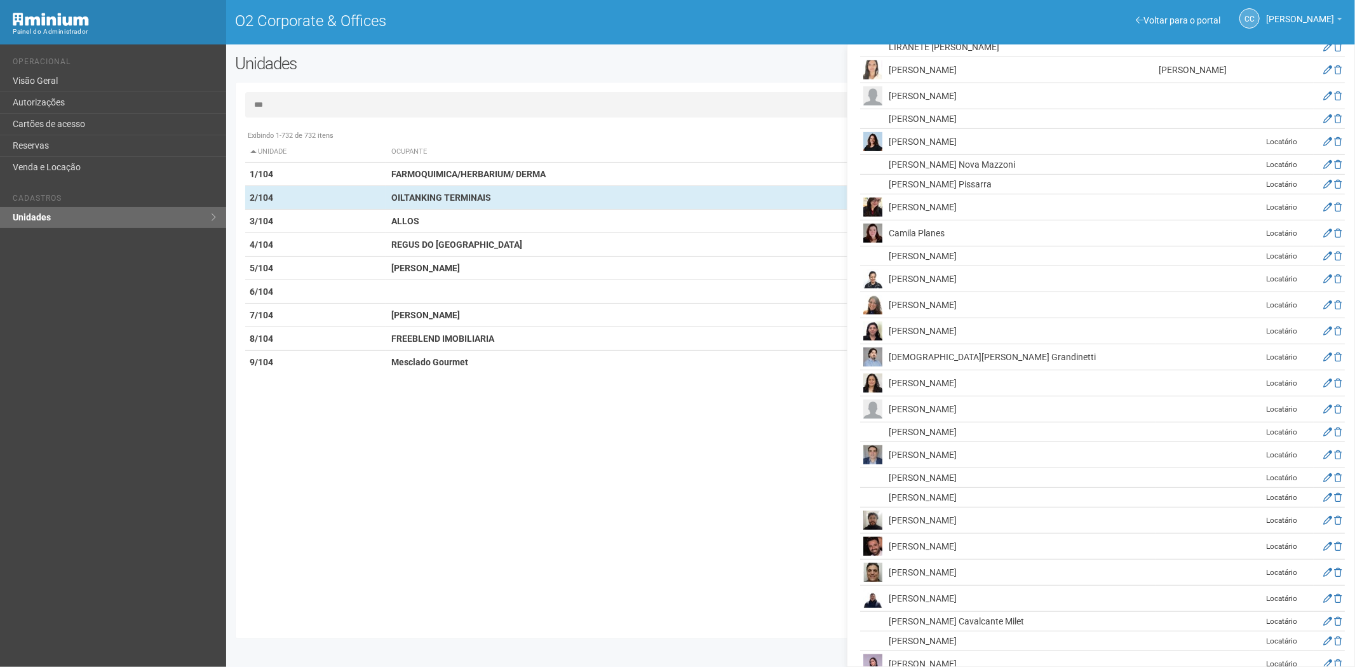
scroll to position [441, 0]
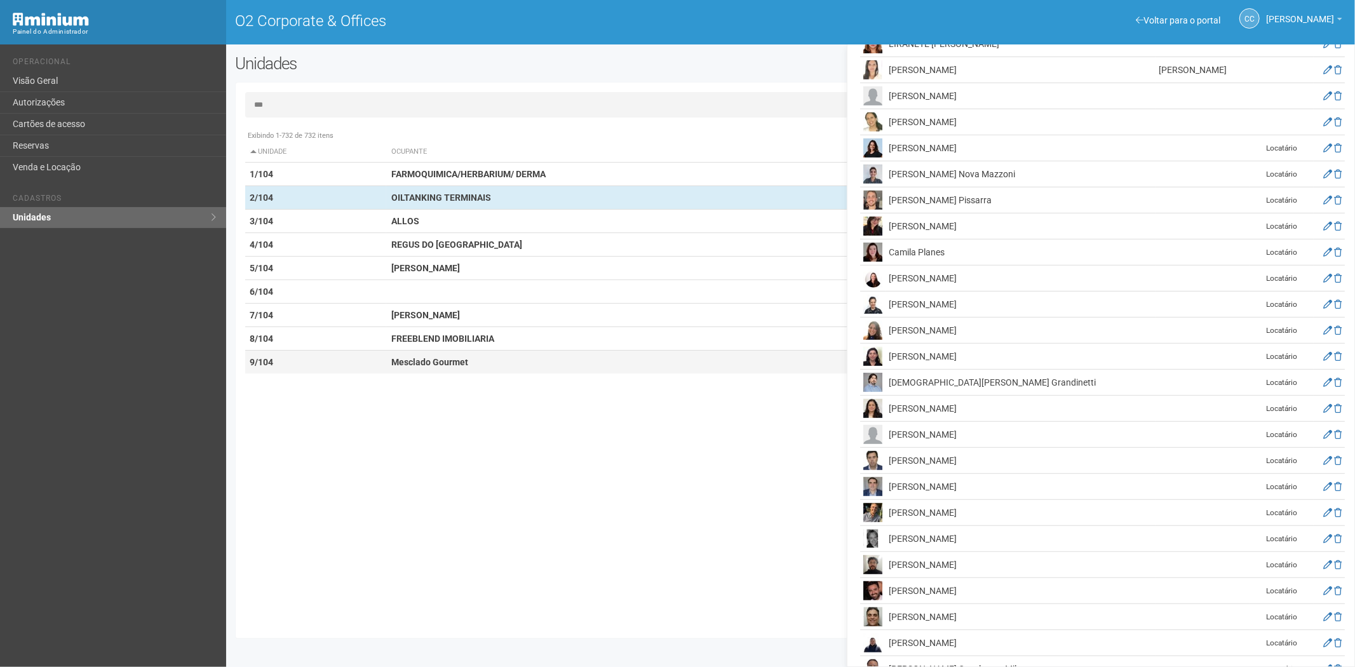
click at [416, 370] on td "Mesclado Gourmet" at bounding box center [627, 363] width 482 height 24
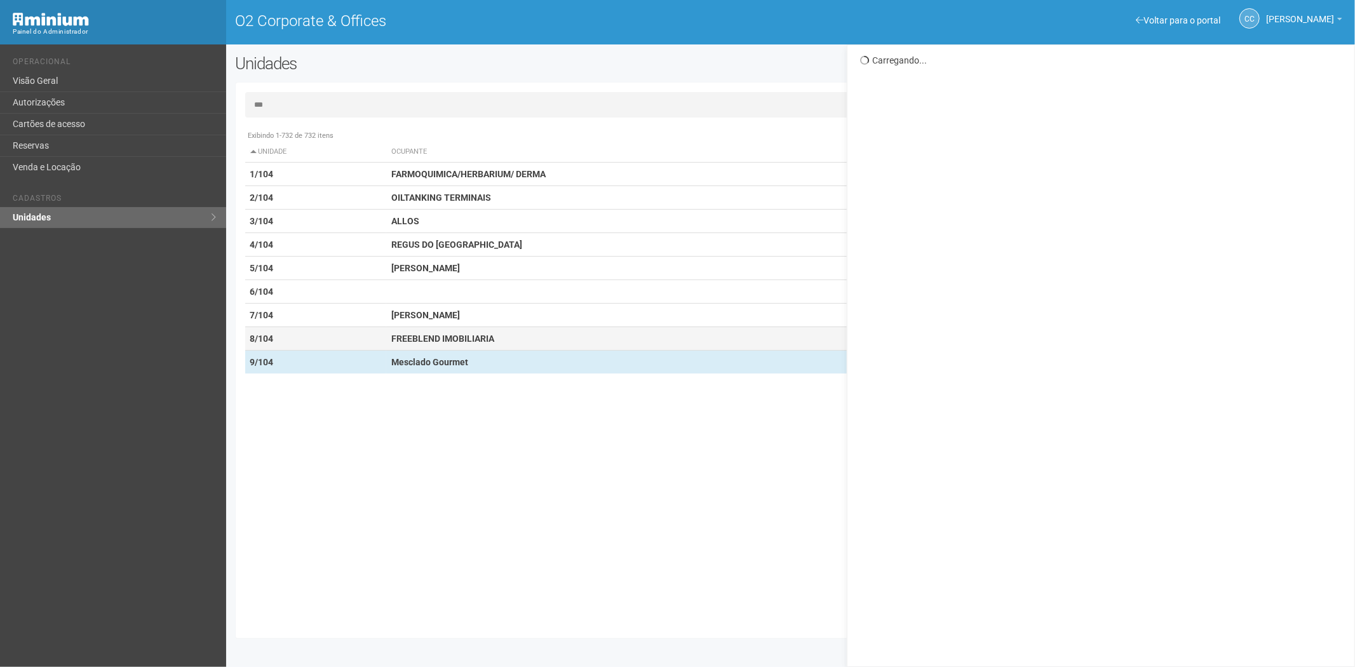
scroll to position [0, 0]
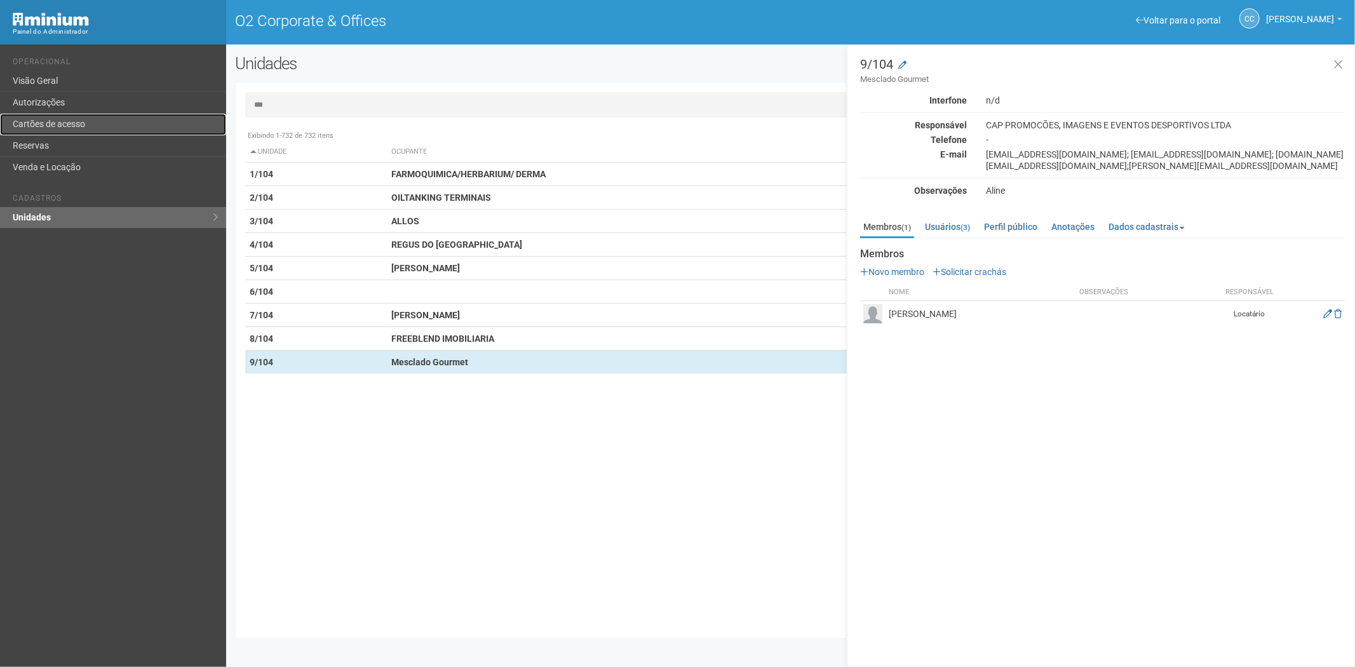
click at [90, 115] on link "Cartões de acesso" at bounding box center [113, 125] width 226 height 22
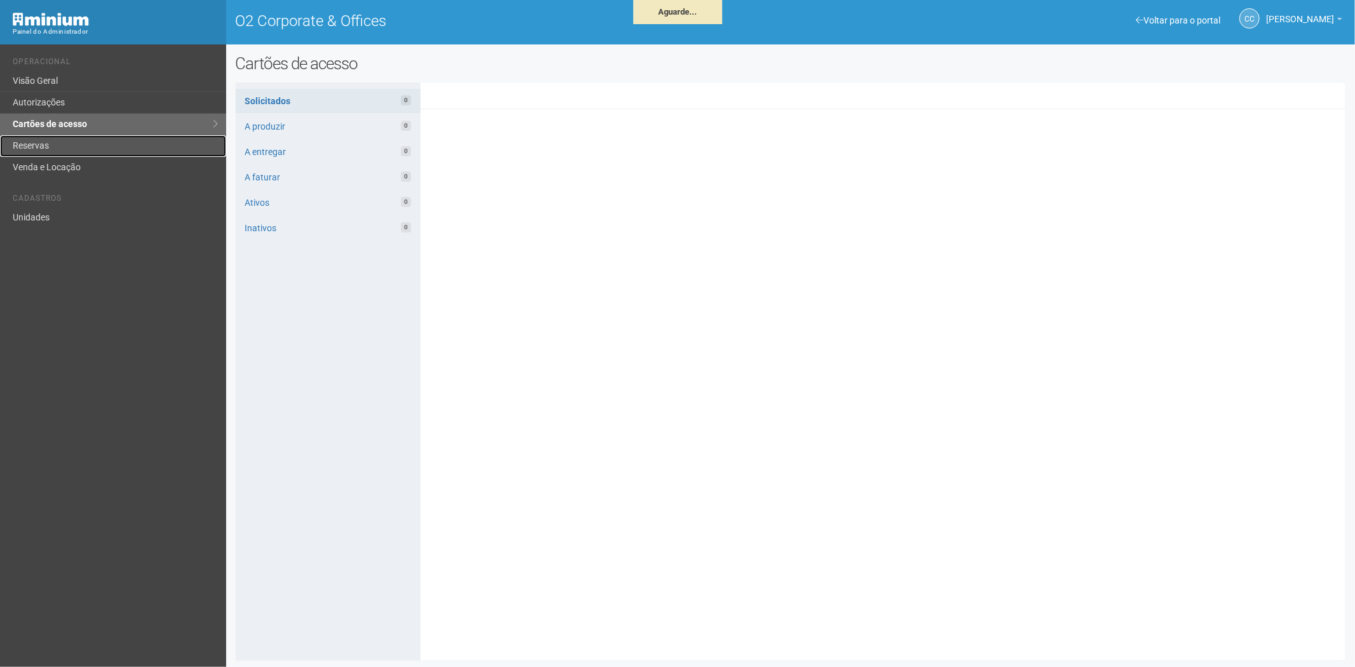
click at [92, 141] on link "Reservas" at bounding box center [113, 146] width 226 height 22
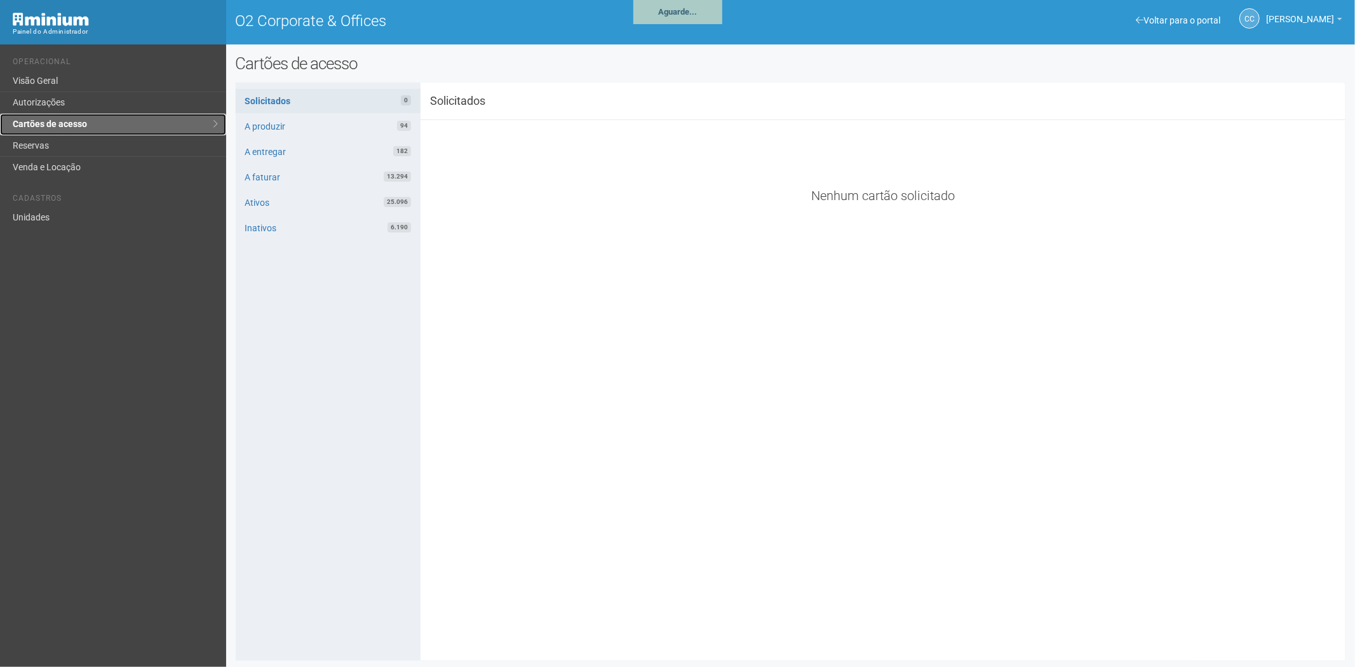
click at [105, 123] on link "Cartões de acesso" at bounding box center [113, 125] width 226 height 22
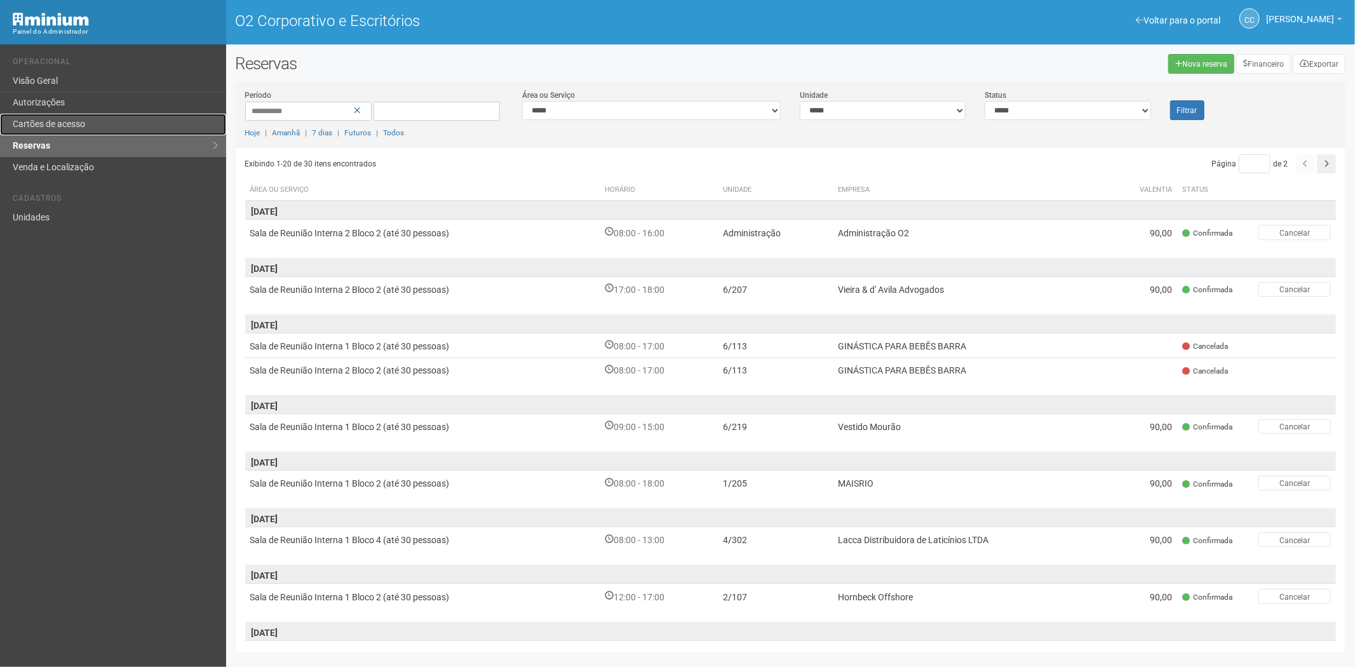
click at [94, 121] on link "Cartões de acesso" at bounding box center [113, 125] width 226 height 22
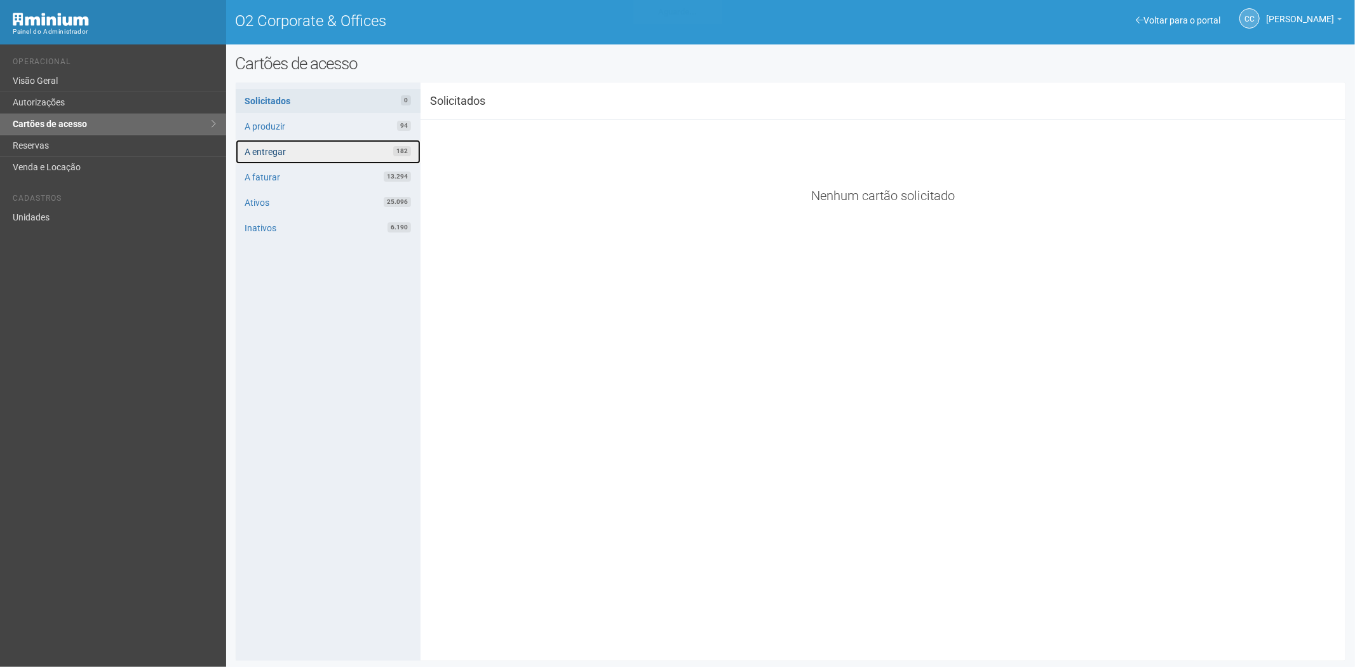
click at [306, 151] on link "A entregar 182" at bounding box center [328, 152] width 185 height 24
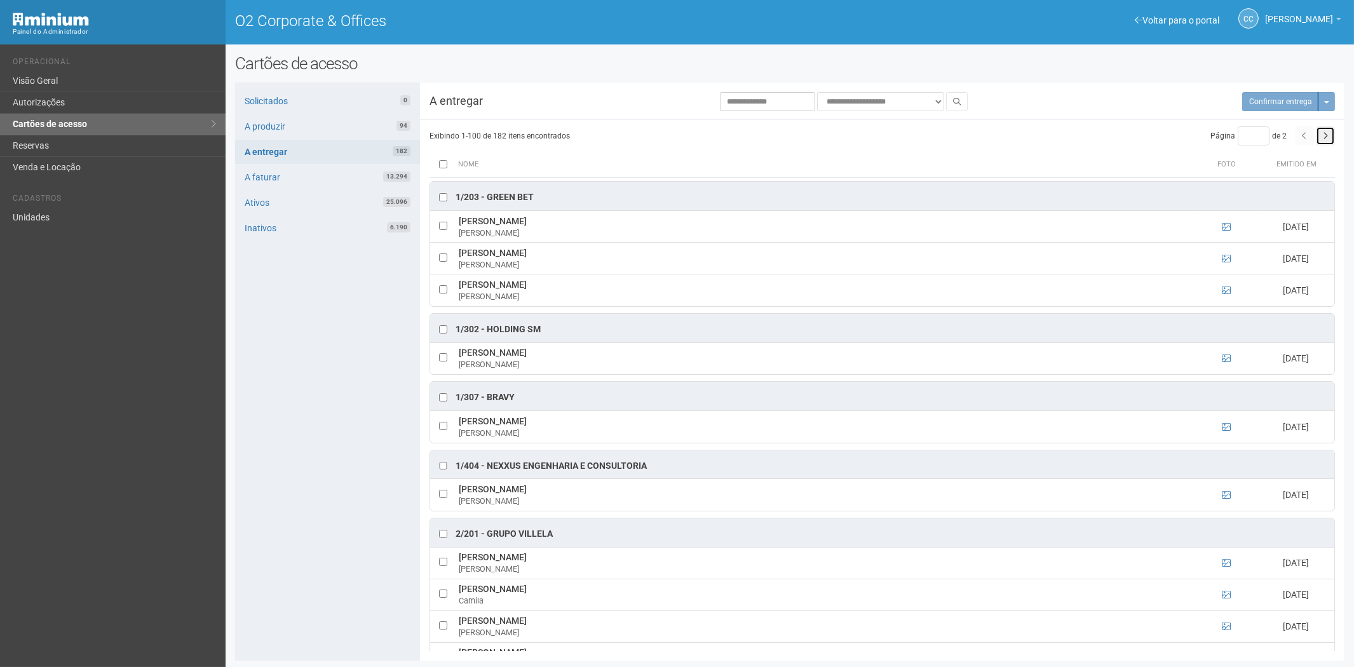
click at [1323, 136] on icon "button" at bounding box center [1325, 136] width 5 height 8
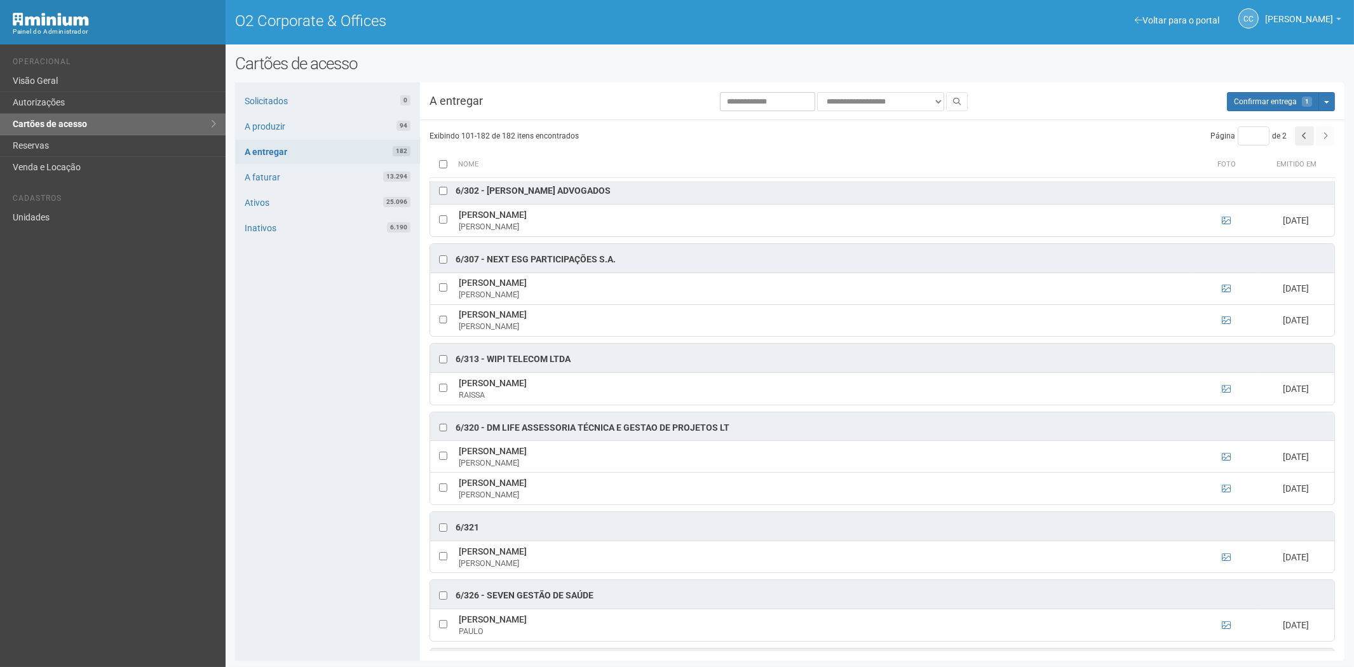
scroll to position [988, 0]
click at [435, 398] on td at bounding box center [442, 390] width 25 height 32
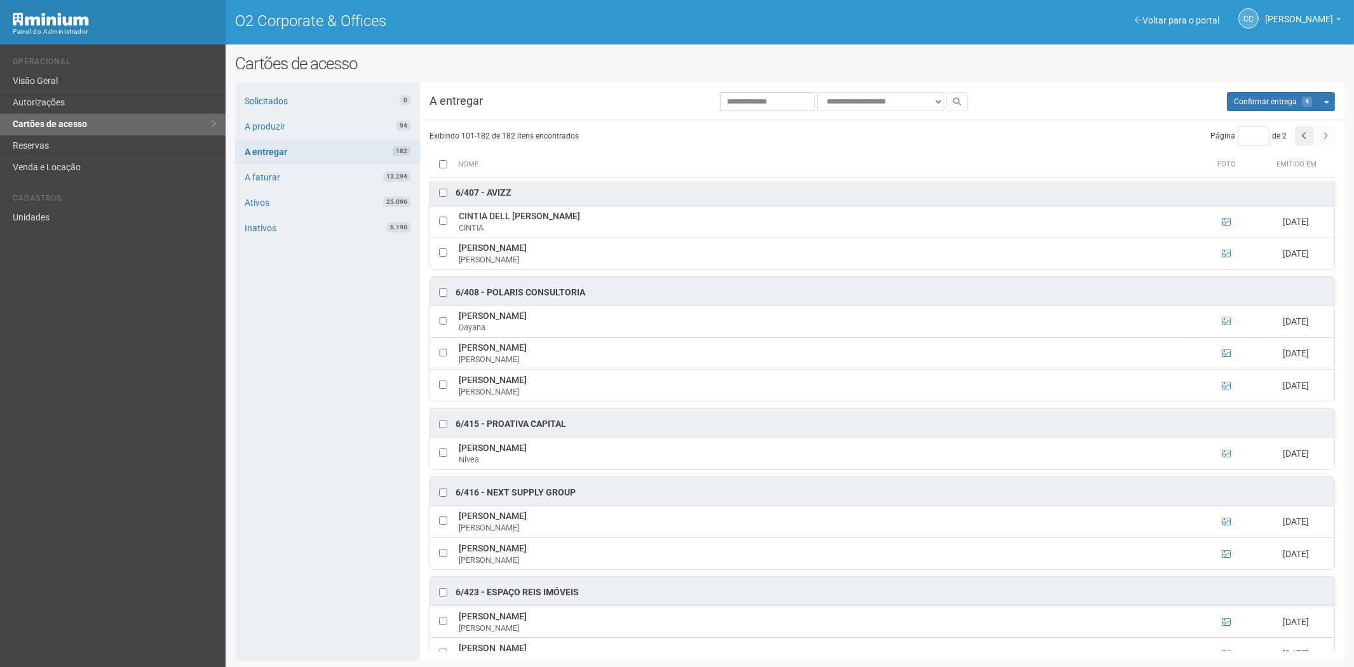
scroll to position [1906, 0]
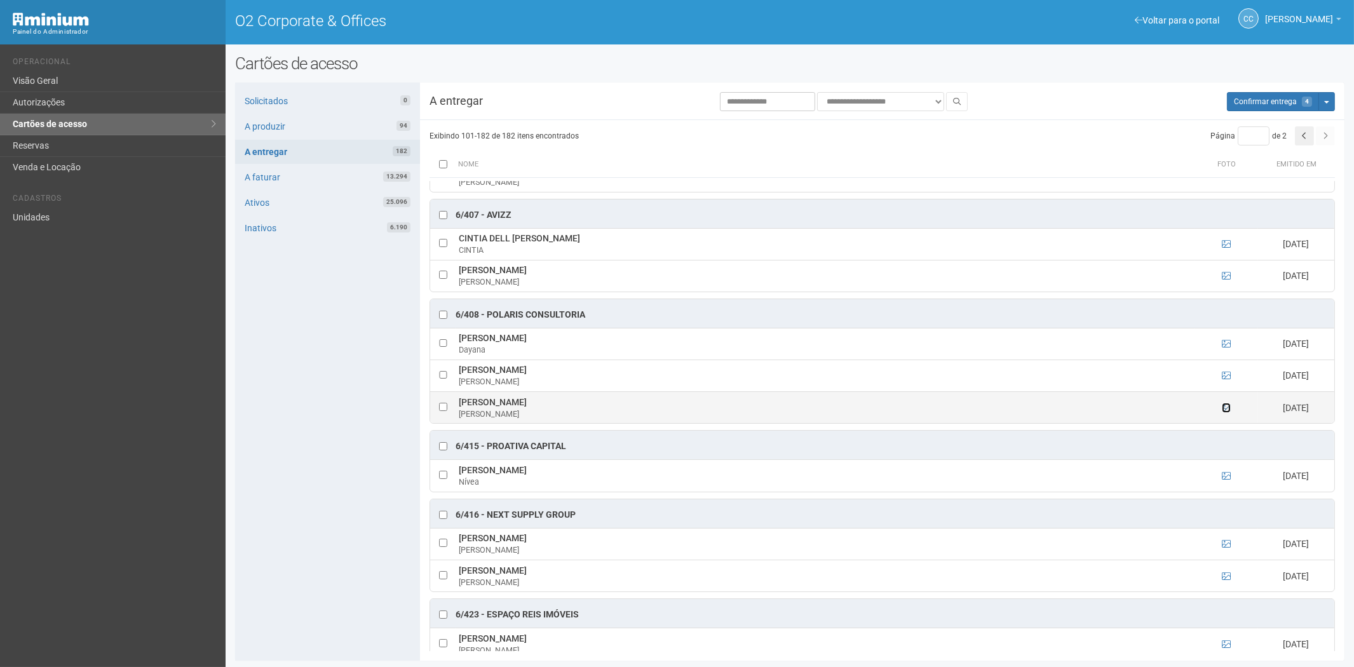
click at [1224, 412] on icon at bounding box center [1226, 408] width 9 height 9
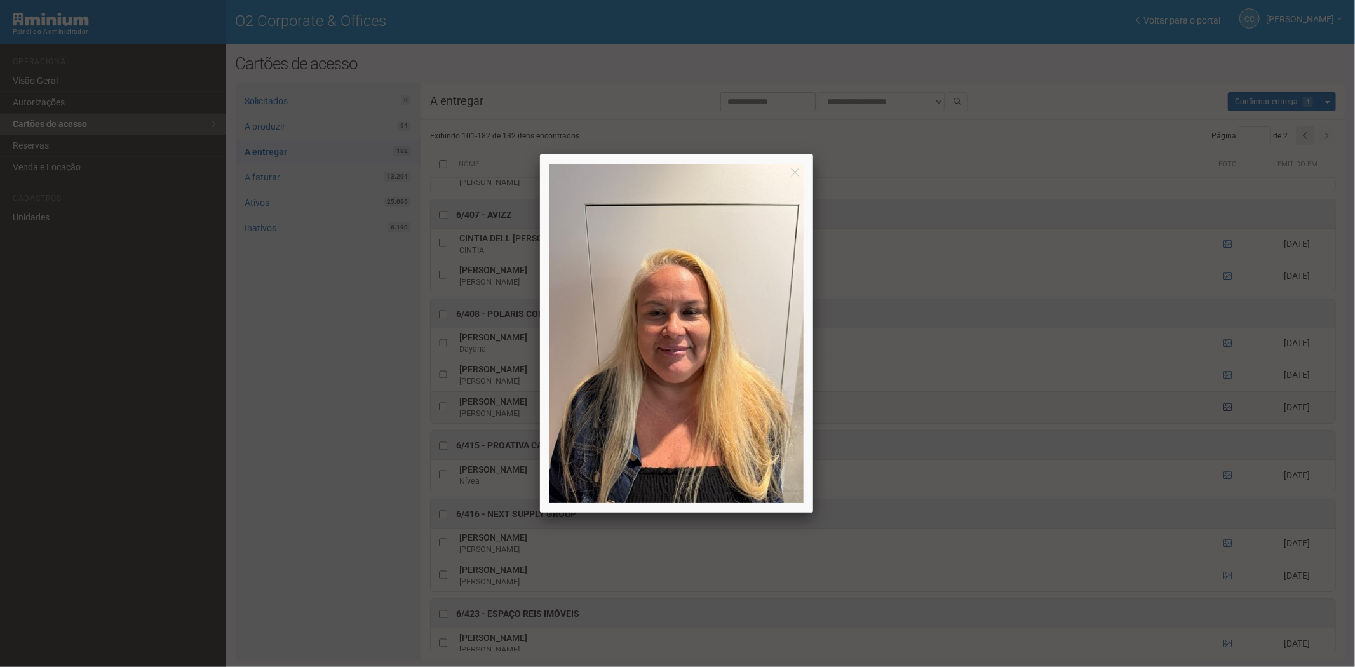
click at [1224, 426] on div at bounding box center [677, 333] width 1355 height 667
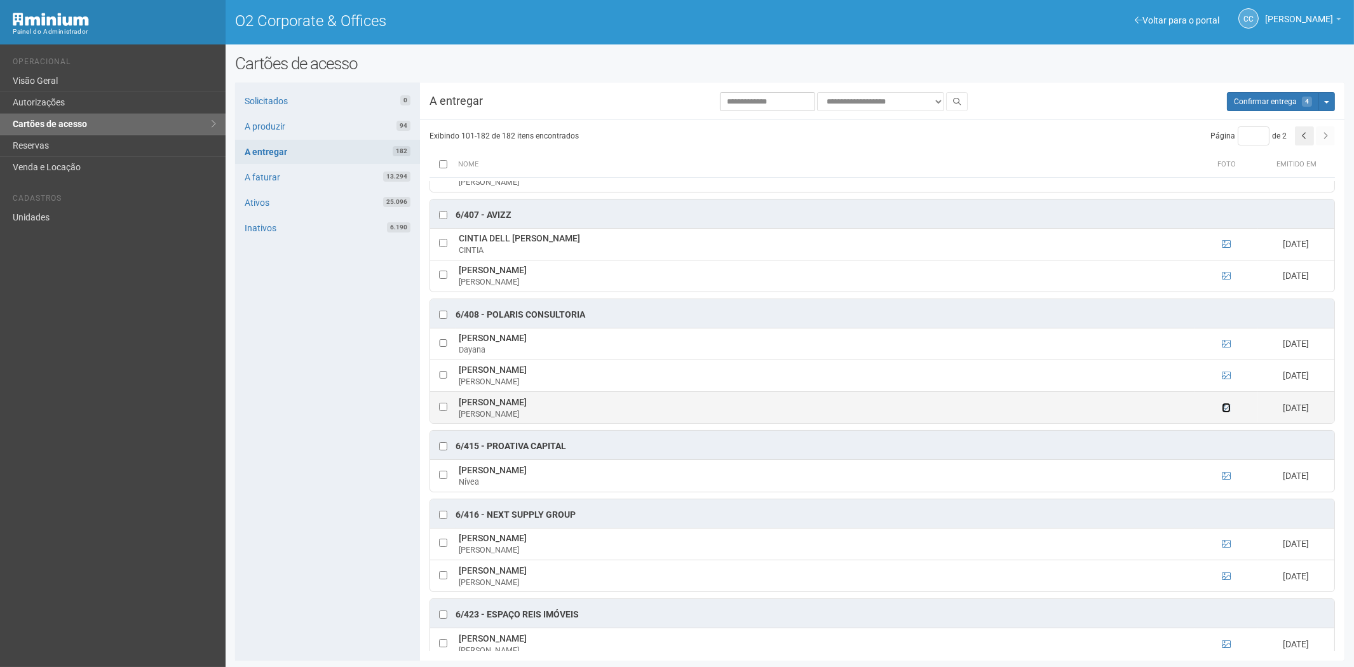
click at [1224, 412] on icon at bounding box center [1226, 408] width 9 height 9
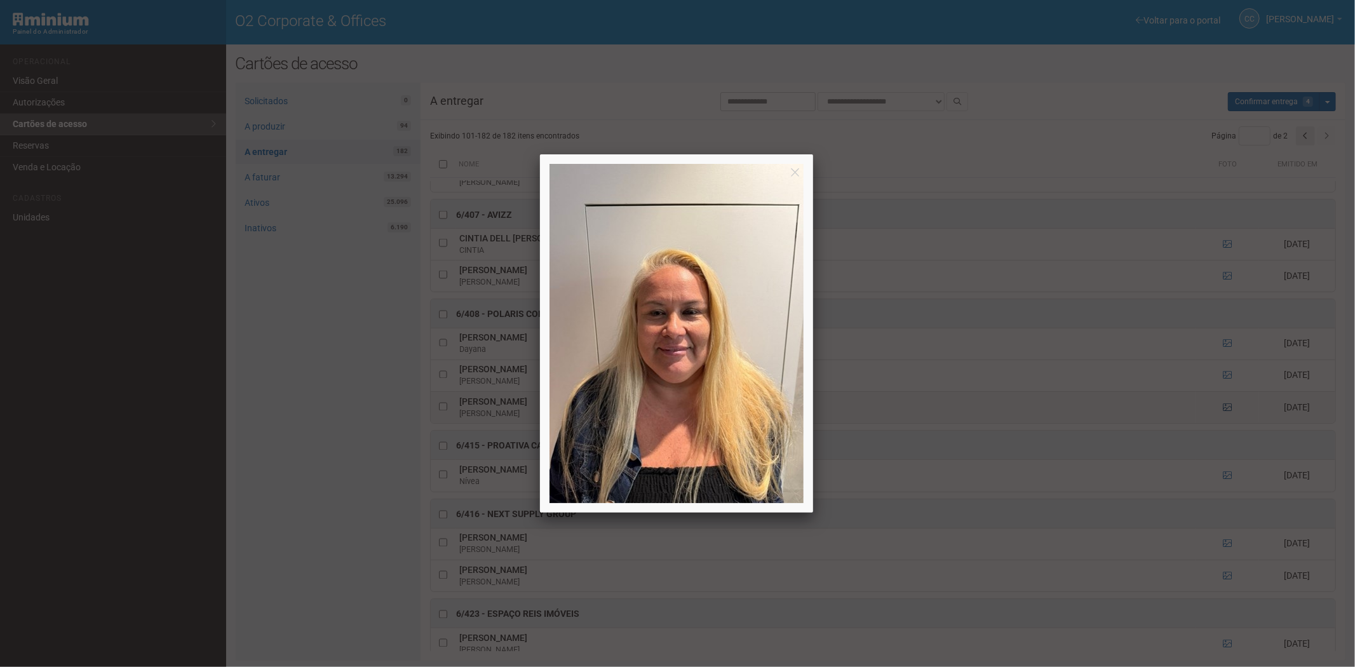
click at [1224, 426] on div at bounding box center [677, 333] width 1355 height 667
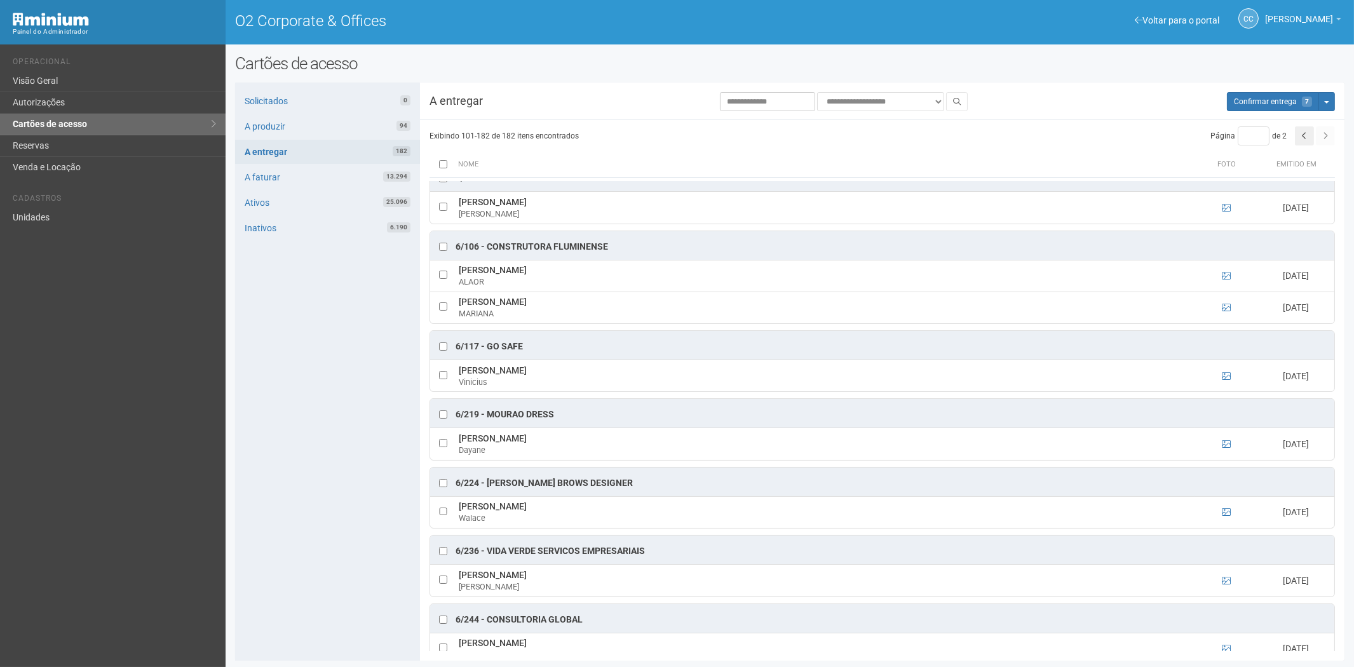
scroll to position [423, 0]
click at [1256, 104] on span "Confirmar entrega" at bounding box center [1265, 101] width 63 height 9
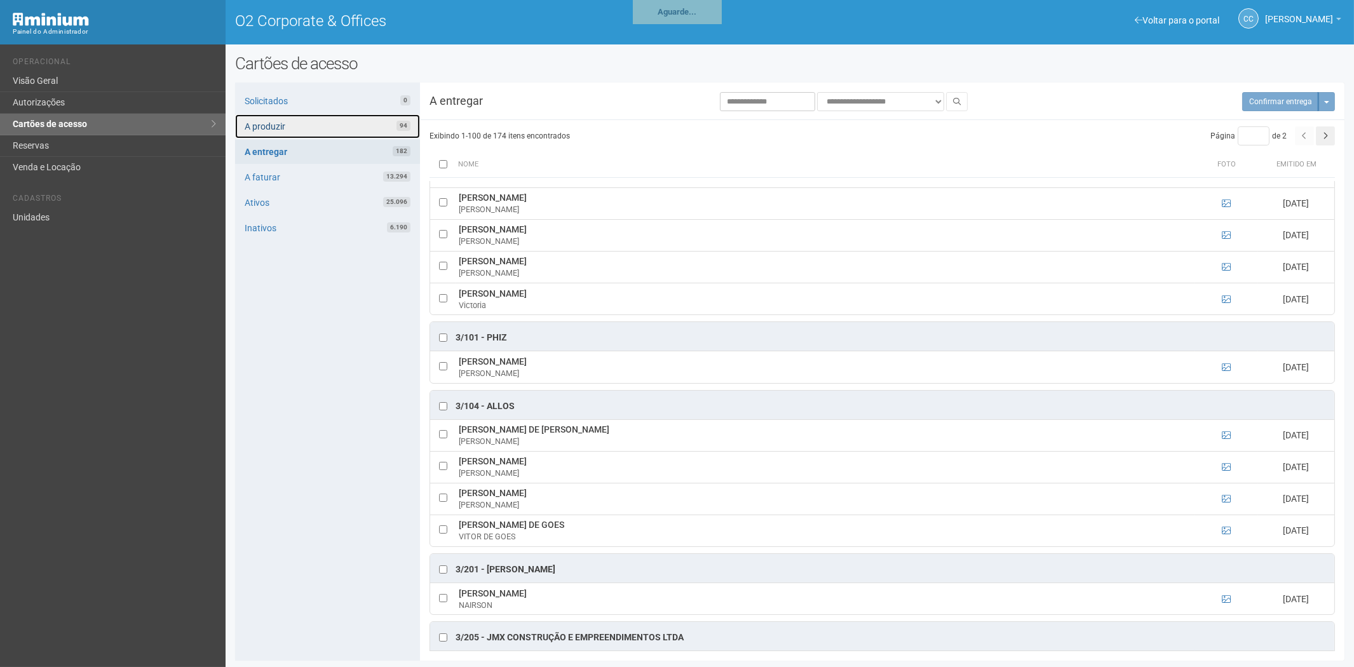
click at [337, 125] on link "A produzir 94" at bounding box center [327, 126] width 185 height 24
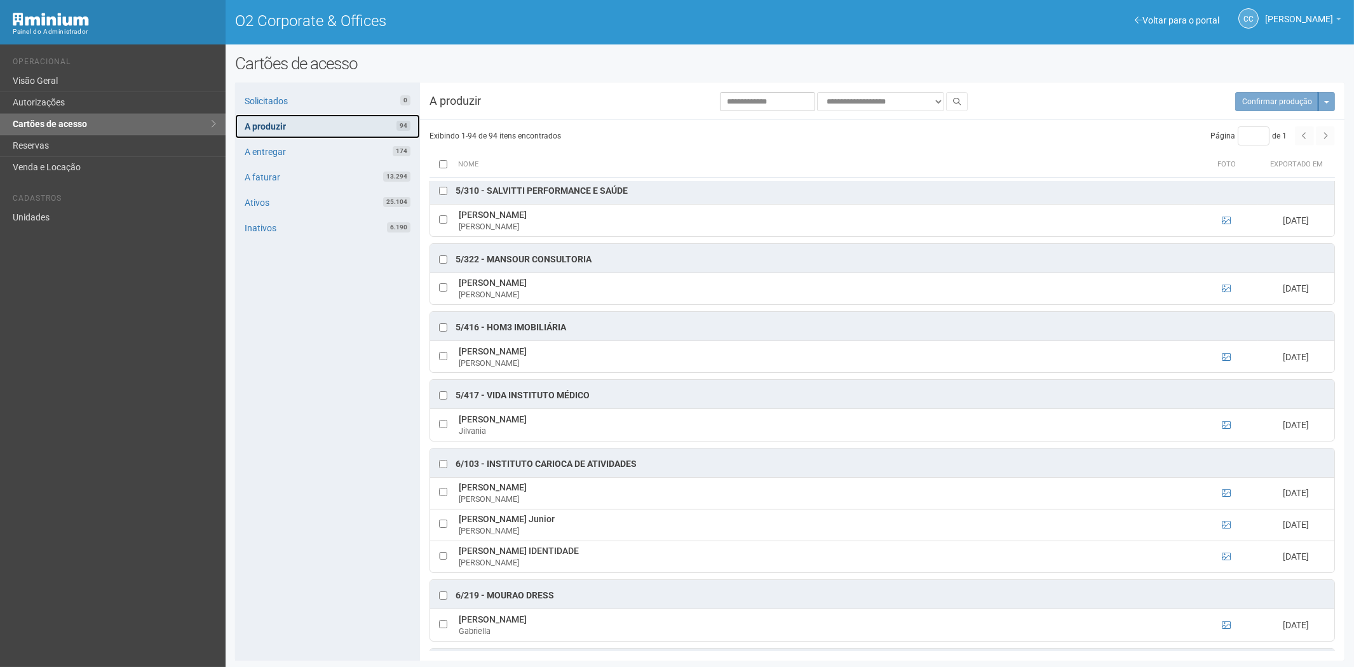
scroll to position [3459, 0]
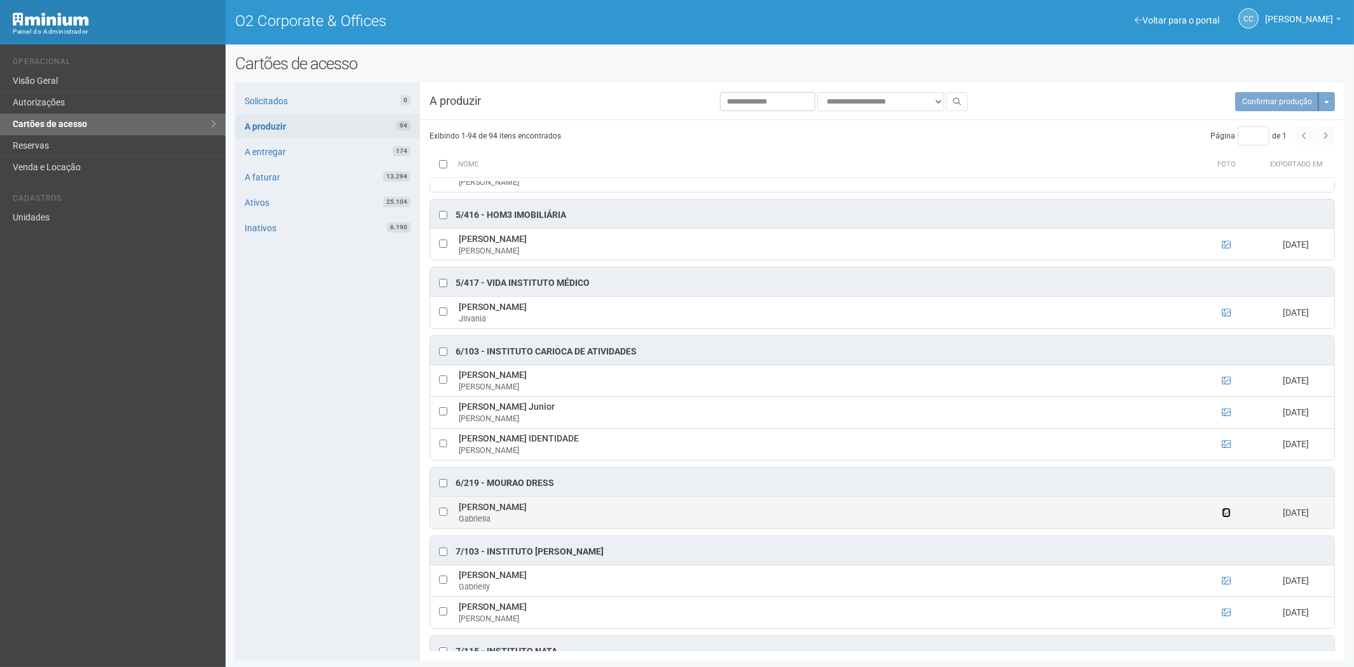
click at [1223, 517] on icon at bounding box center [1226, 512] width 9 height 9
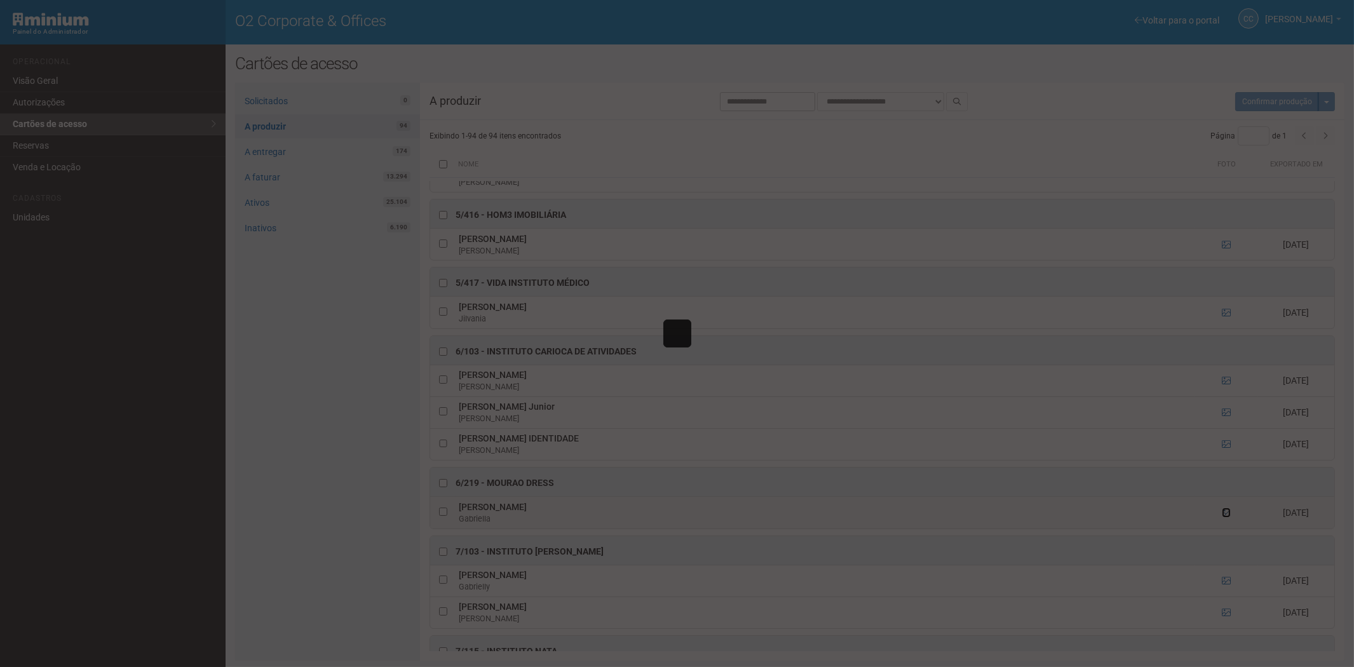
scroll to position [0, 0]
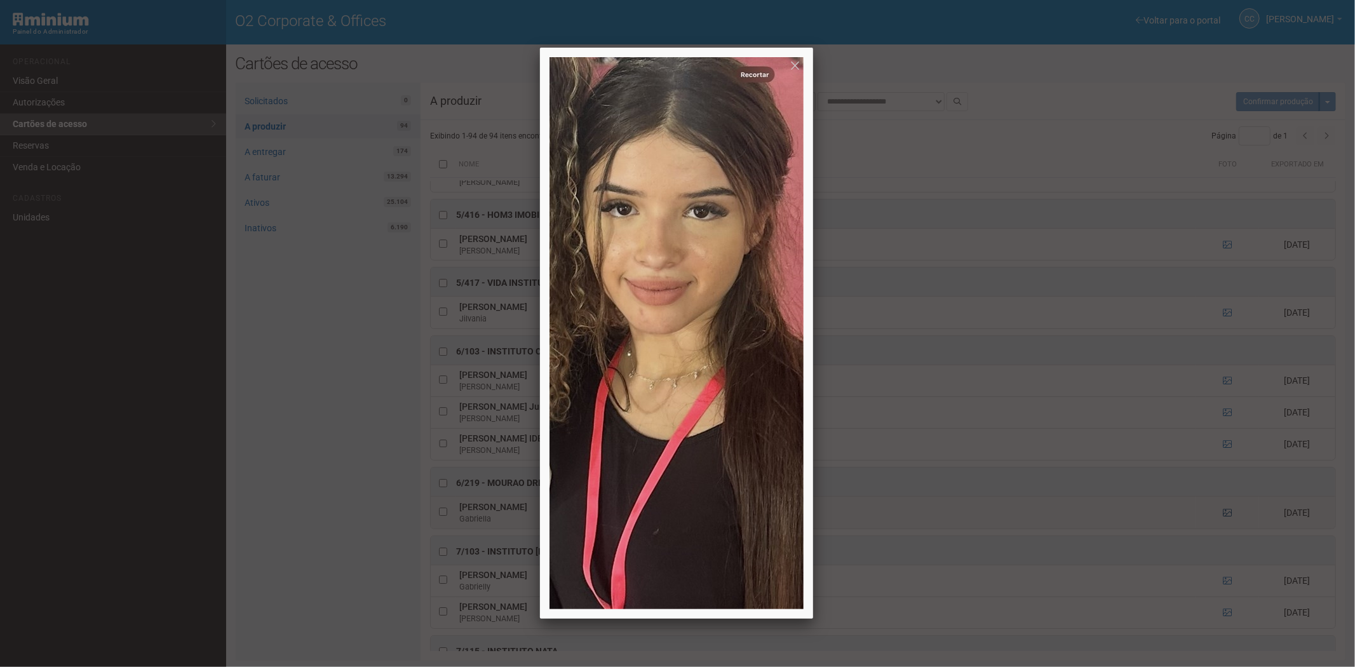
click at [1223, 534] on div at bounding box center [677, 333] width 1355 height 667
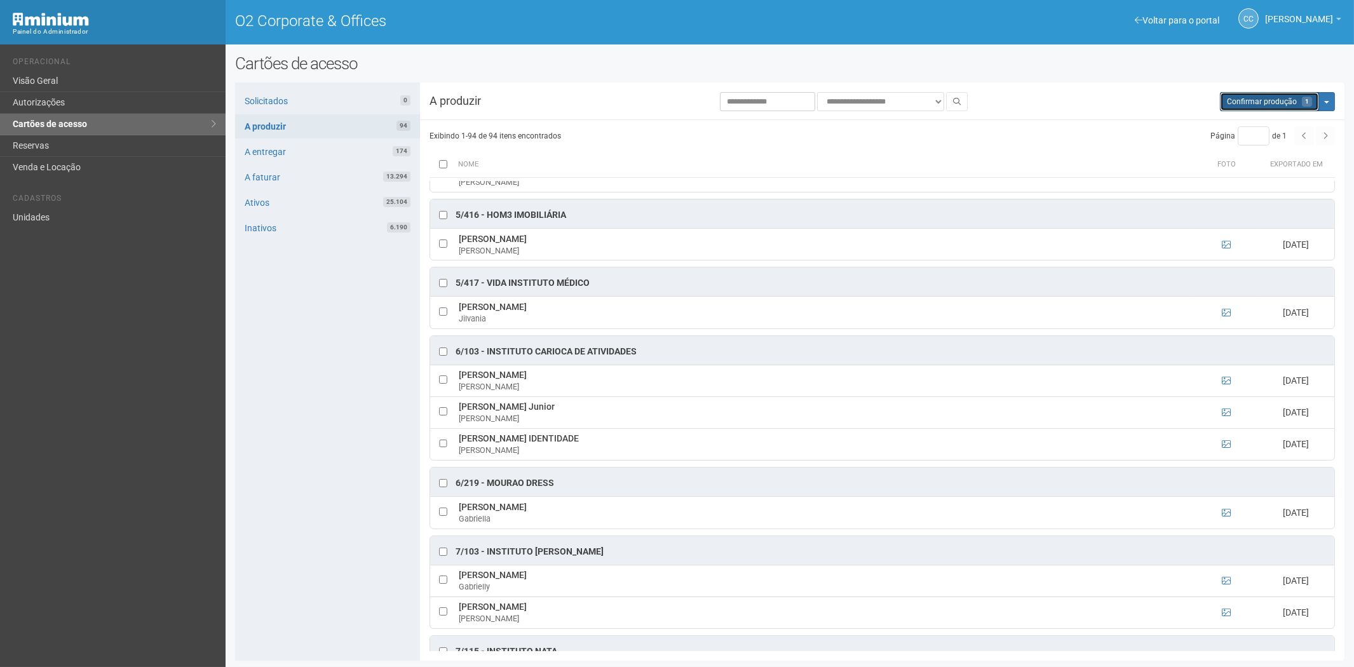
click at [1238, 105] on button "Aguarde... Confirmar produção 1" at bounding box center [1269, 101] width 99 height 19
click at [315, 149] on link "A entregar 174" at bounding box center [327, 152] width 185 height 24
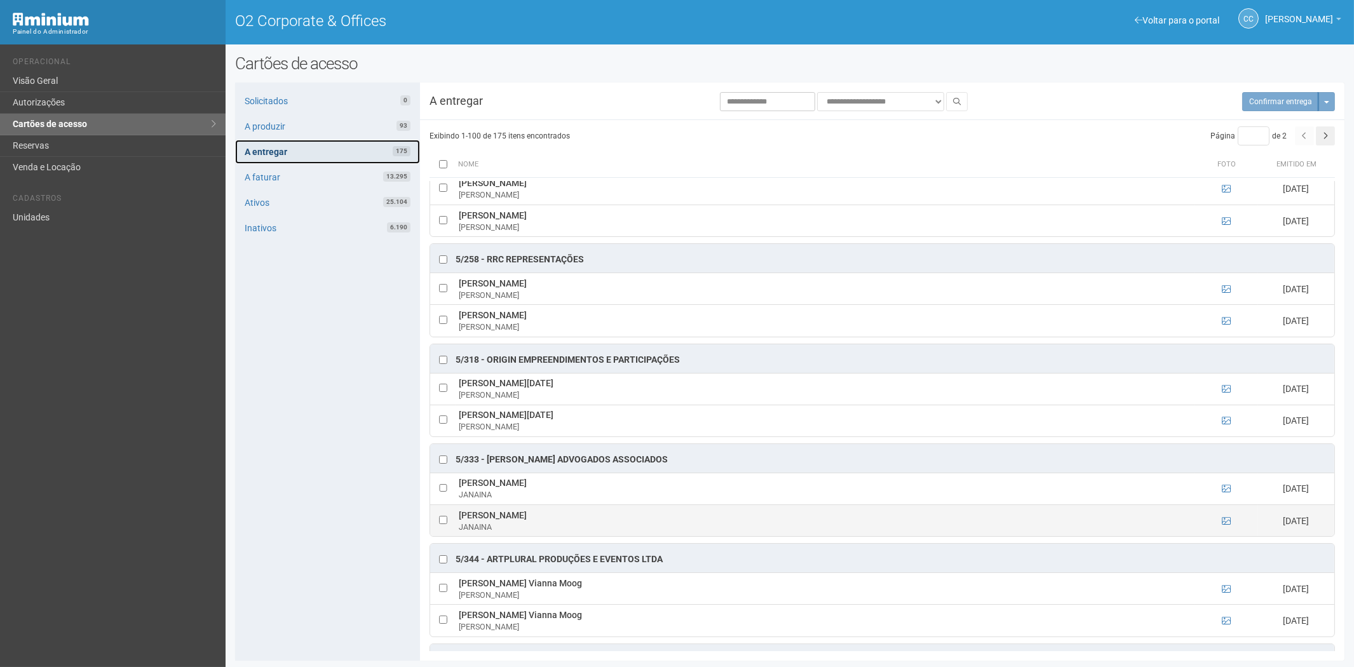
scroll to position [6923, 0]
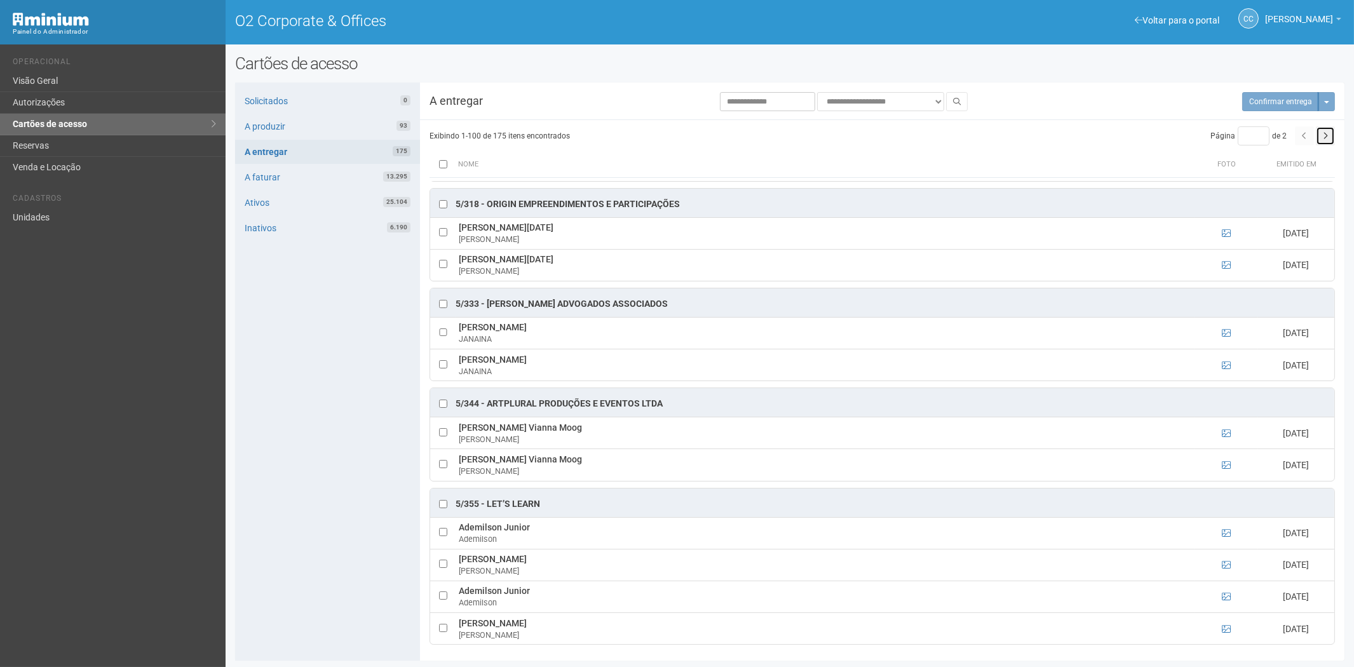
click at [1333, 138] on button "button" at bounding box center [1325, 135] width 19 height 19
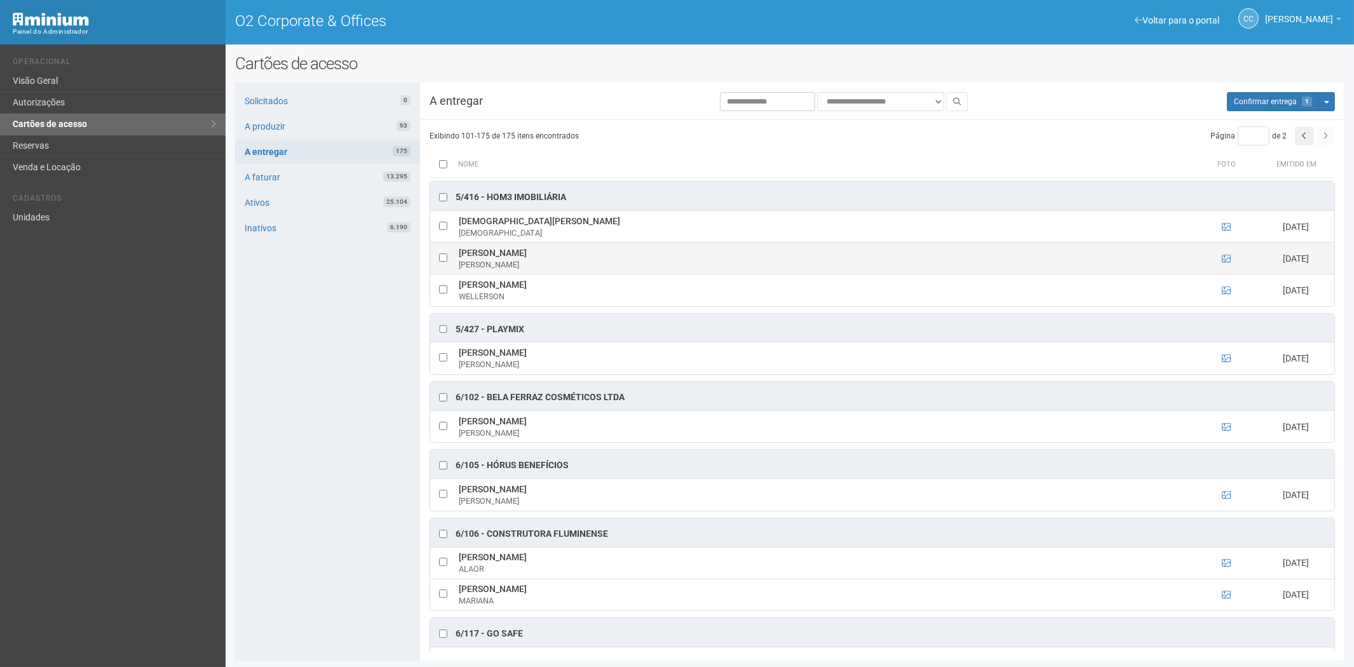
scroll to position [141, 0]
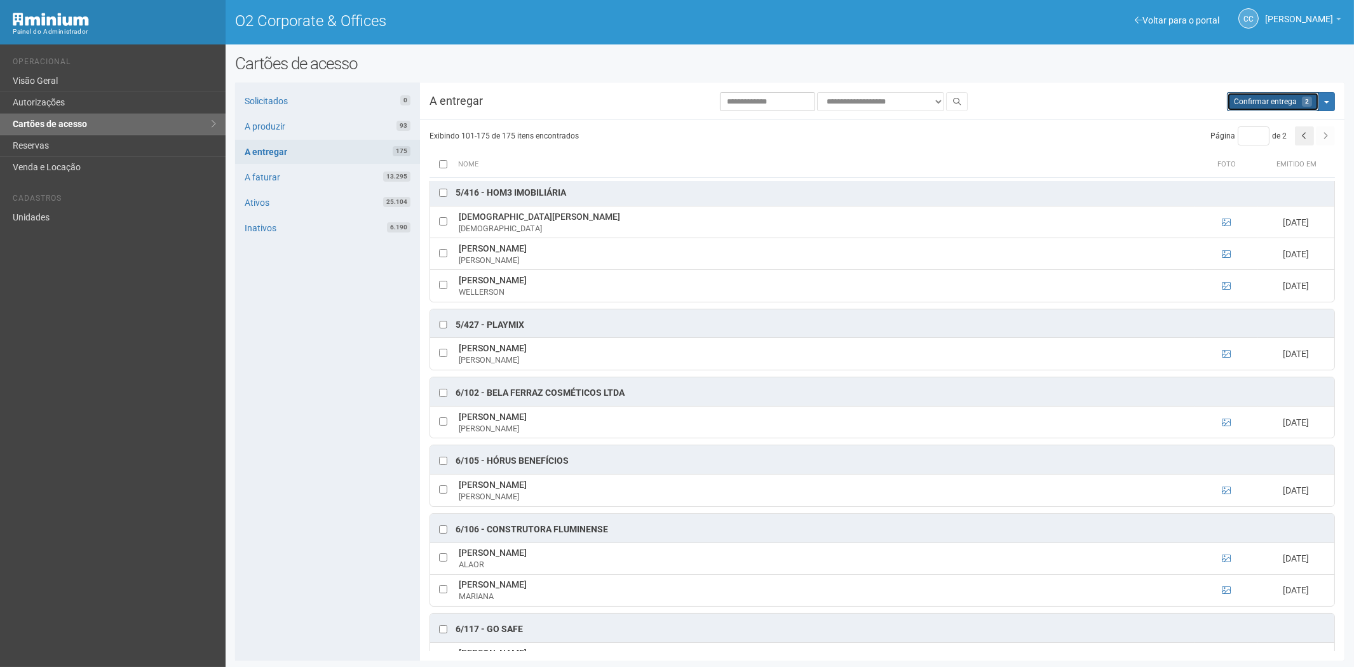
click at [1265, 106] on button "Aguarde... Confirmar entrega 2" at bounding box center [1273, 101] width 92 height 19
type input "*"
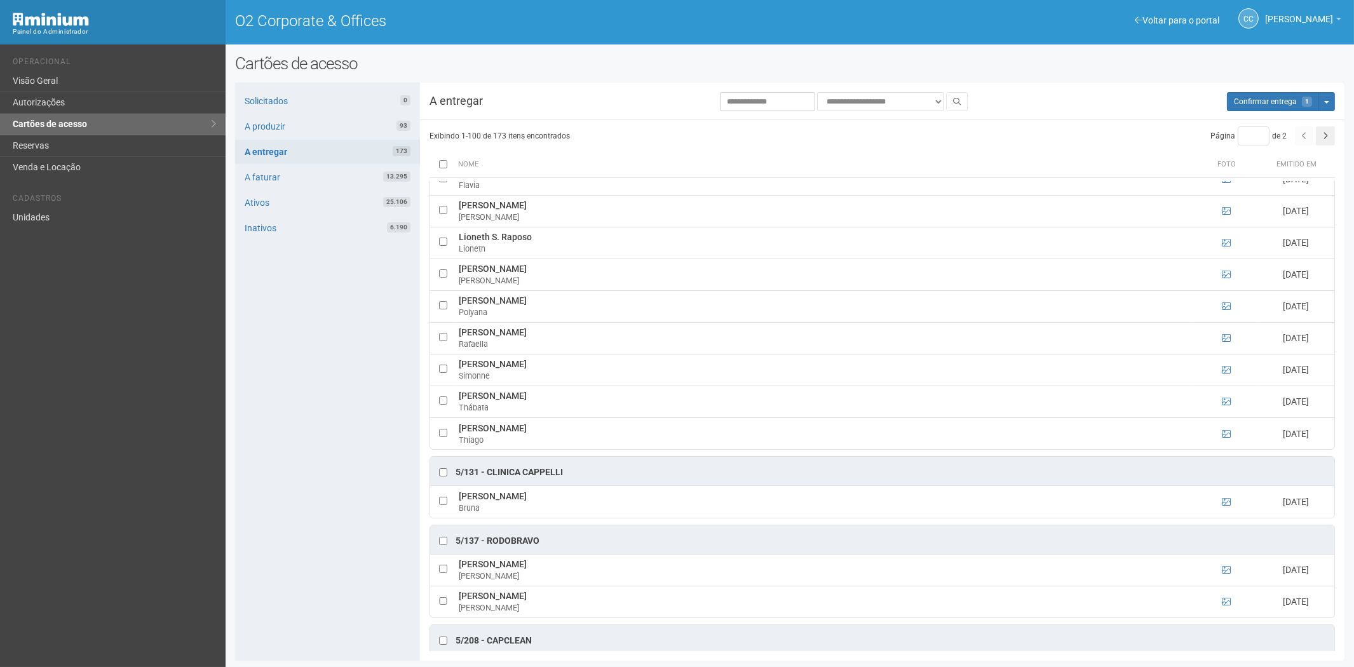
scroll to position [3741, 0]
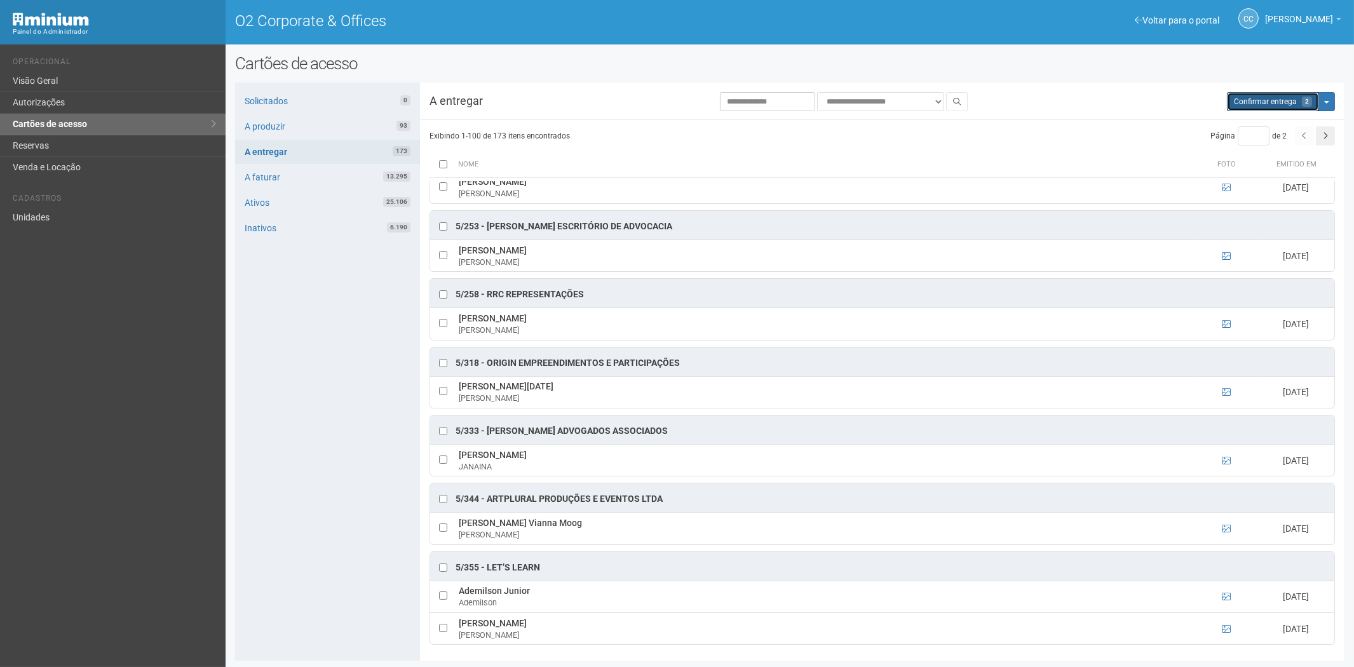
click at [1262, 99] on span "Confirmar entrega" at bounding box center [1265, 101] width 63 height 9
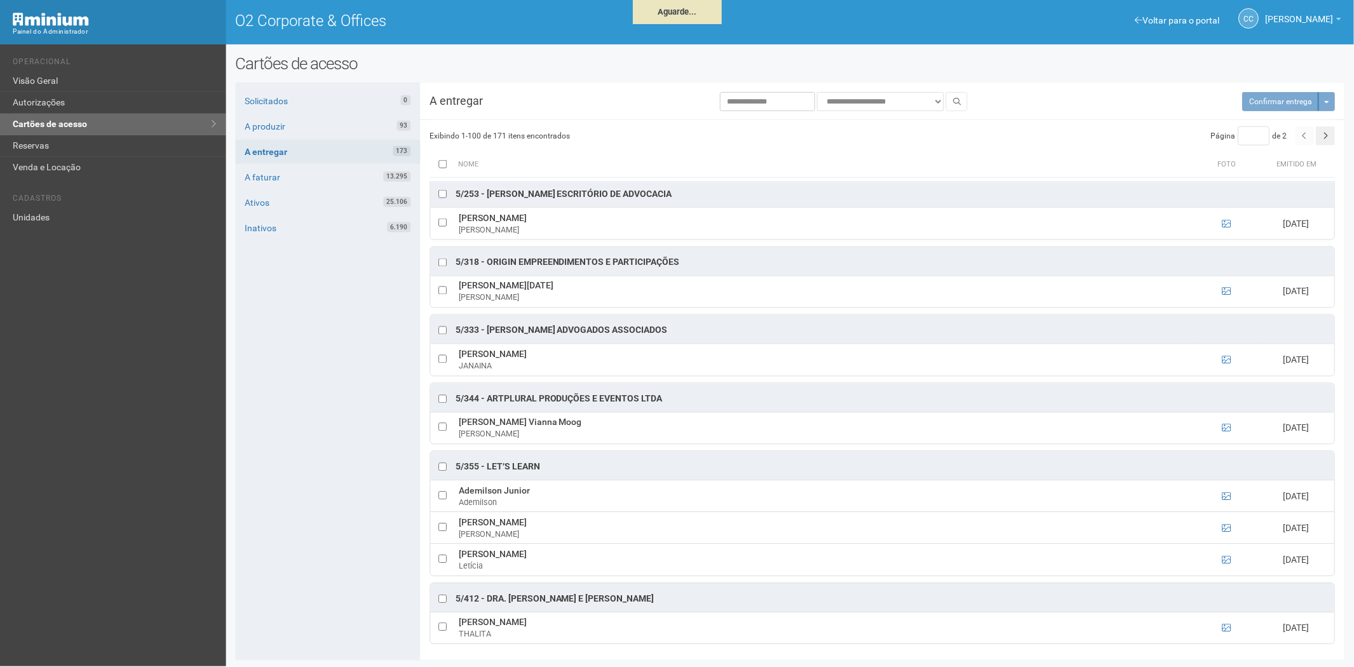
scroll to position [3709, 0]
drag, startPoint x: 289, startPoint y: 130, endPoint x: 293, endPoint y: 121, distance: 9.7
click at [289, 130] on link "A produzir 93" at bounding box center [327, 126] width 185 height 24
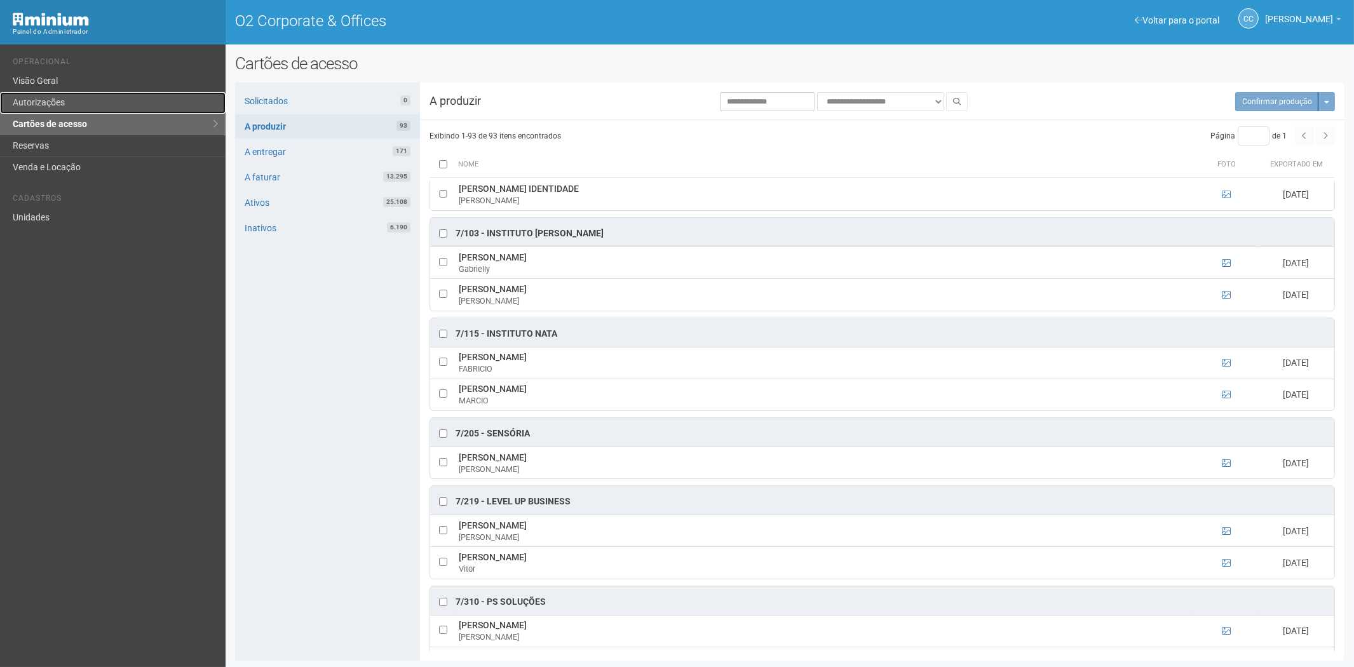
click at [90, 111] on link "Autorizações" at bounding box center [113, 103] width 226 height 22
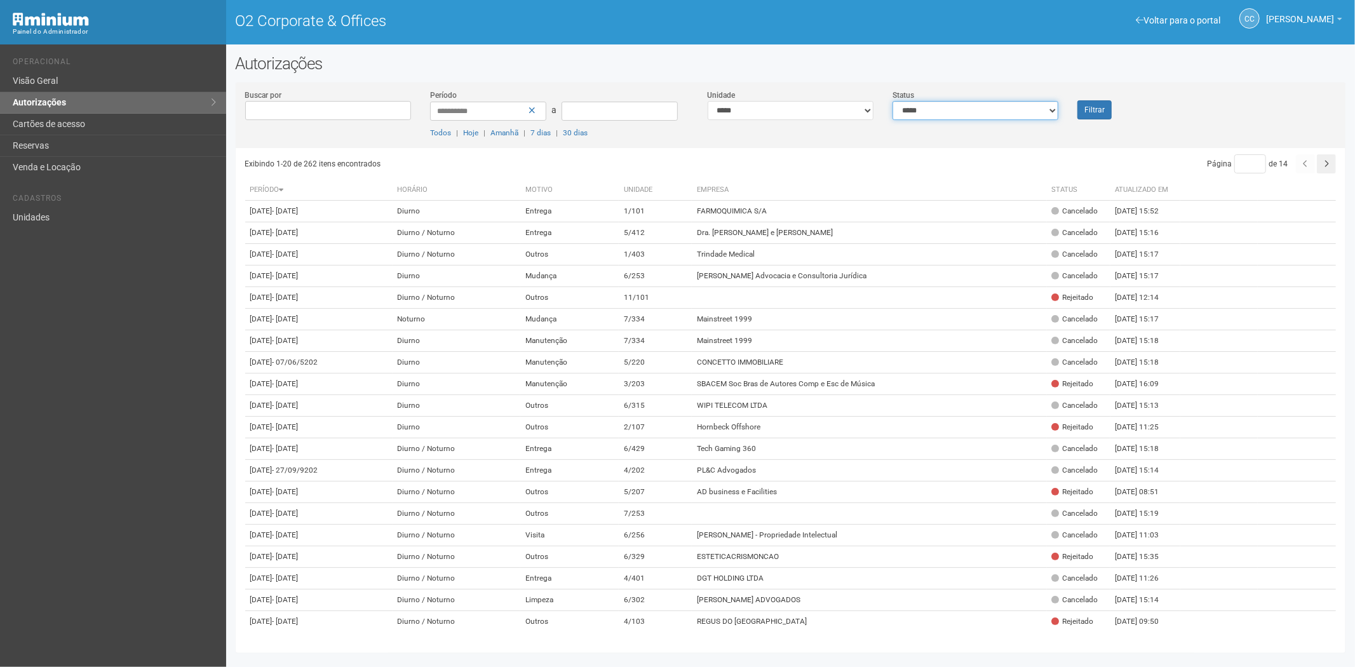
click at [933, 118] on select "**********" at bounding box center [976, 110] width 166 height 19
select select "*"
click at [893, 101] on select "**********" at bounding box center [976, 110] width 166 height 19
click at [1102, 112] on font "Filtrar" at bounding box center [1095, 110] width 20 height 9
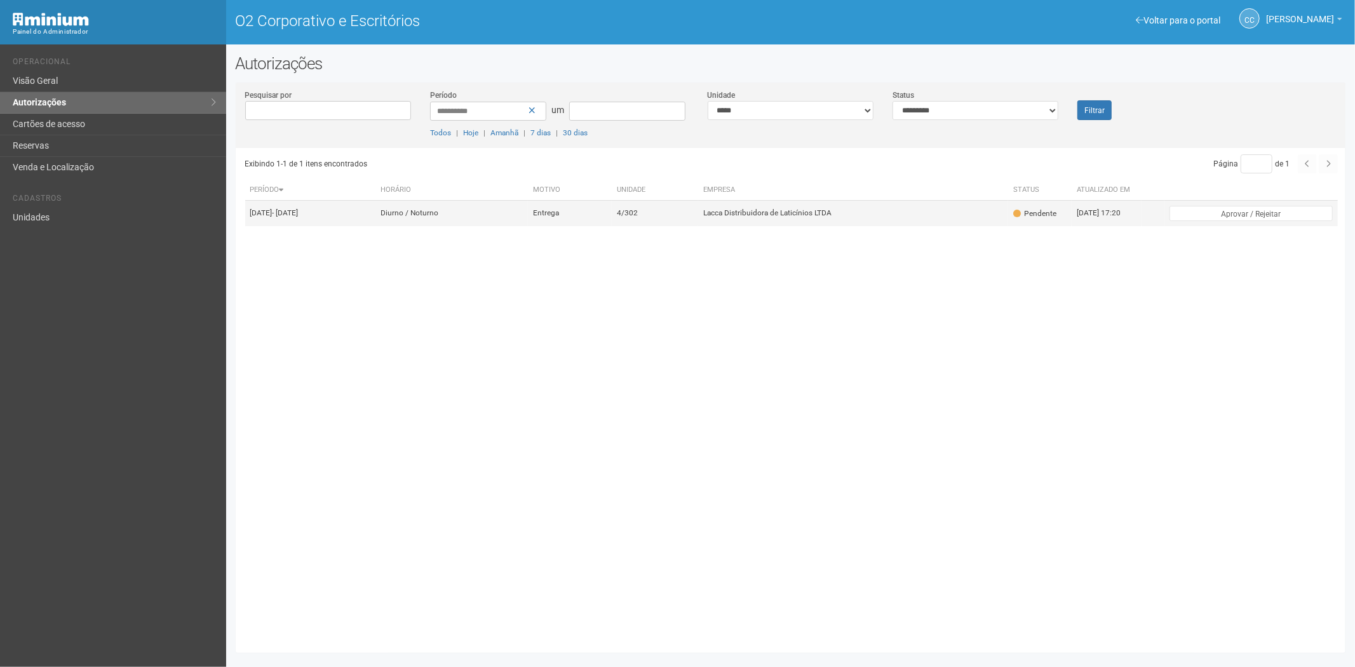
click at [682, 220] on td "4/302" at bounding box center [655, 213] width 87 height 25
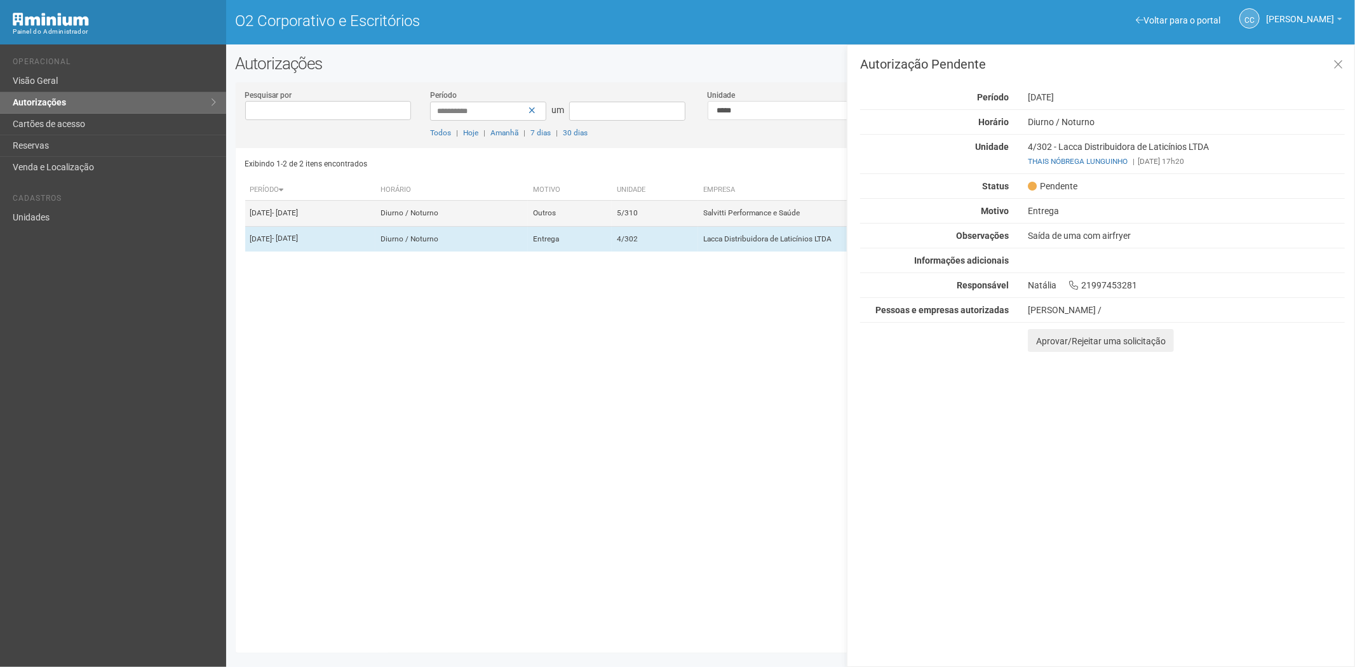
click at [757, 218] on font "Salvitti Performance e Saúde" at bounding box center [751, 213] width 97 height 9
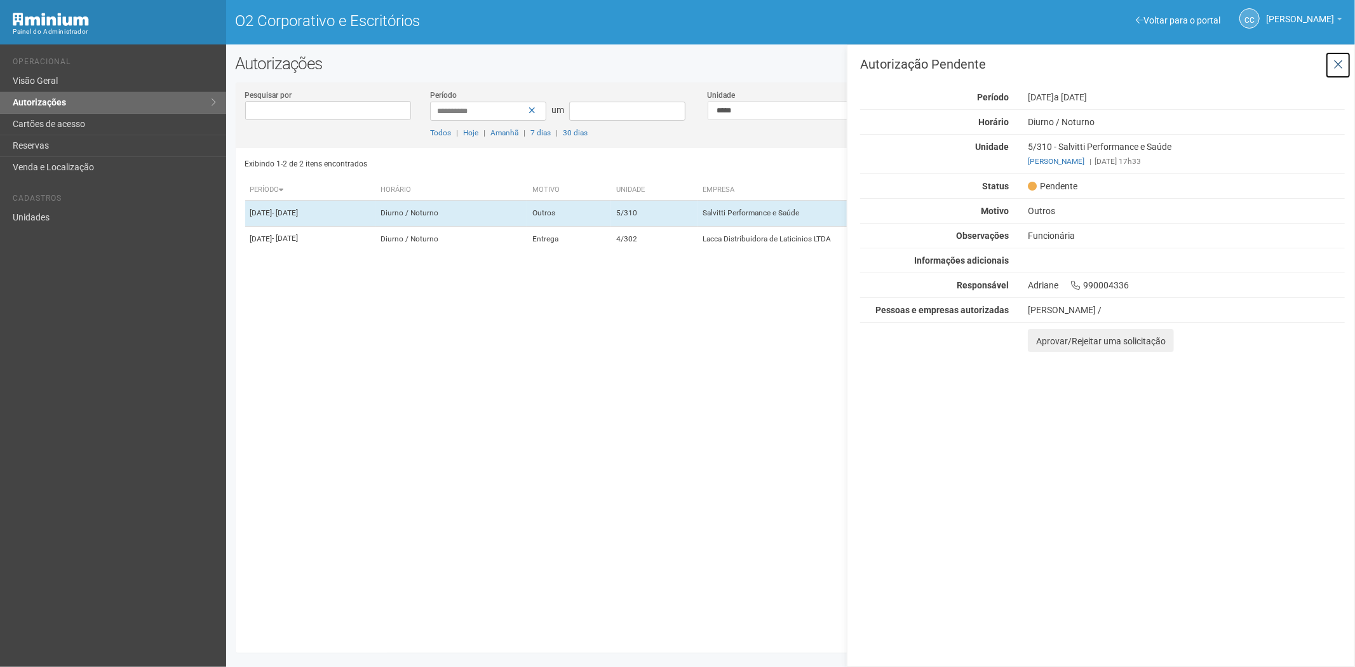
click at [1333, 60] on button at bounding box center [1339, 64] width 26 height 27
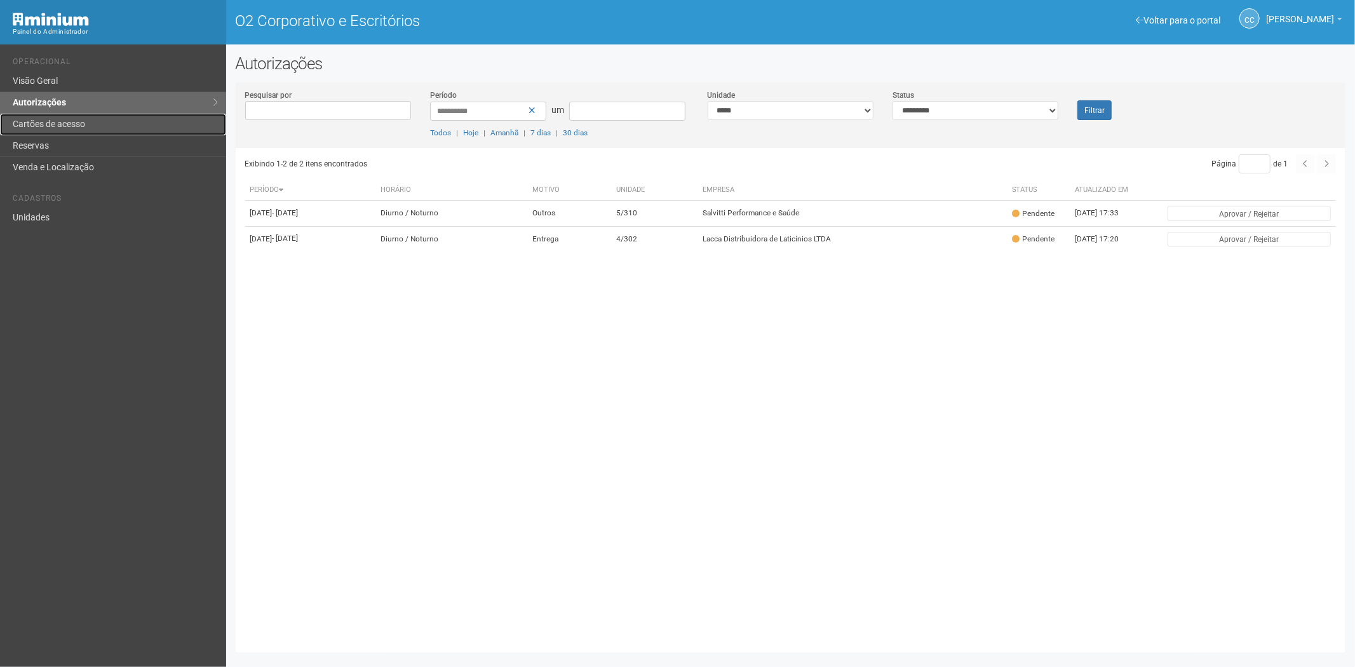
click at [90, 122] on link "Cartões de acesso" at bounding box center [113, 125] width 226 height 22
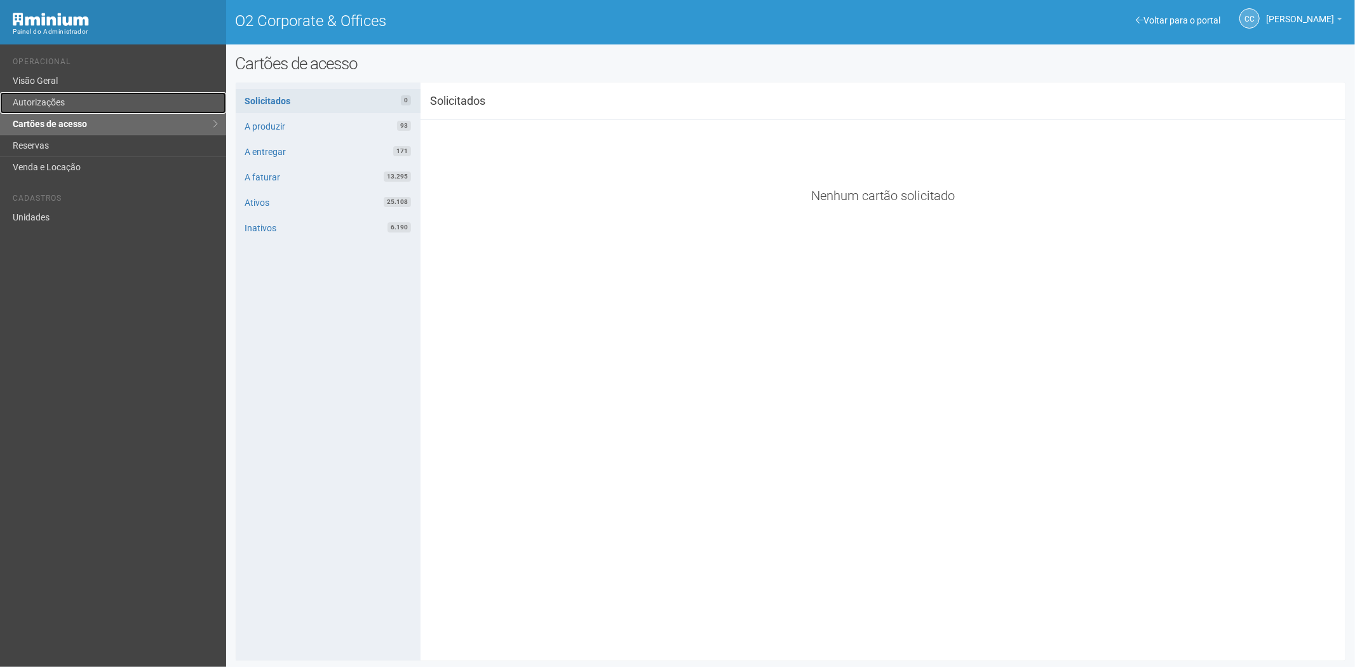
click at [33, 109] on link "Autorizações" at bounding box center [113, 103] width 226 height 22
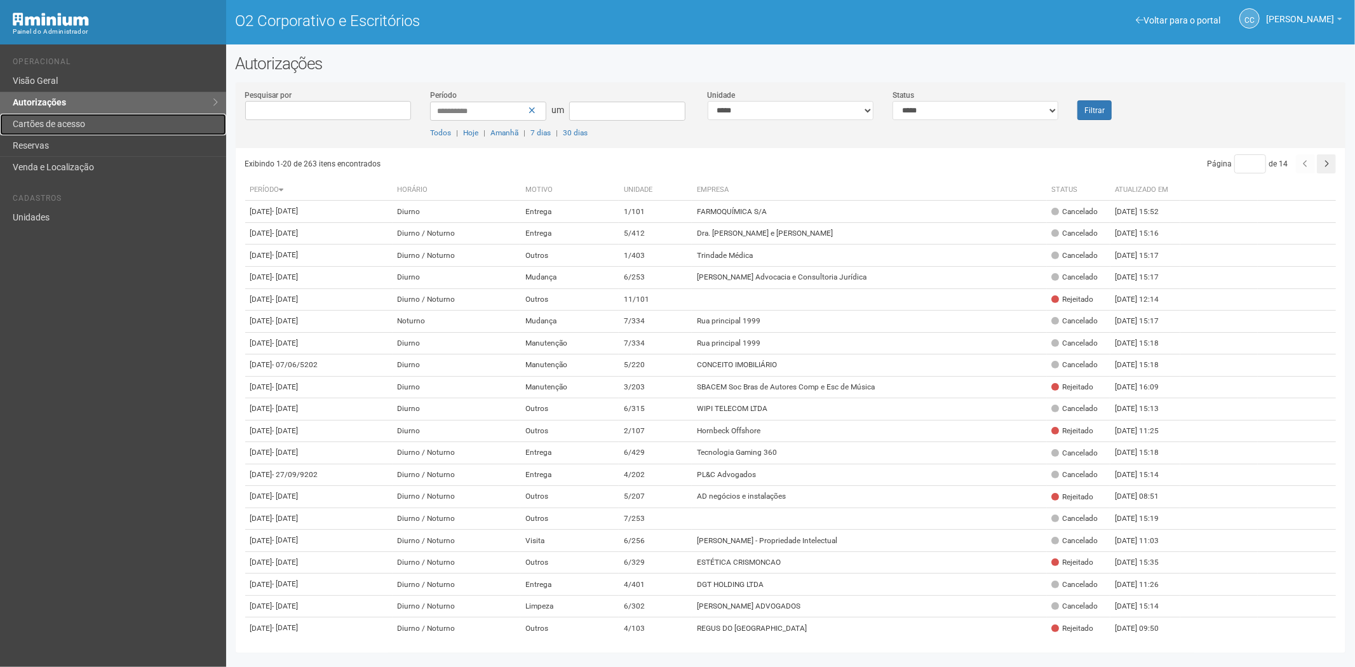
click at [79, 126] on font "Cartões de acesso" at bounding box center [49, 124] width 72 height 10
